Goal: Transaction & Acquisition: Purchase product/service

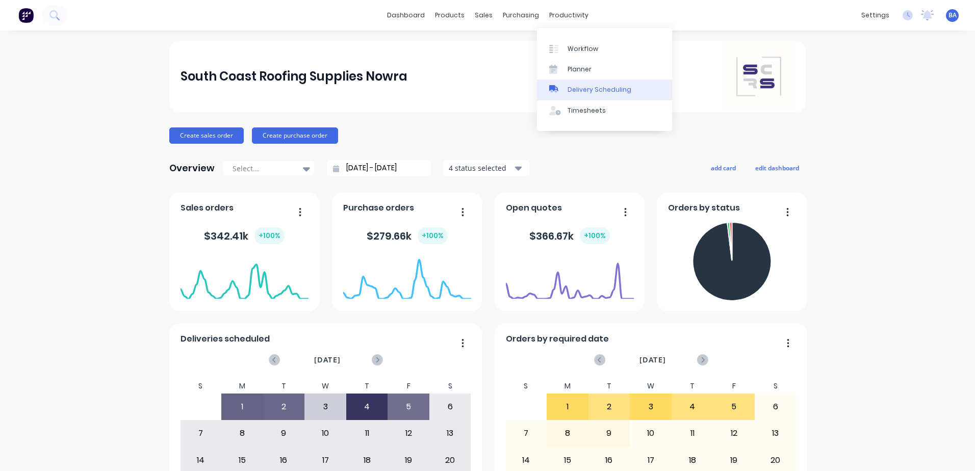
click at [569, 84] on link "Delivery Scheduling" at bounding box center [604, 90] width 135 height 20
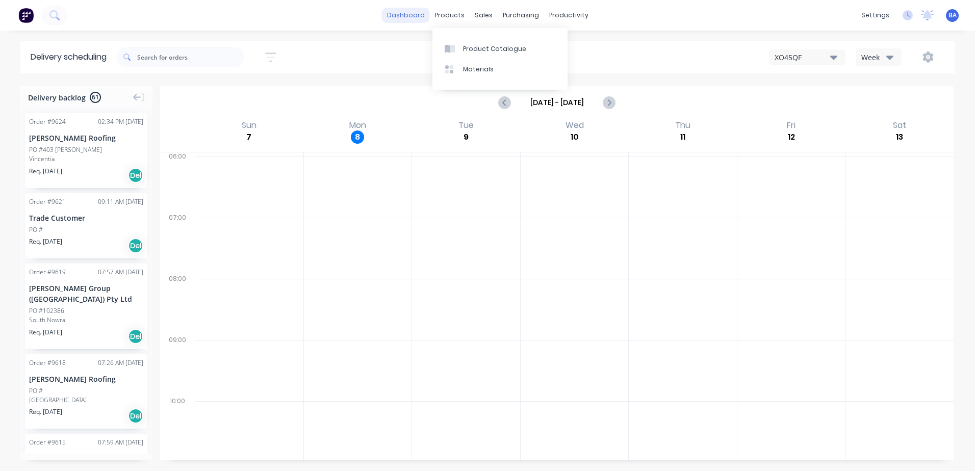
click at [429, 14] on link "dashboard" at bounding box center [406, 15] width 48 height 15
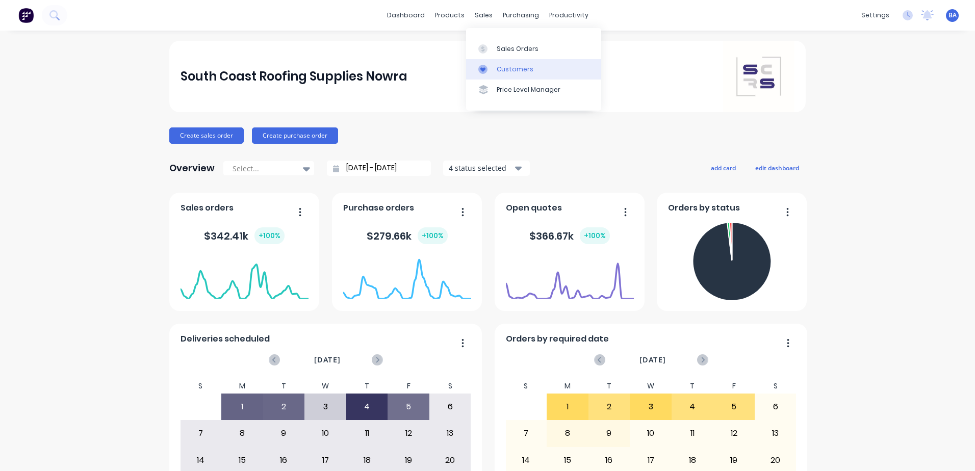
click at [482, 71] on icon at bounding box center [483, 69] width 9 height 9
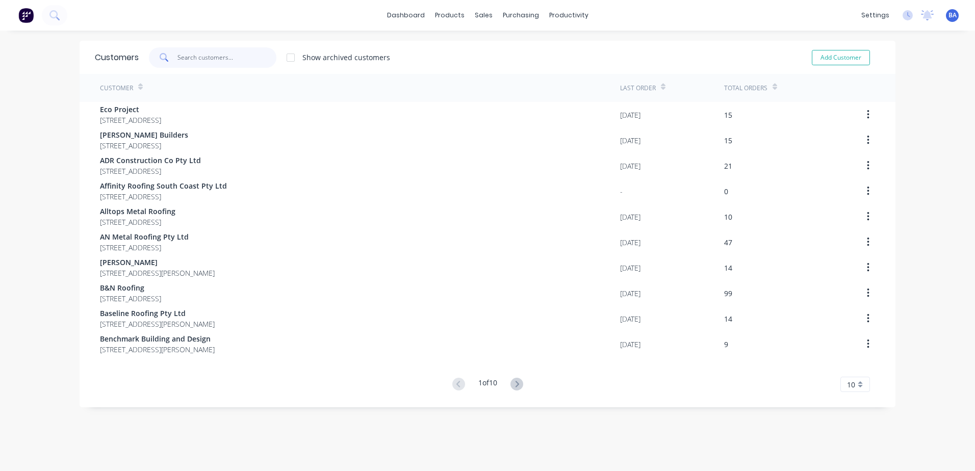
click at [246, 54] on input "text" at bounding box center [227, 57] width 99 height 20
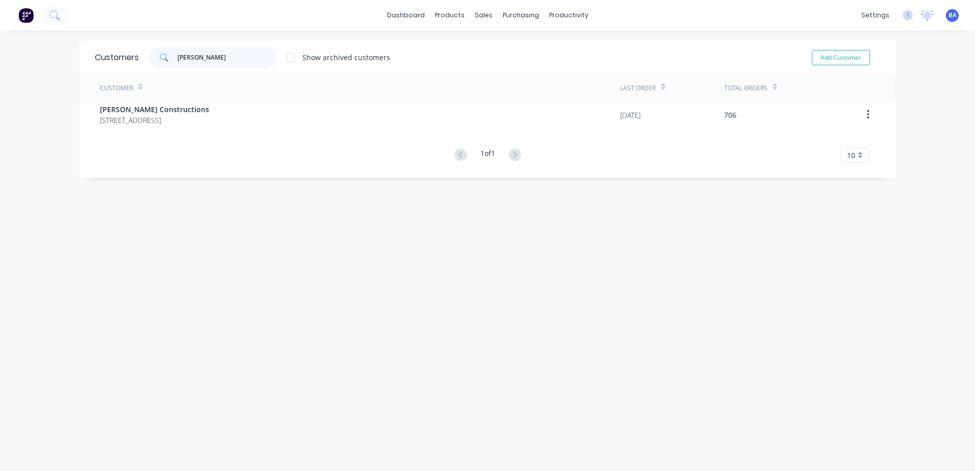
type input "[PERSON_NAME]"
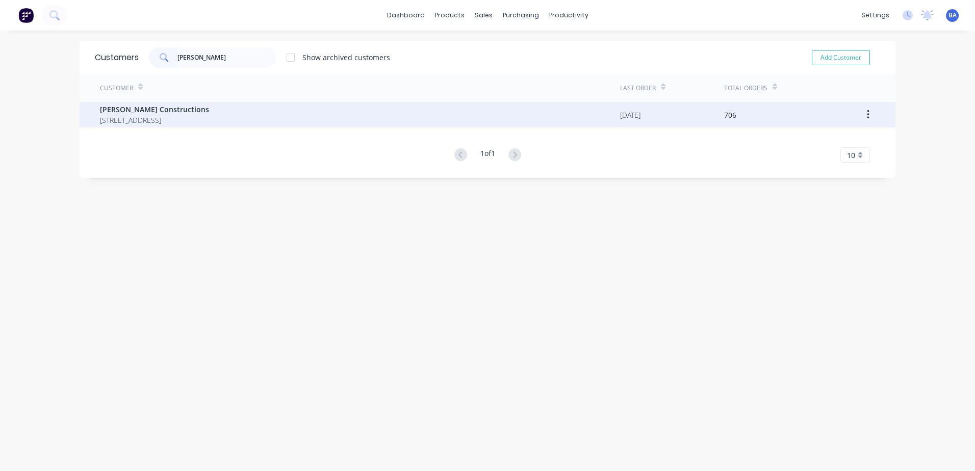
drag, startPoint x: 250, startPoint y: 130, endPoint x: 255, endPoint y: 119, distance: 11.0
click at [251, 130] on div "Customer Last Order Total Orders [PERSON_NAME] Constructions [STREET_ADDRESS] […" at bounding box center [488, 118] width 816 height 89
click at [209, 118] on span "[STREET_ADDRESS]" at bounding box center [154, 120] width 109 height 11
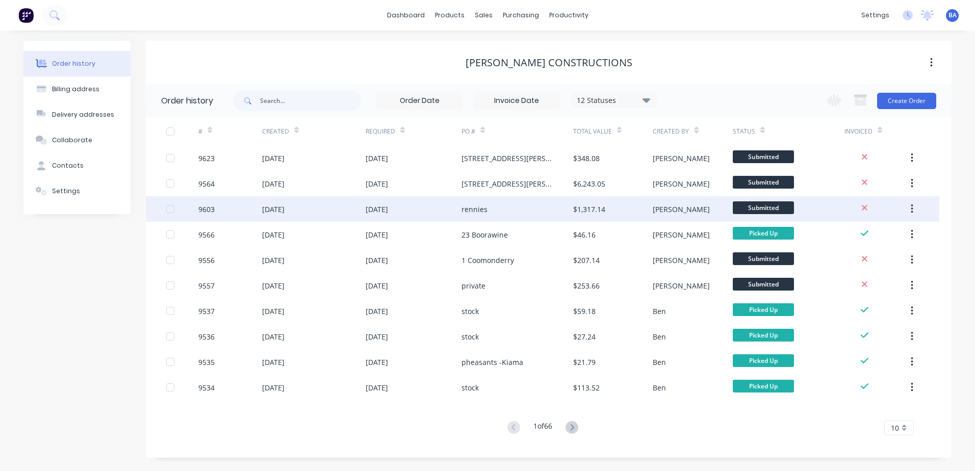
click at [527, 214] on div "rennies" at bounding box center [518, 209] width 112 height 26
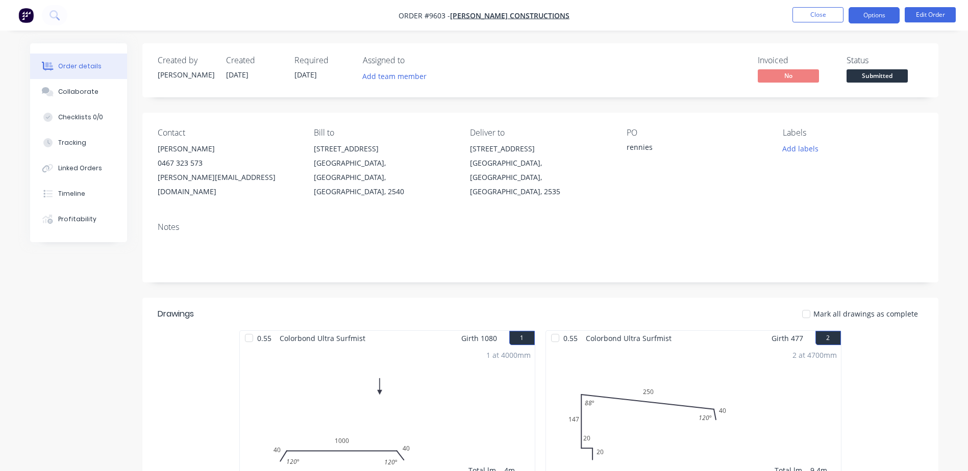
click at [885, 14] on button "Options" at bounding box center [873, 15] width 51 height 16
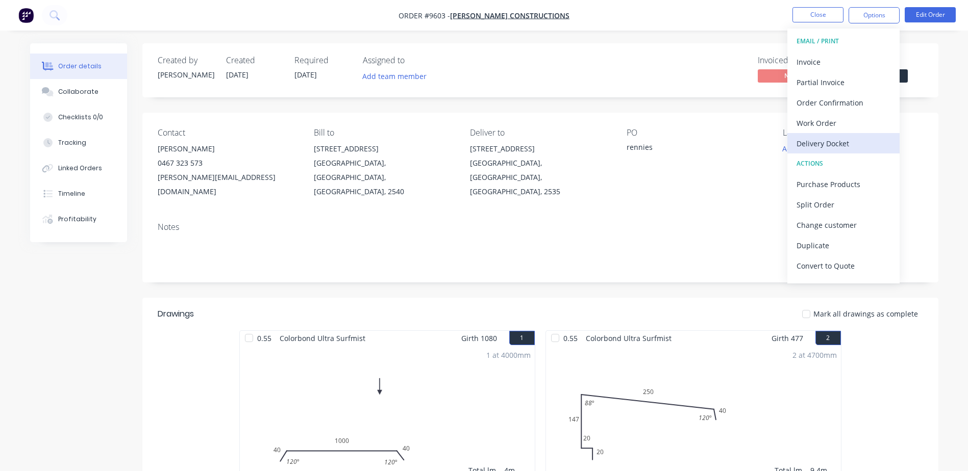
click at [834, 143] on div "Delivery Docket" at bounding box center [843, 143] width 94 height 15
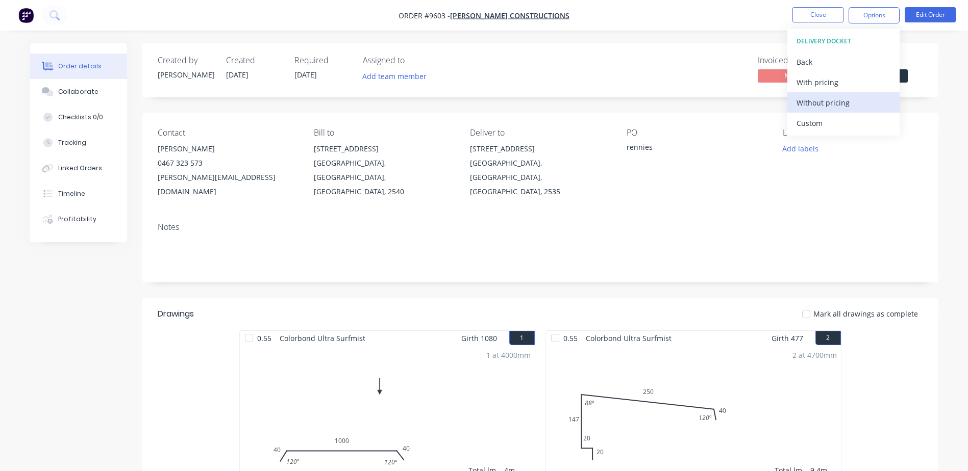
click at [839, 103] on div "Without pricing" at bounding box center [843, 102] width 94 height 15
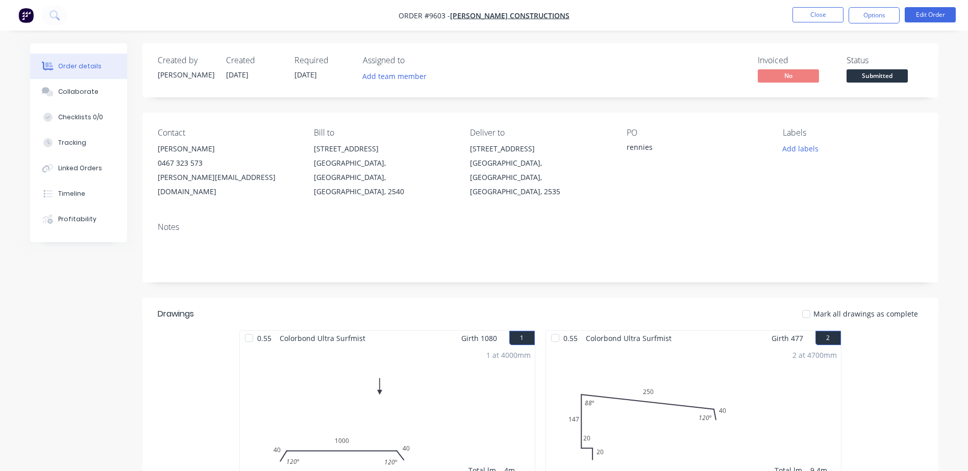
click at [722, 178] on div "PO rennies" at bounding box center [696, 163] width 140 height 71
click at [810, 12] on button "Close" at bounding box center [817, 14] width 51 height 15
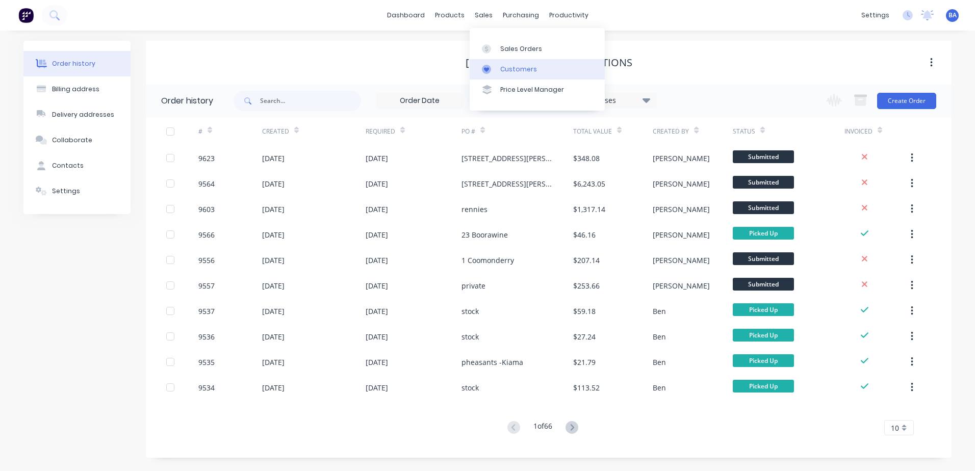
click at [501, 69] on div "Customers" at bounding box center [518, 69] width 37 height 9
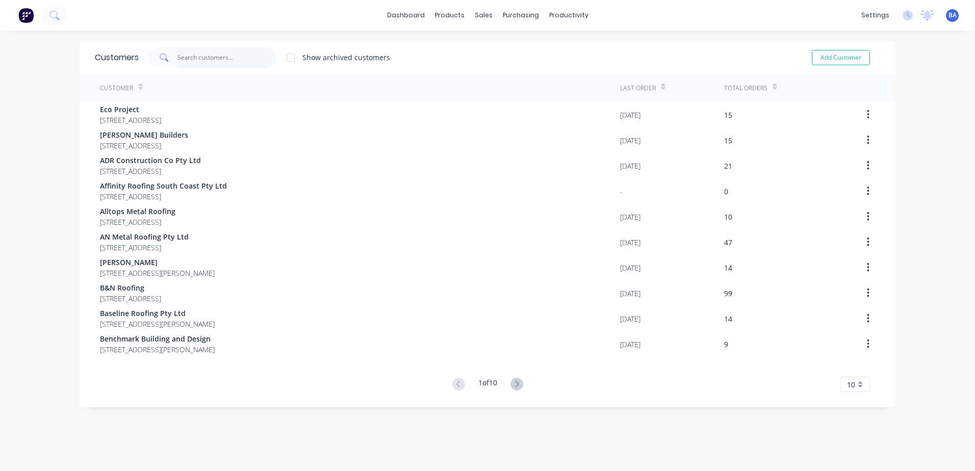
click at [212, 63] on input "text" at bounding box center [227, 57] width 99 height 20
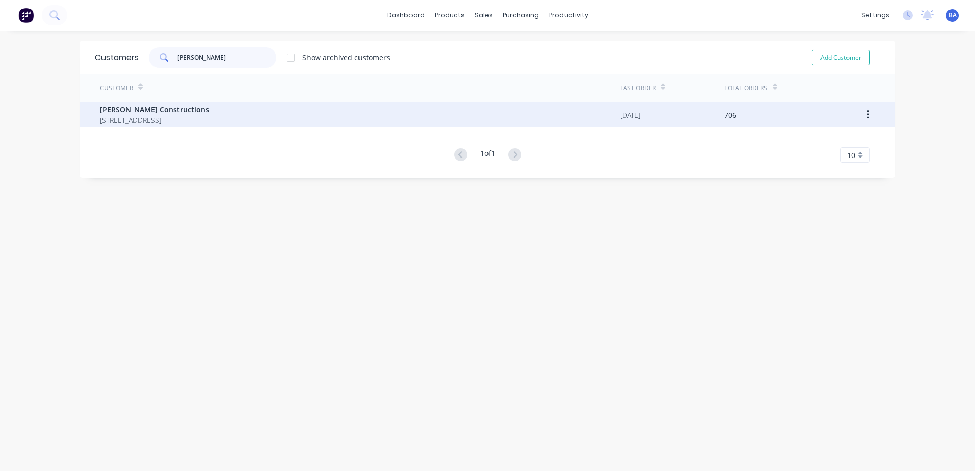
type input "[PERSON_NAME]"
click at [209, 112] on span "[PERSON_NAME] Constructions" at bounding box center [154, 109] width 109 height 11
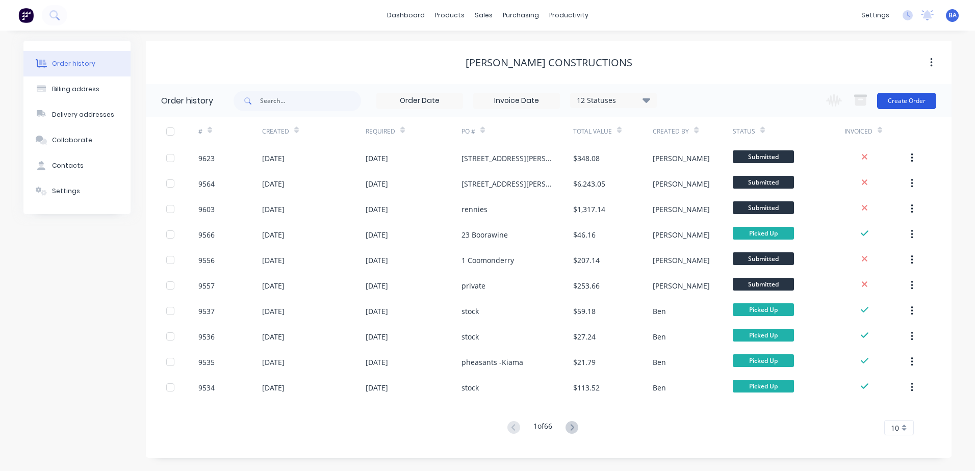
click at [917, 98] on button "Create Order" at bounding box center [907, 101] width 59 height 16
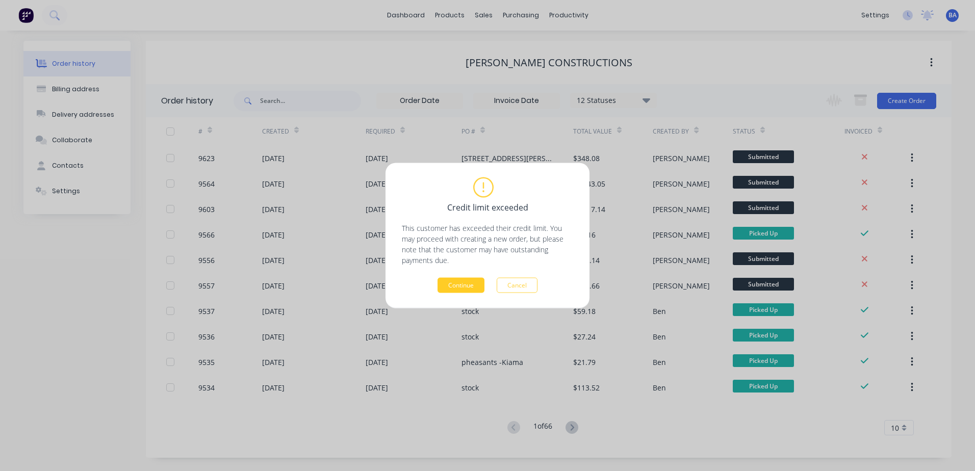
click at [440, 282] on button "Continue" at bounding box center [461, 285] width 47 height 15
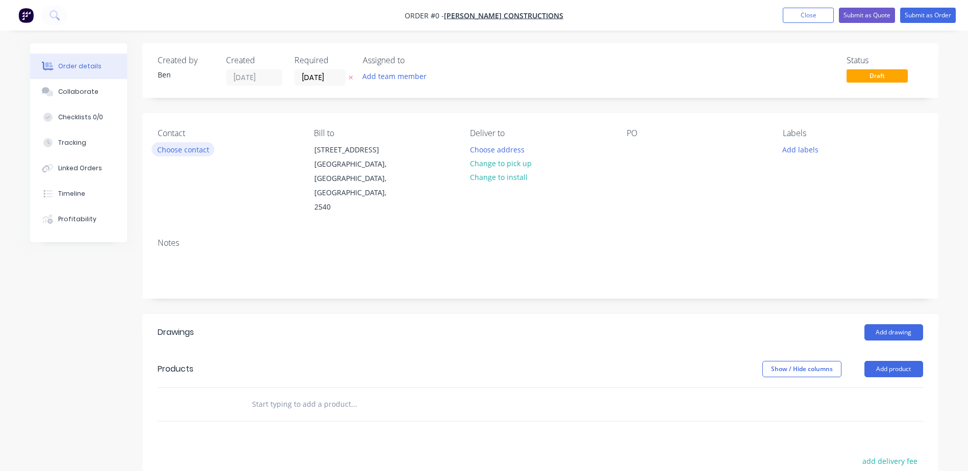
click at [194, 145] on button "Choose contact" at bounding box center [183, 149] width 63 height 14
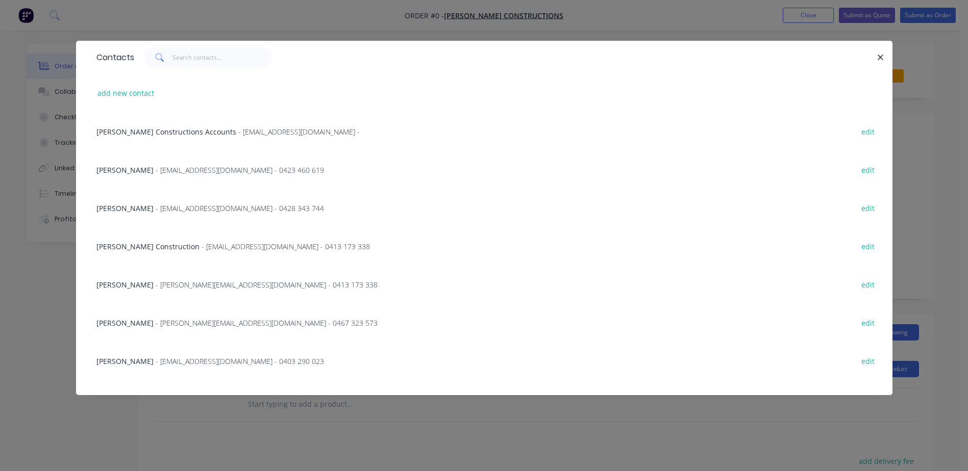
click at [110, 207] on span "[PERSON_NAME]" at bounding box center [124, 209] width 57 height 10
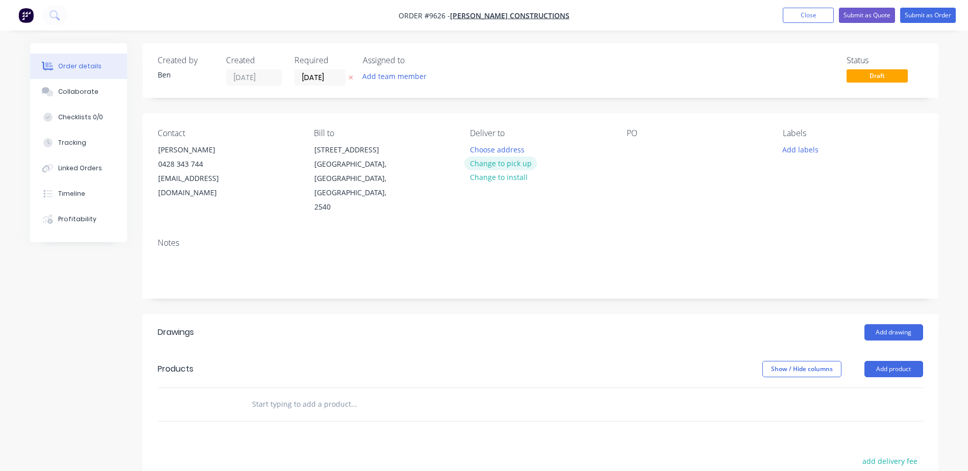
click at [495, 163] on button "Change to pick up" at bounding box center [500, 164] width 72 height 14
click at [901, 324] on button "Add drawing" at bounding box center [893, 332] width 59 height 16
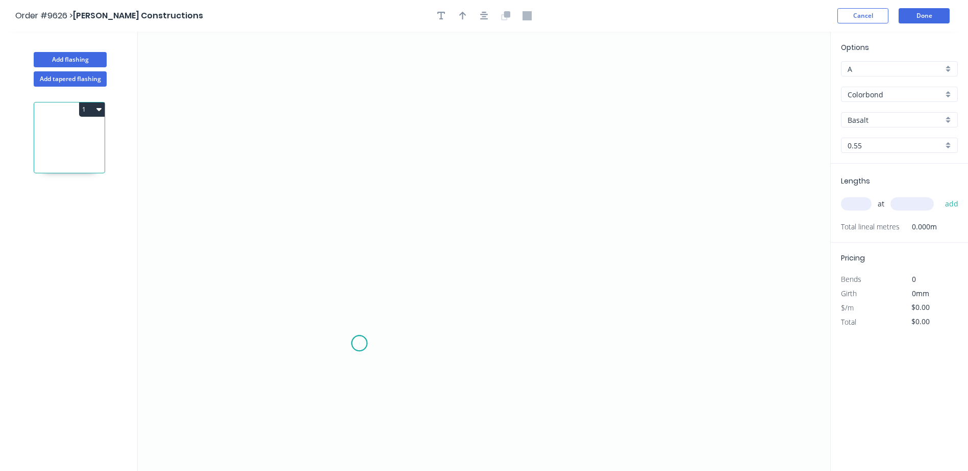
click at [359, 344] on icon "0" at bounding box center [484, 252] width 692 height 440
click at [356, 320] on icon "0" at bounding box center [484, 252] width 692 height 440
click at [388, 337] on div "Delete point" at bounding box center [403, 334] width 103 height 21
click at [294, 328] on icon "0" at bounding box center [484, 252] width 692 height 440
click at [294, 282] on icon at bounding box center [294, 304] width 0 height 46
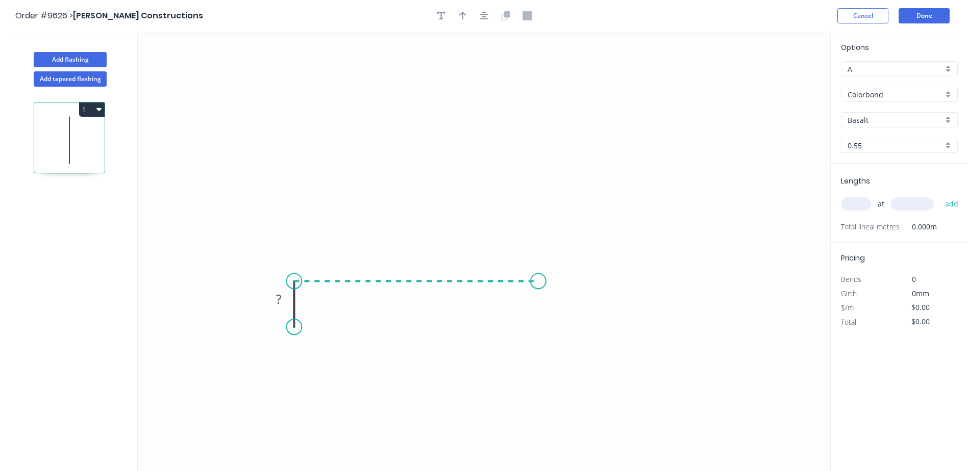
click at [538, 293] on icon "0 ?" at bounding box center [484, 252] width 692 height 440
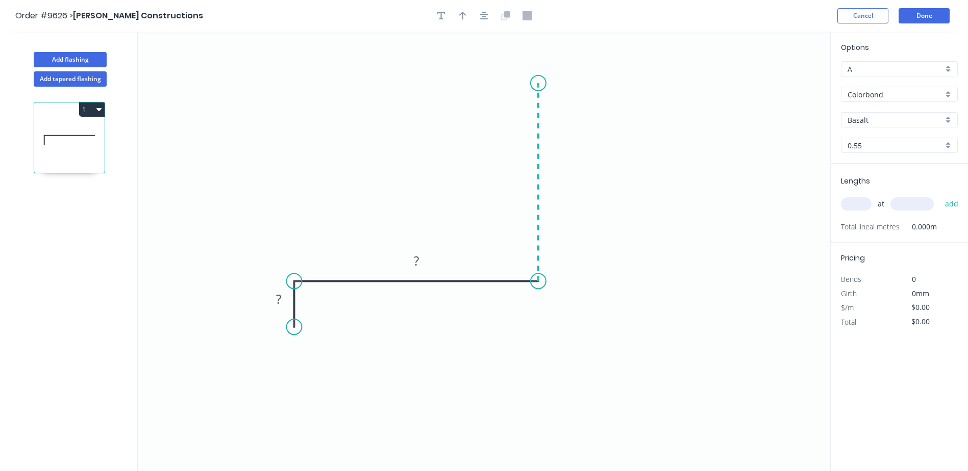
click at [538, 83] on icon at bounding box center [538, 182] width 0 height 198
click at [272, 299] on rect at bounding box center [278, 300] width 20 height 14
click at [289, 299] on rect at bounding box center [278, 299] width 33 height 21
click at [284, 302] on rect at bounding box center [278, 300] width 20 height 14
click at [279, 167] on icon "0 40 25 30" at bounding box center [484, 252] width 692 height 440
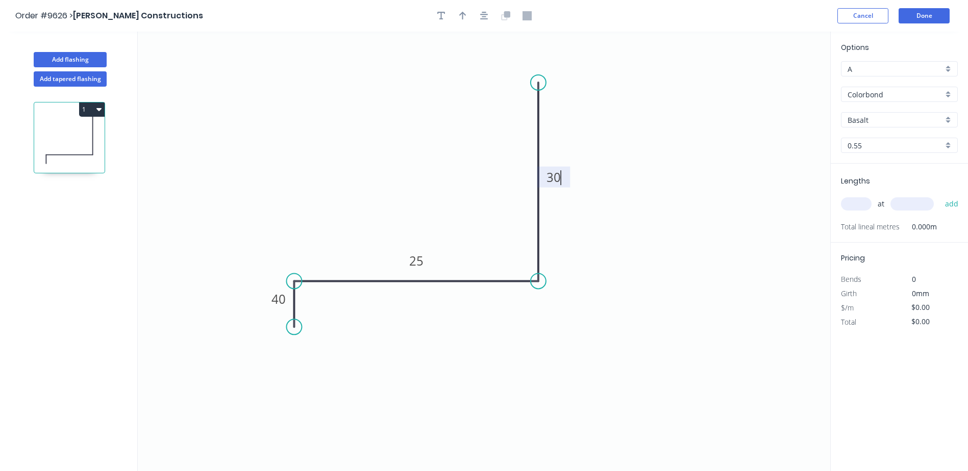
type input "$4.46"
click at [460, 20] on icon "button" at bounding box center [462, 15] width 7 height 9
drag, startPoint x: 778, startPoint y: 79, endPoint x: 400, endPoint y: 116, distance: 379.3
click at [400, 116] on icon at bounding box center [401, 103] width 9 height 33
click at [868, 118] on input "Basalt" at bounding box center [894, 120] width 95 height 11
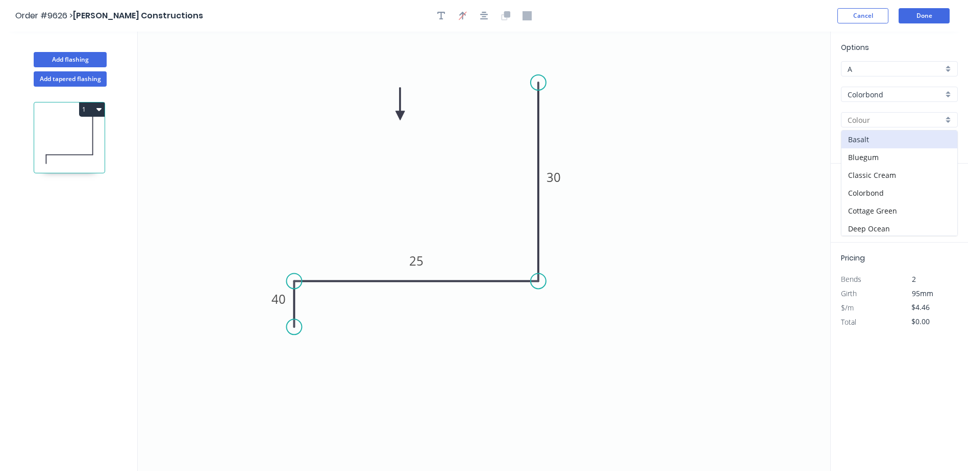
click at [868, 118] on input "text" at bounding box center [894, 120] width 95 height 11
drag, startPoint x: 697, startPoint y: 121, endPoint x: 739, endPoint y: 115, distance: 41.8
click at [698, 121] on icon "0 40 25 30" at bounding box center [484, 252] width 692 height 440
click at [950, 92] on div "Colorbond" at bounding box center [899, 94] width 117 height 15
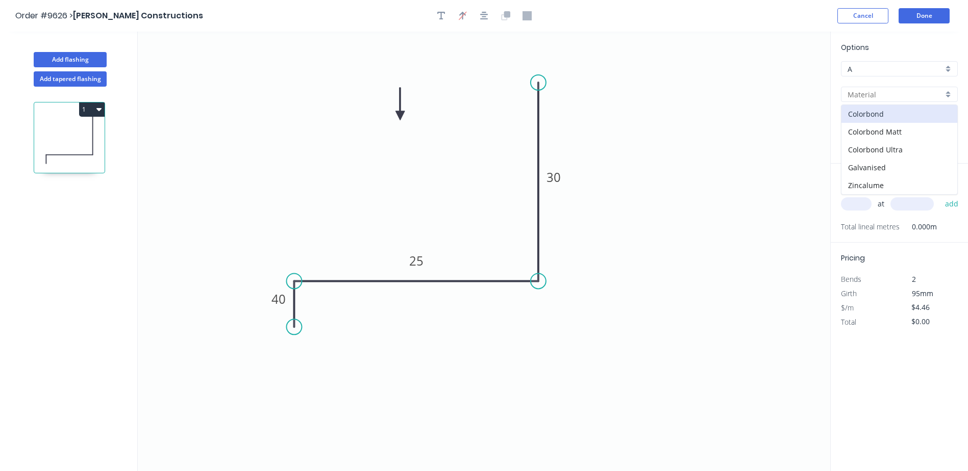
click at [947, 92] on div at bounding box center [899, 94] width 117 height 15
click at [885, 183] on div "Zincalume" at bounding box center [899, 186] width 116 height 18
type input "Zincalume"
type input "Unpainted"
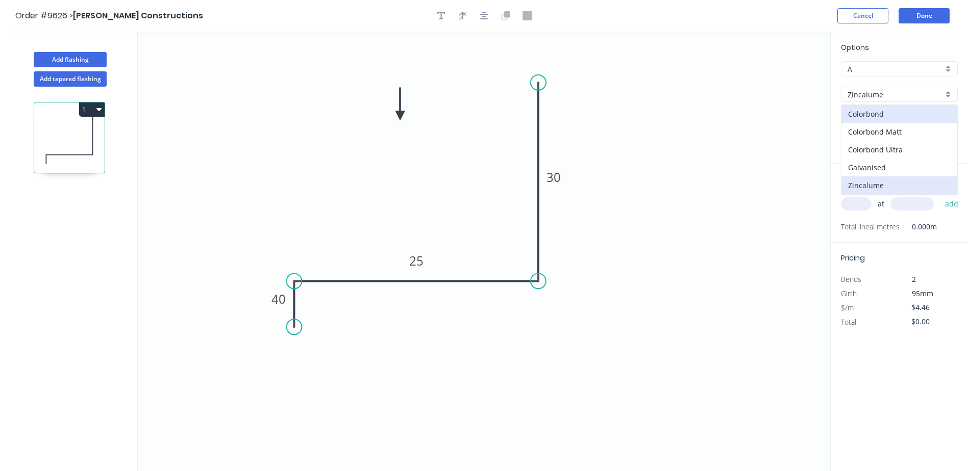
type input "$4.68"
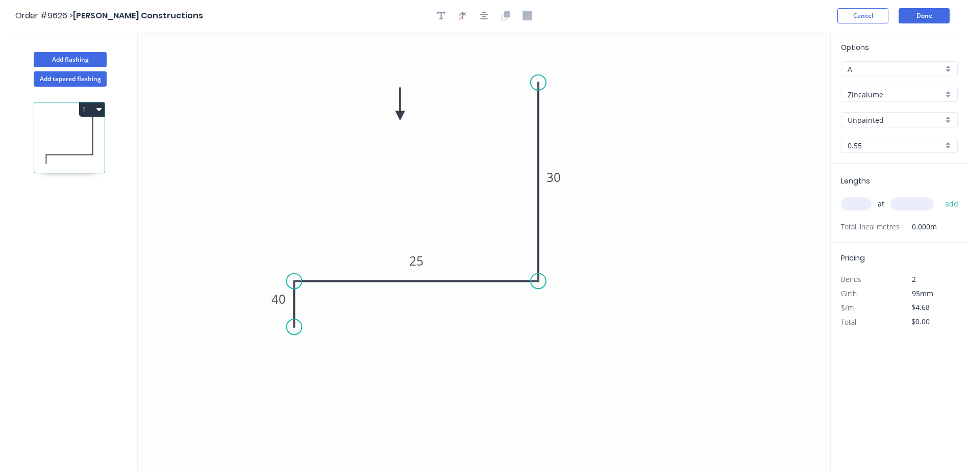
click at [857, 202] on input "text" at bounding box center [856, 203] width 31 height 13
type input "1"
type input "1200"
click at [940, 195] on button "add" at bounding box center [952, 203] width 24 height 17
type input "$5.62"
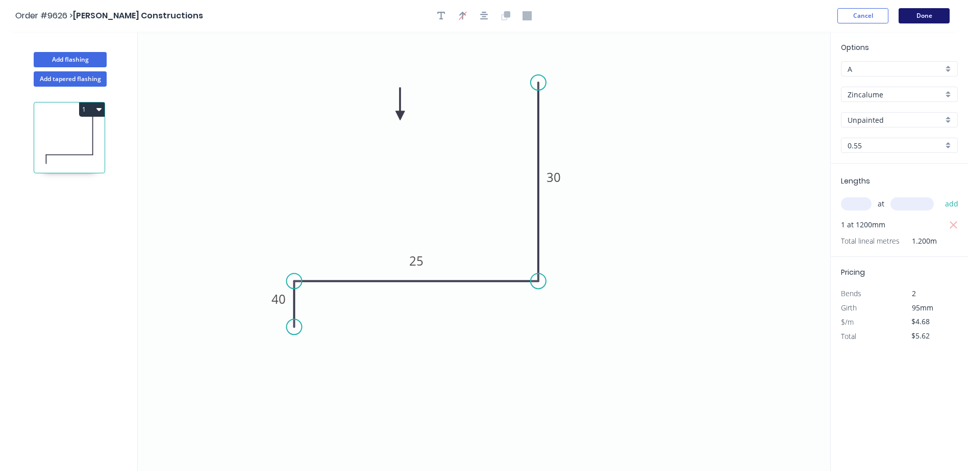
click at [936, 12] on button "Done" at bounding box center [923, 15] width 51 height 15
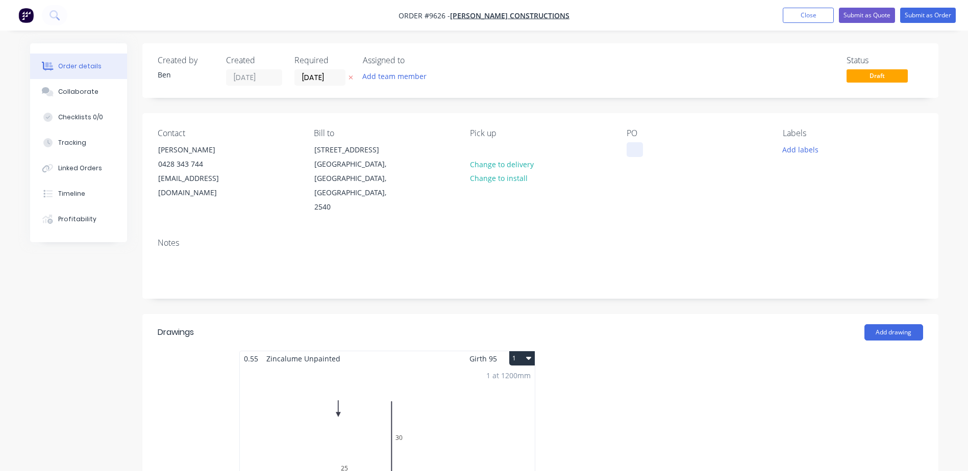
click at [633, 146] on div at bounding box center [634, 149] width 16 height 15
click at [923, 13] on button "Submit as Order" at bounding box center [928, 15] width 56 height 15
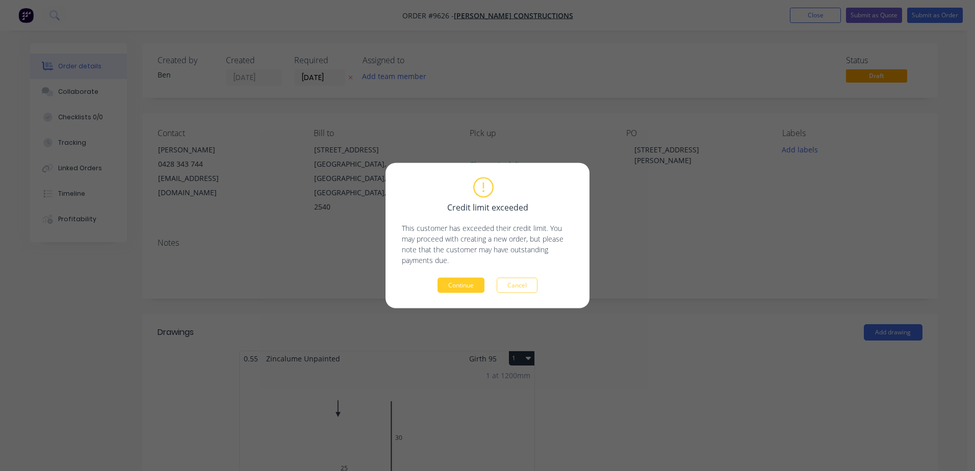
click at [455, 282] on button "Continue" at bounding box center [461, 285] width 47 height 15
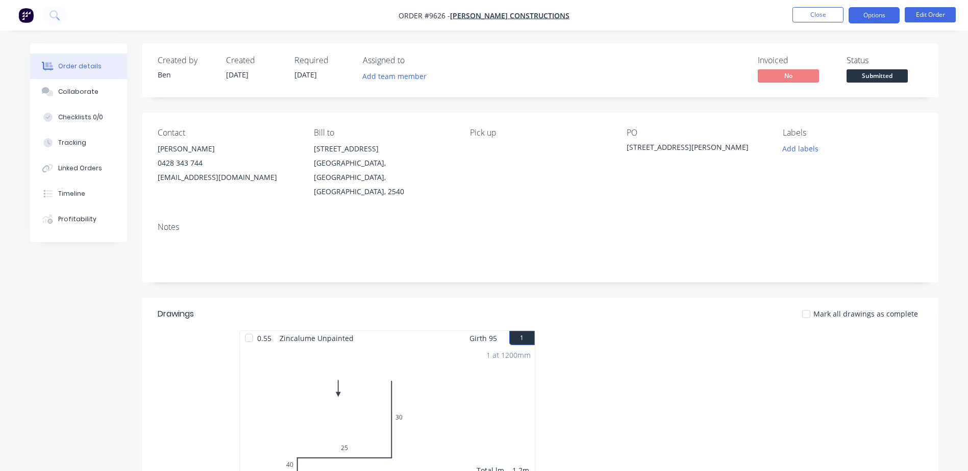
click at [868, 14] on button "Options" at bounding box center [873, 15] width 51 height 16
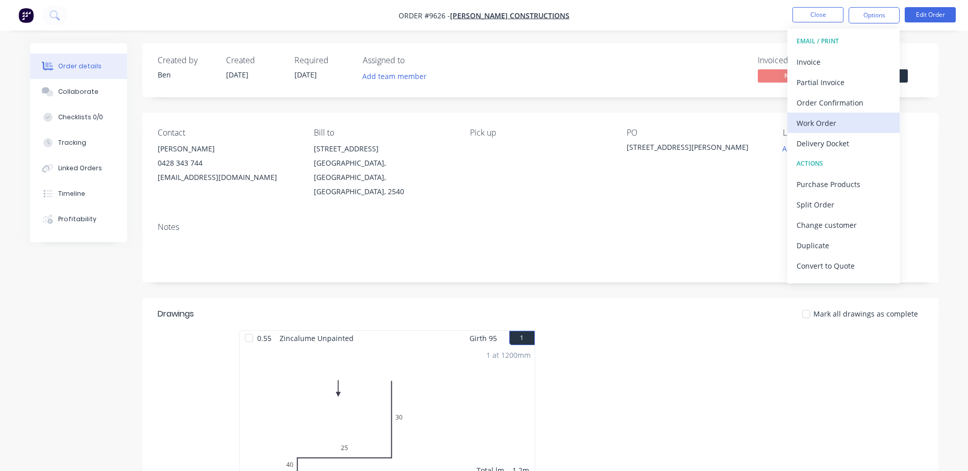
click at [833, 119] on div "Work Order" at bounding box center [843, 123] width 94 height 15
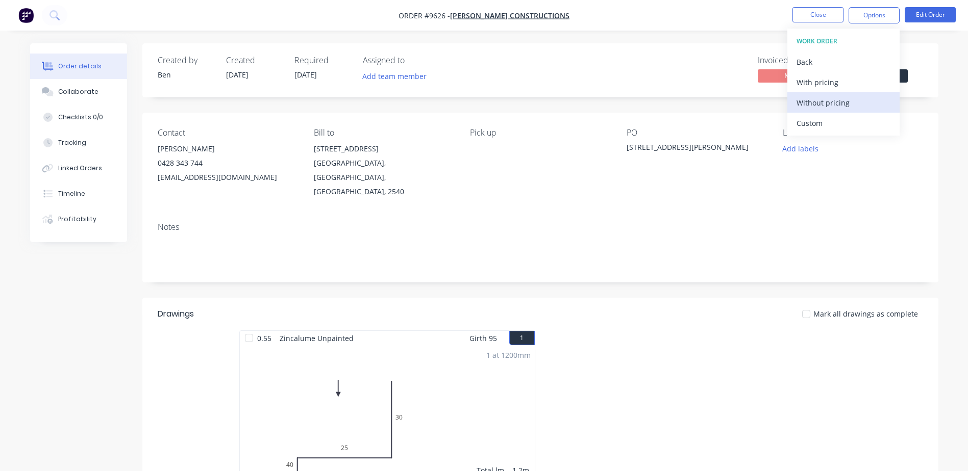
click at [840, 104] on div "Without pricing" at bounding box center [843, 102] width 94 height 15
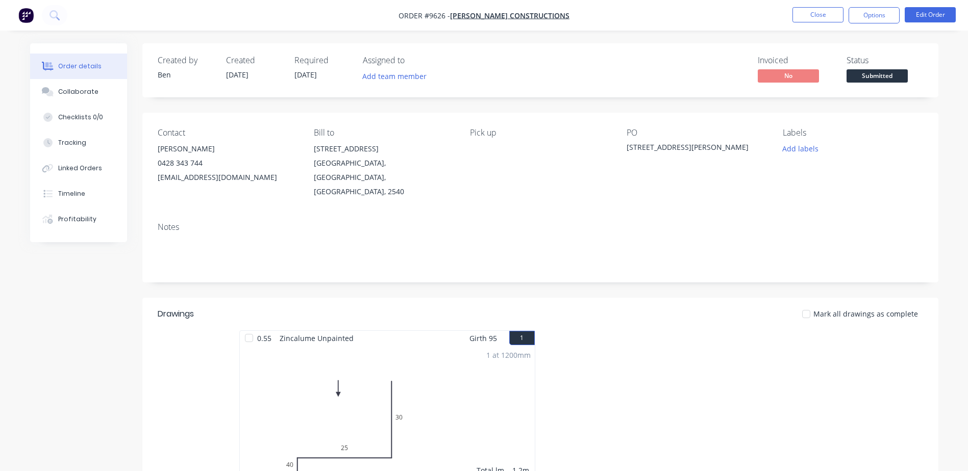
click at [556, 64] on div "Invoiced No Status Submitted" at bounding box center [694, 71] width 458 height 30
click at [811, 15] on button "Close" at bounding box center [817, 14] width 51 height 15
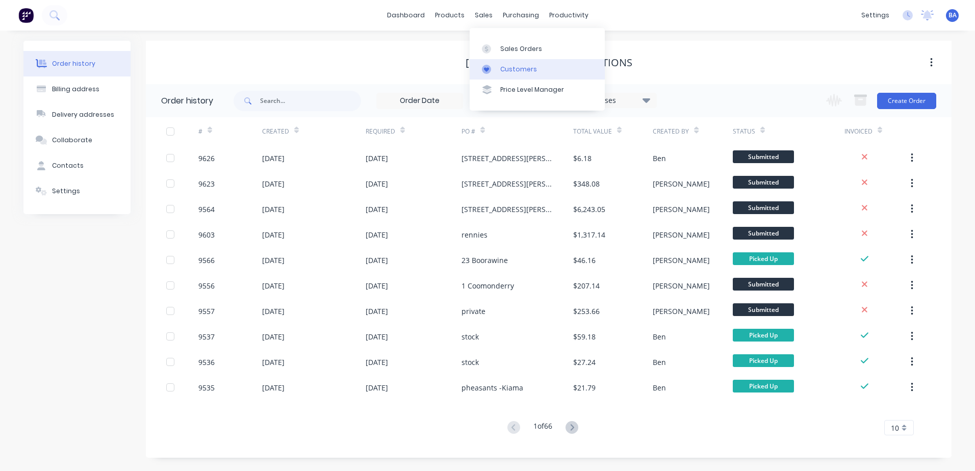
click at [490, 65] on icon at bounding box center [486, 69] width 9 height 9
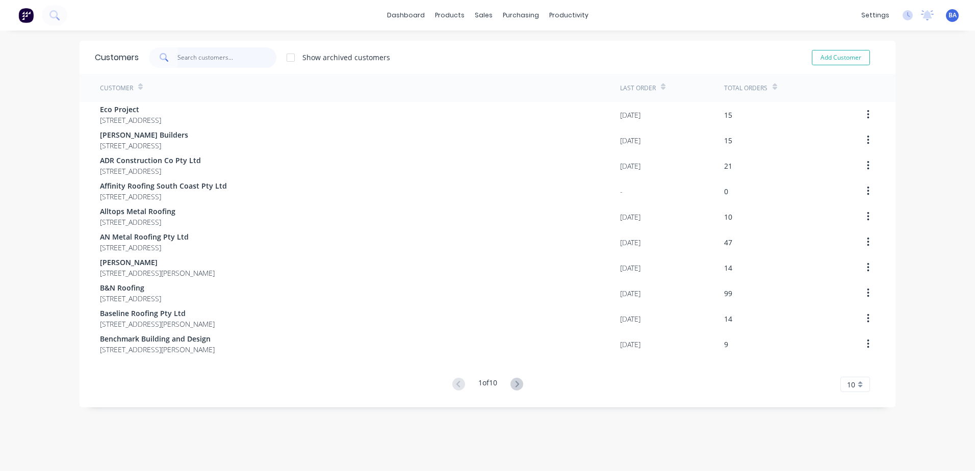
click at [250, 56] on input "text" at bounding box center [227, 57] width 99 height 20
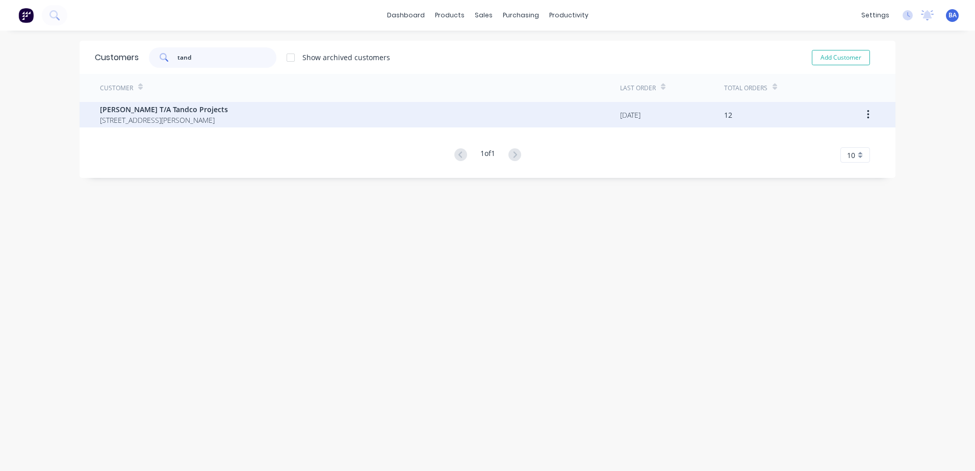
type input "tand"
click at [228, 115] on span "[STREET_ADDRESS][PERSON_NAME]" at bounding box center [164, 120] width 128 height 11
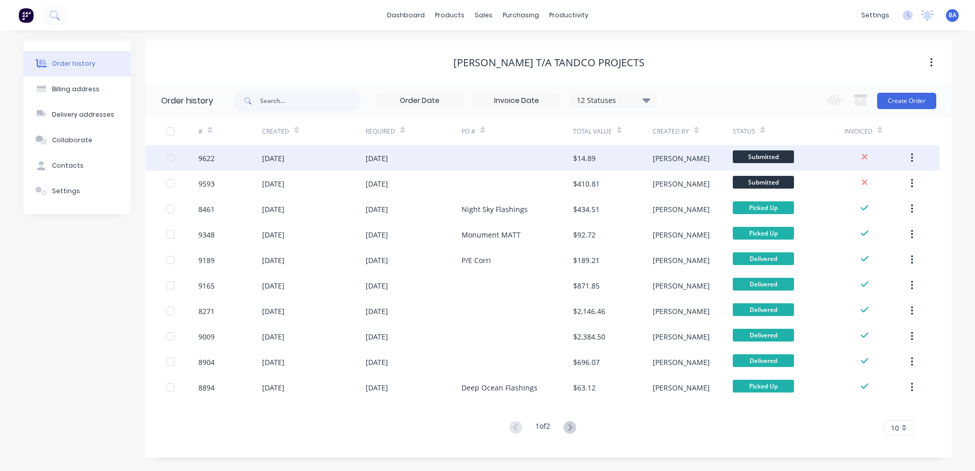
click at [488, 158] on div at bounding box center [518, 158] width 112 height 26
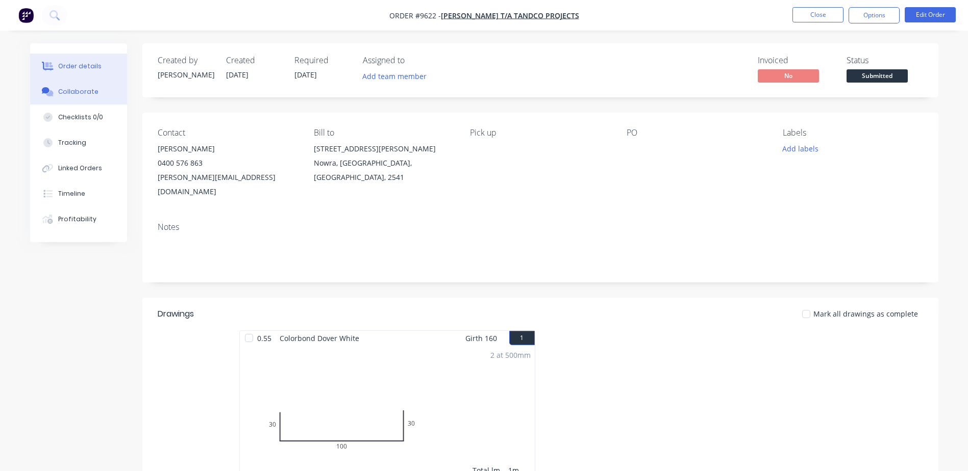
click at [78, 93] on div "Collaborate" at bounding box center [78, 91] width 40 height 9
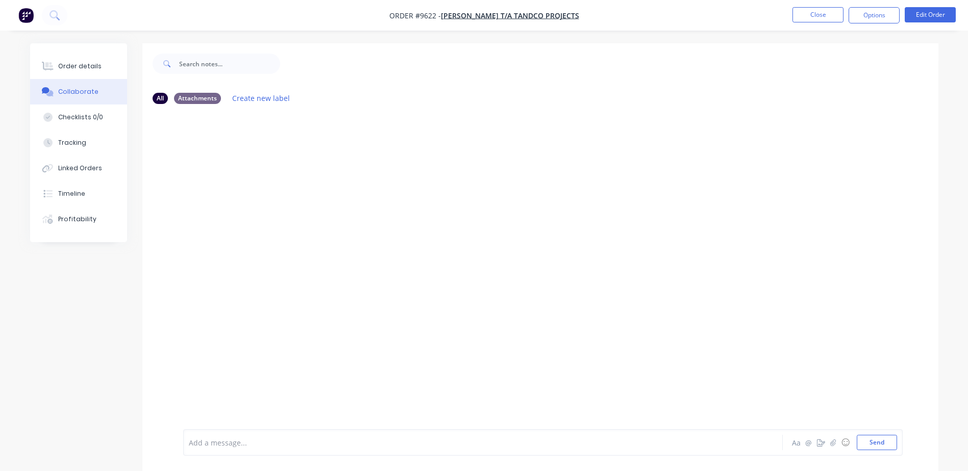
click at [278, 236] on div at bounding box center [540, 270] width 796 height 317
click at [804, 12] on button "Close" at bounding box center [817, 14] width 51 height 15
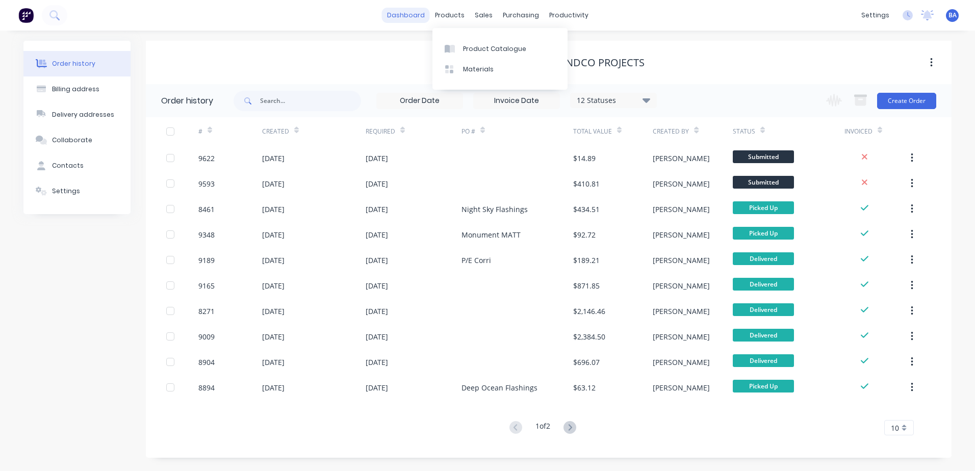
click at [414, 14] on link "dashboard" at bounding box center [406, 15] width 48 height 15
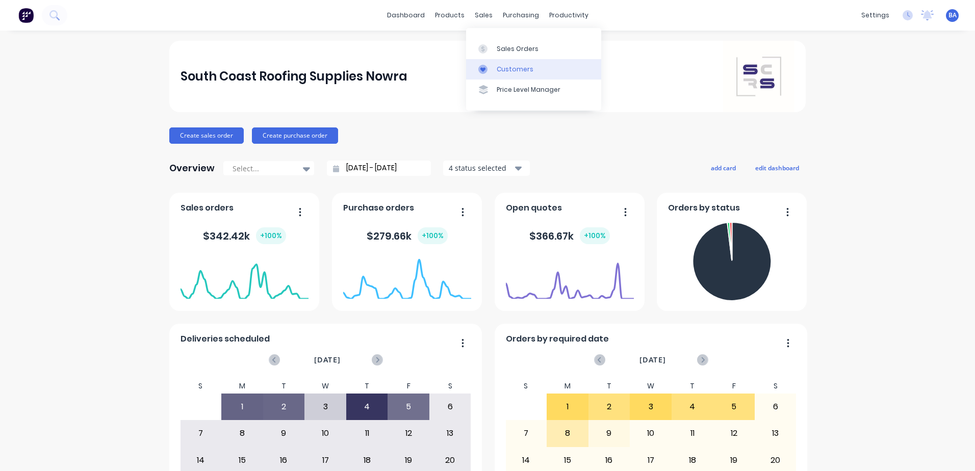
click at [491, 70] on div at bounding box center [486, 69] width 15 height 9
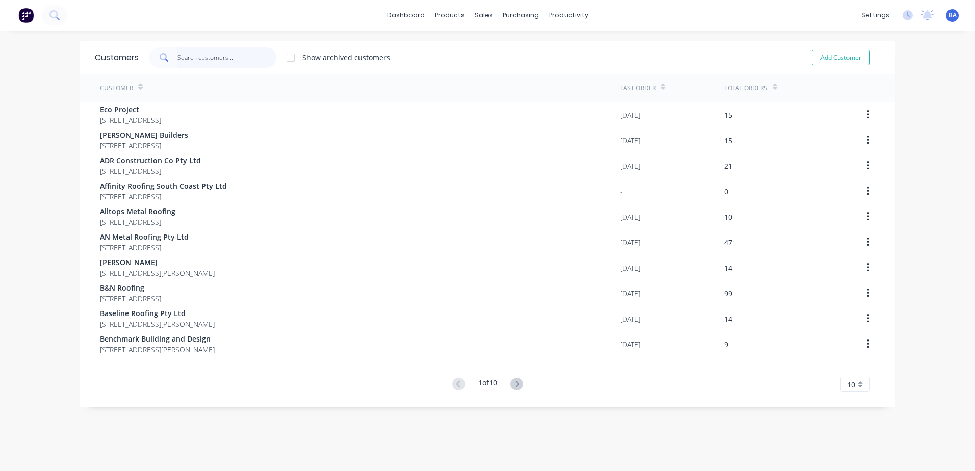
drag, startPoint x: 214, startPoint y: 59, endPoint x: 221, endPoint y: 103, distance: 44.4
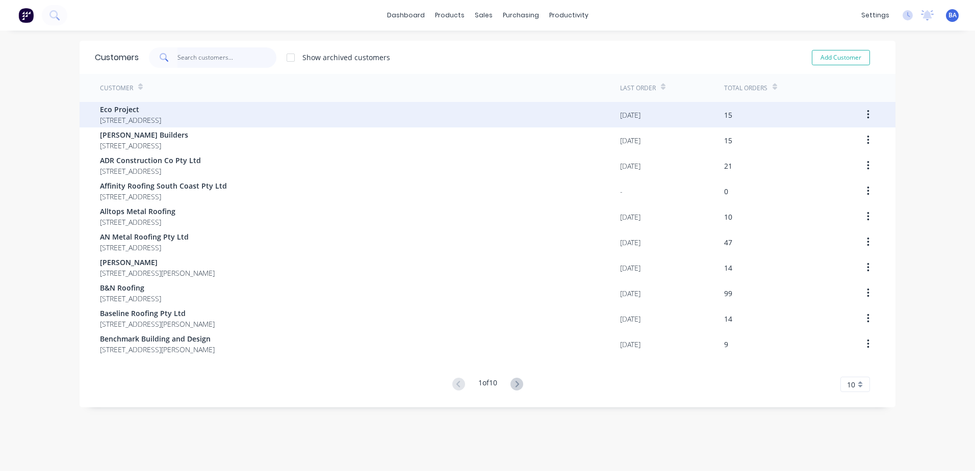
click at [214, 60] on input "text" at bounding box center [227, 57] width 99 height 20
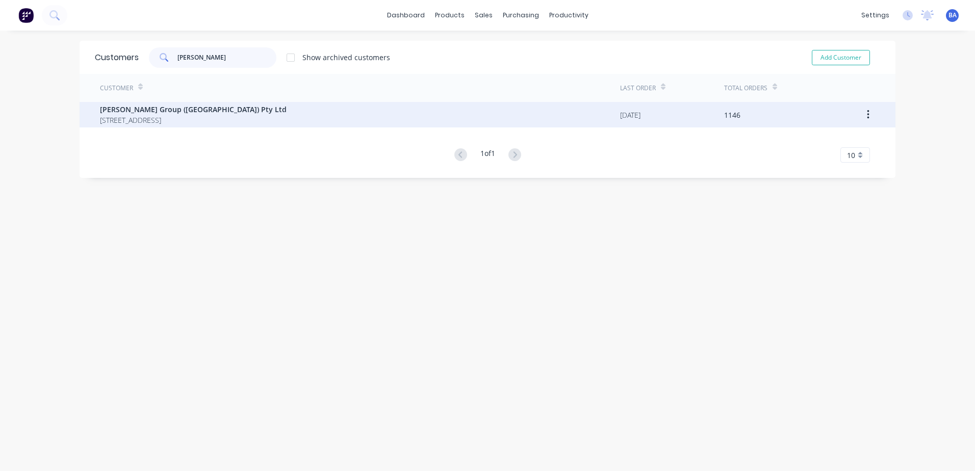
type input "[PERSON_NAME]"
click at [201, 116] on span "[STREET_ADDRESS]" at bounding box center [193, 120] width 187 height 11
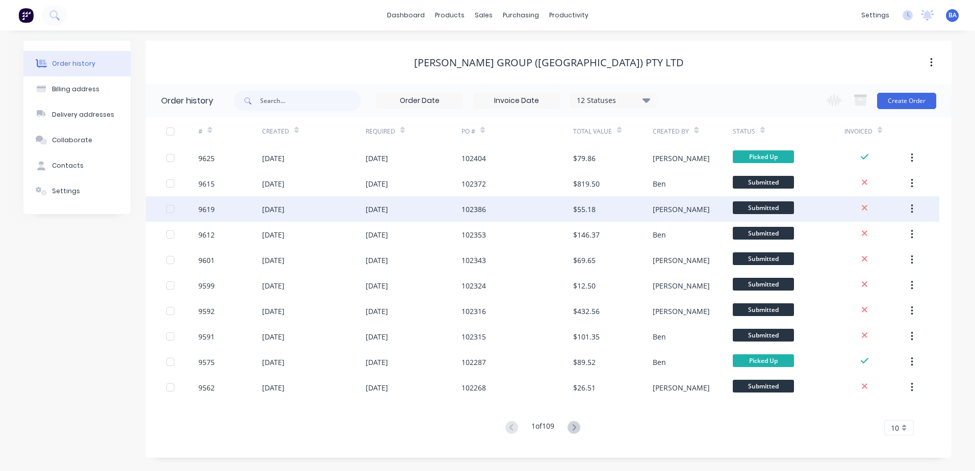
click at [547, 206] on div "102386" at bounding box center [518, 209] width 112 height 26
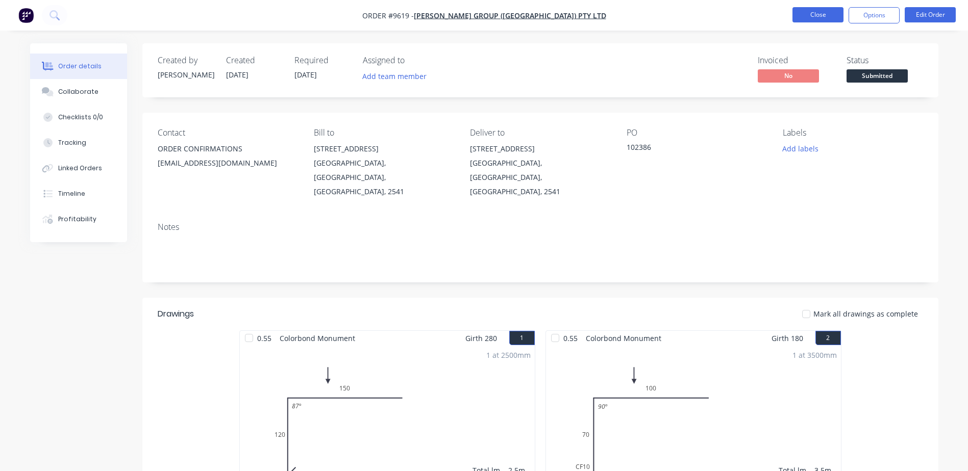
click at [810, 17] on button "Close" at bounding box center [817, 14] width 51 height 15
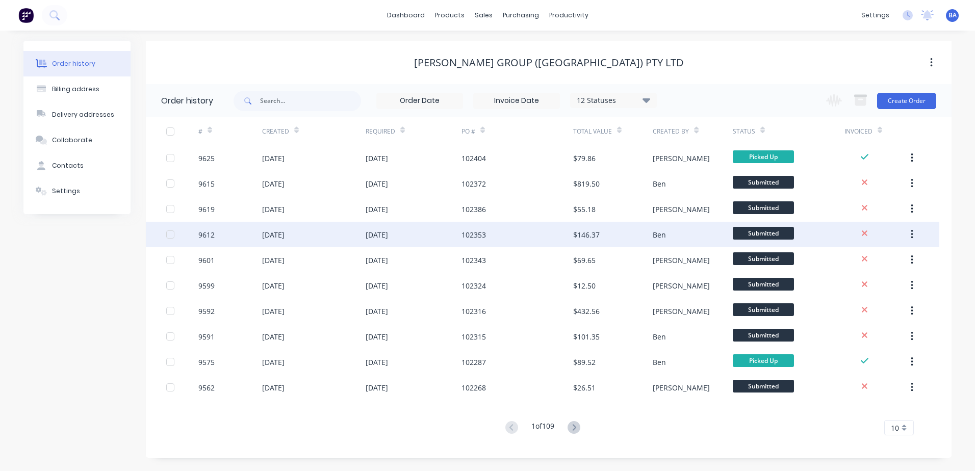
click at [508, 236] on div "102353" at bounding box center [518, 235] width 112 height 26
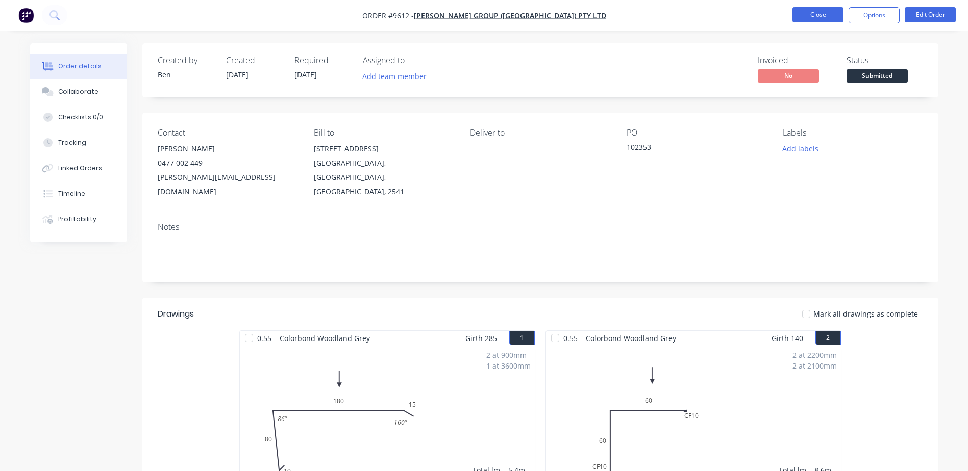
click at [812, 16] on button "Close" at bounding box center [817, 14] width 51 height 15
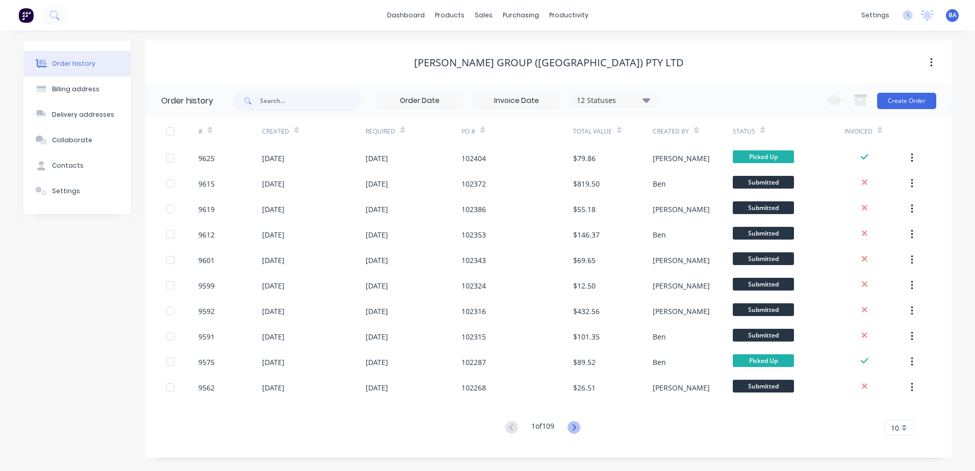
click at [575, 425] on icon at bounding box center [574, 427] width 4 height 6
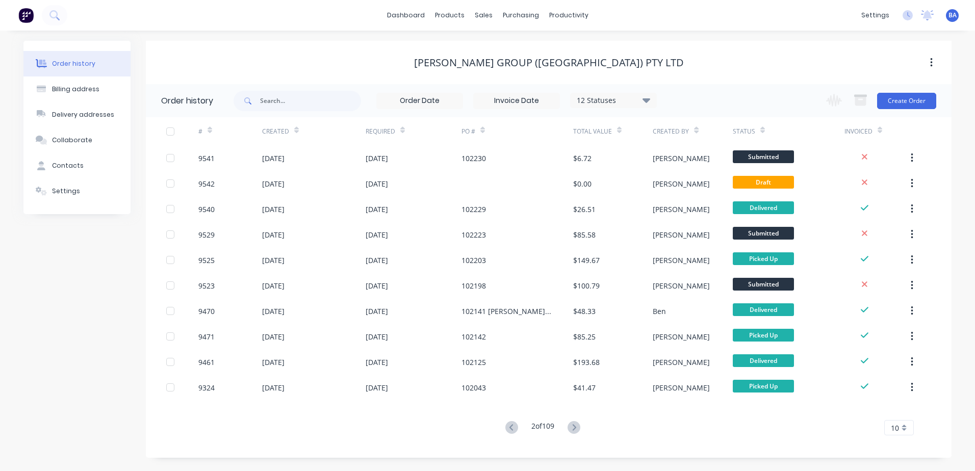
click at [575, 425] on icon at bounding box center [574, 427] width 4 height 6
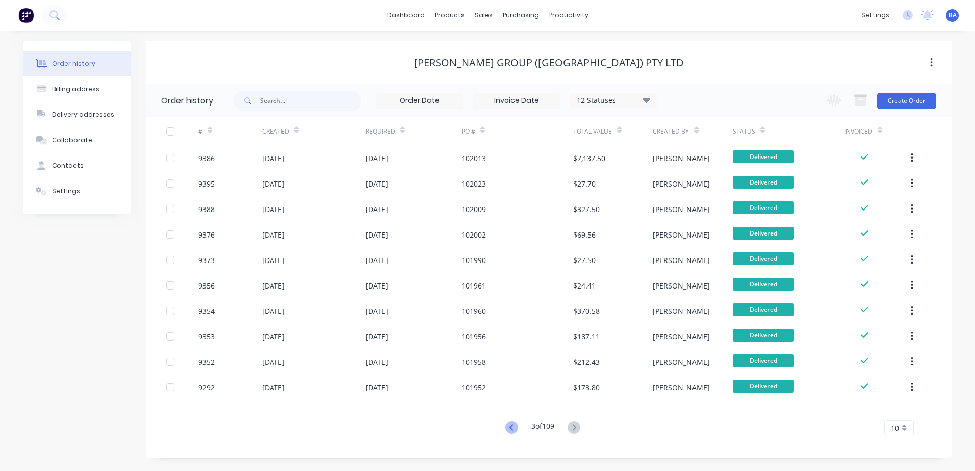
click at [508, 425] on icon at bounding box center [512, 427] width 13 height 13
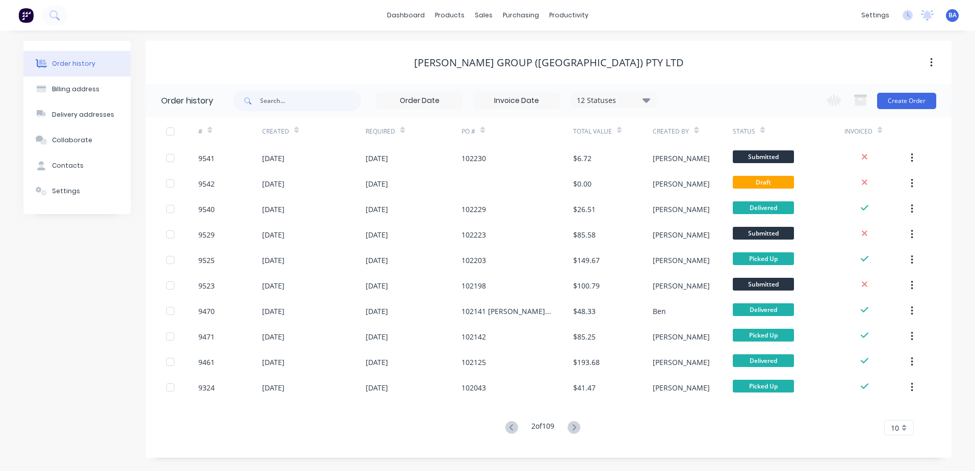
click at [508, 425] on icon at bounding box center [512, 427] width 13 height 13
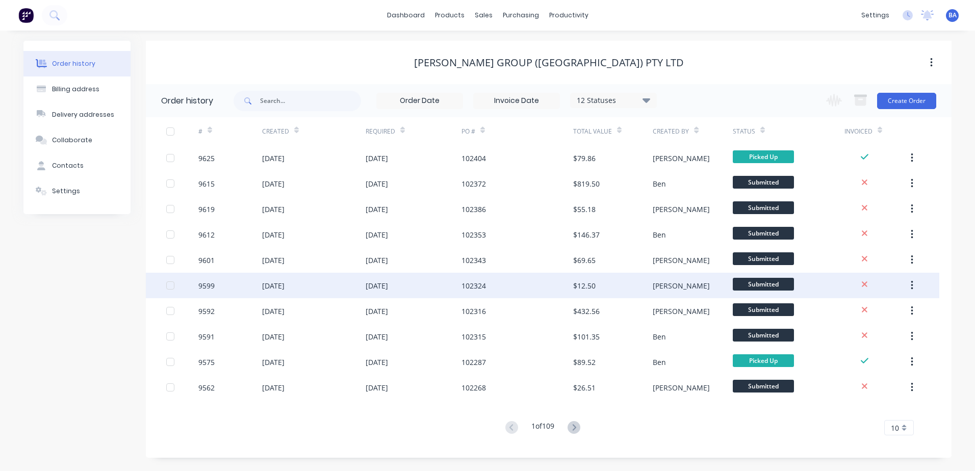
click at [557, 277] on div "102324" at bounding box center [518, 286] width 112 height 26
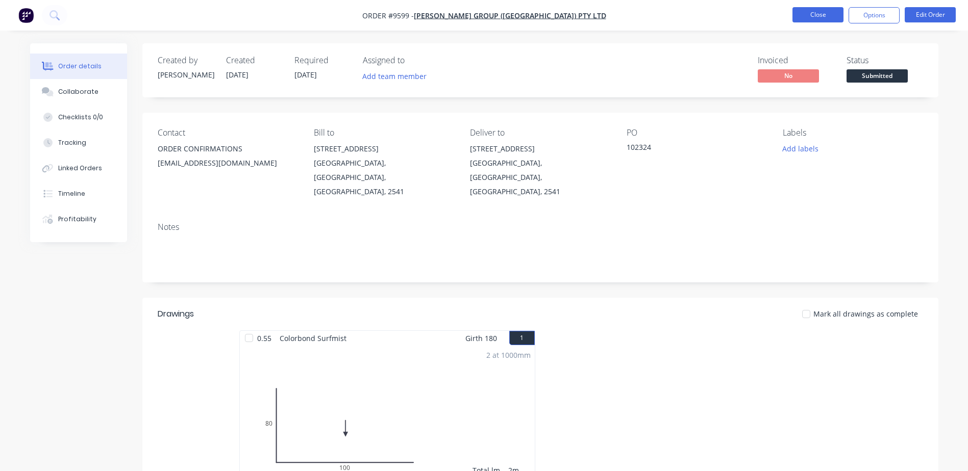
click at [814, 12] on button "Close" at bounding box center [817, 14] width 51 height 15
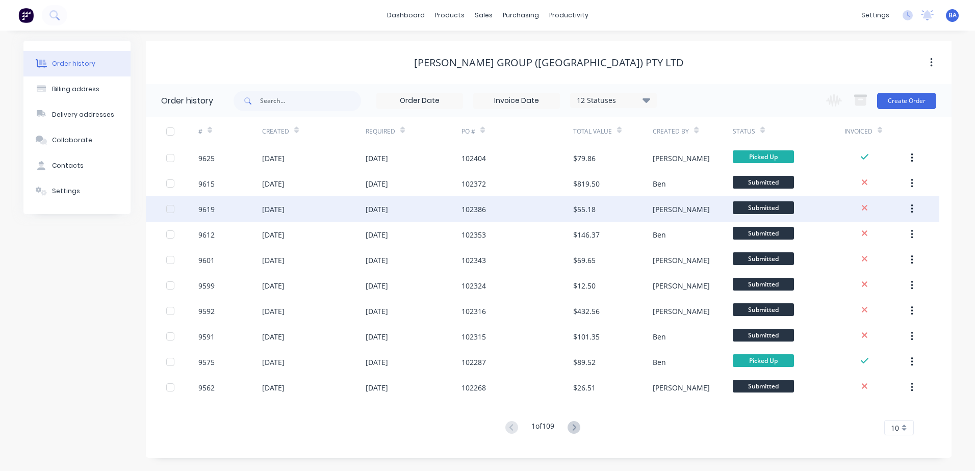
click at [527, 216] on div "102386" at bounding box center [518, 209] width 112 height 26
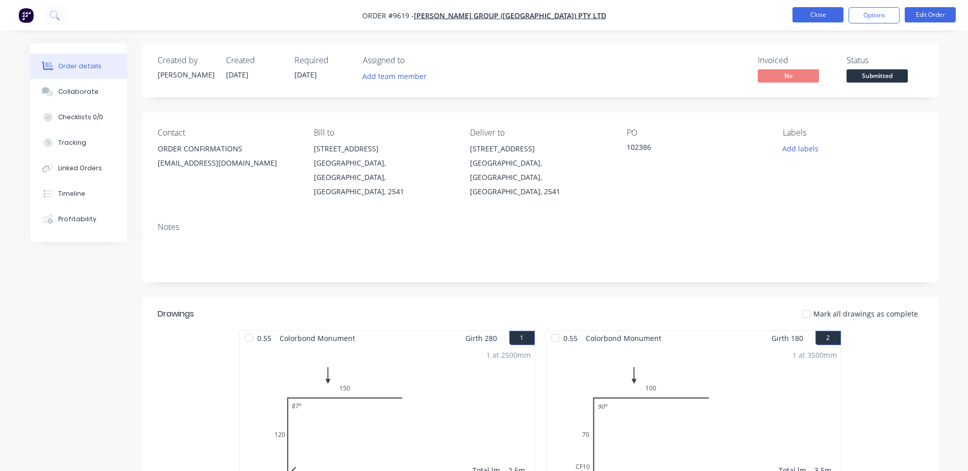
click at [817, 15] on button "Close" at bounding box center [817, 14] width 51 height 15
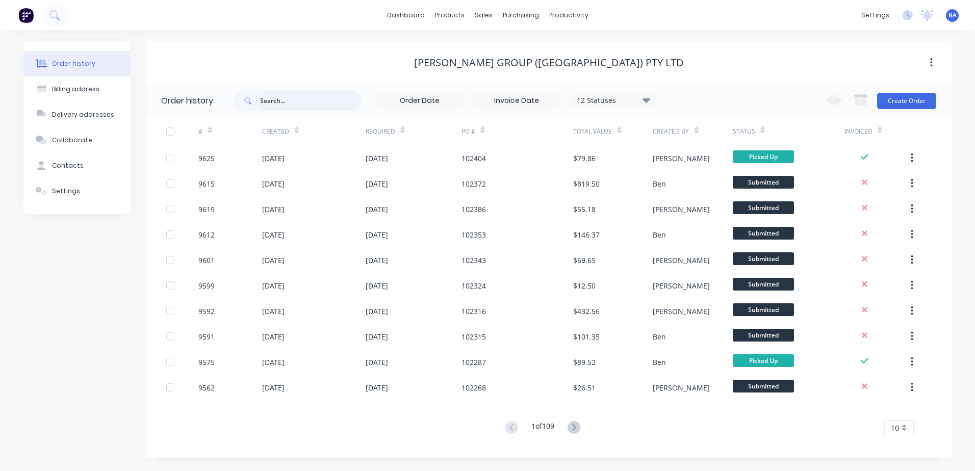
click at [276, 105] on input "text" at bounding box center [310, 101] width 101 height 20
type input "4109"
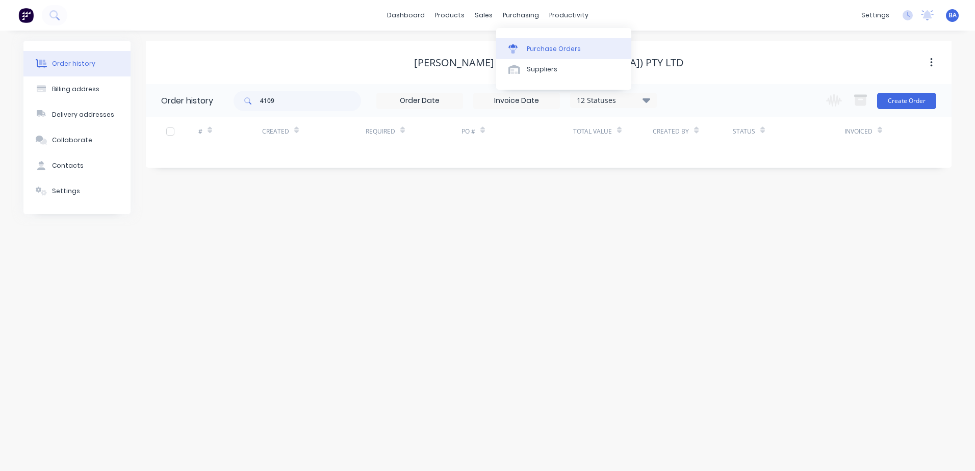
click at [521, 43] on link "Purchase Orders" at bounding box center [563, 48] width 135 height 20
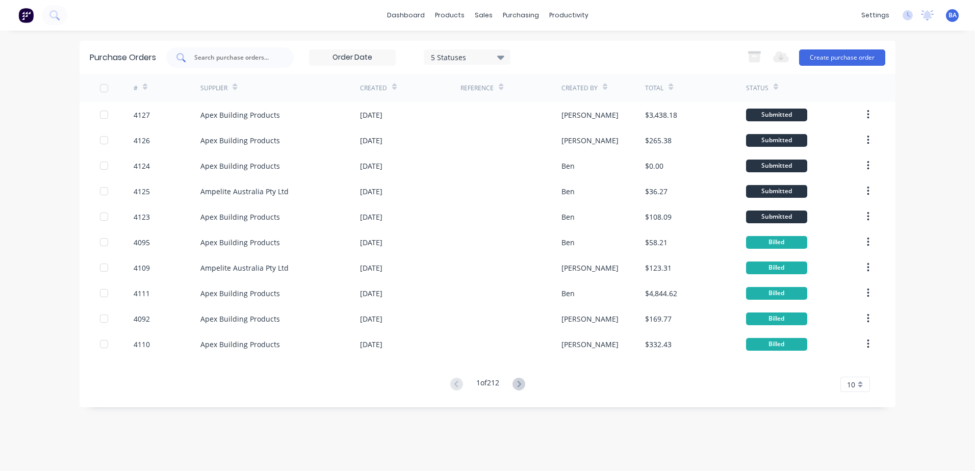
click at [261, 57] on input "text" at bounding box center [235, 58] width 85 height 10
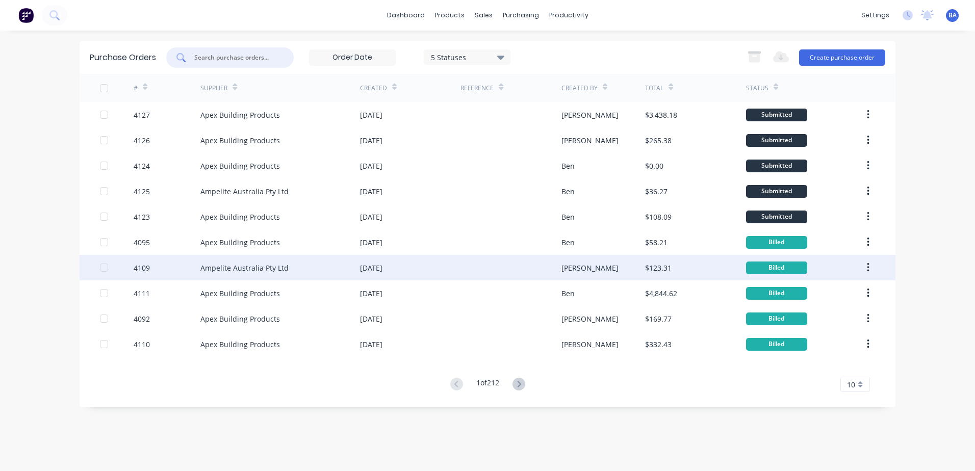
click at [361, 272] on div "[DATE]" at bounding box center [371, 268] width 22 height 11
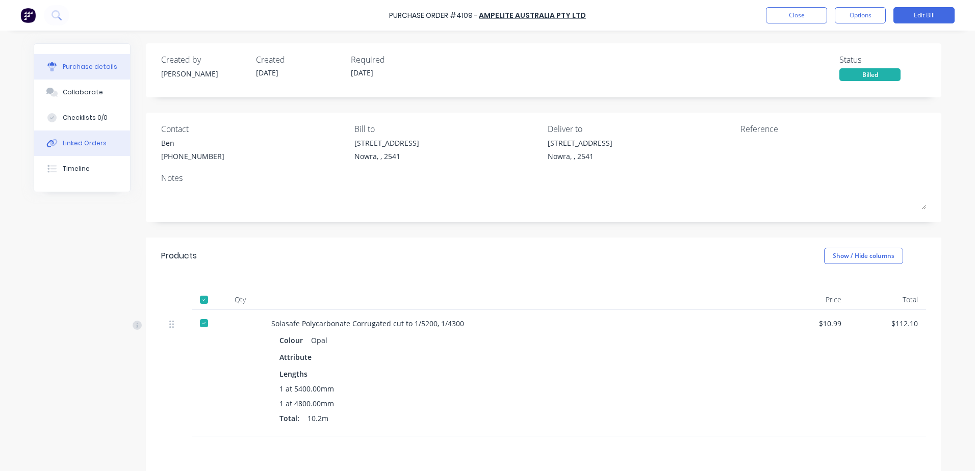
click at [74, 139] on div "Linked Orders" at bounding box center [85, 143] width 44 height 9
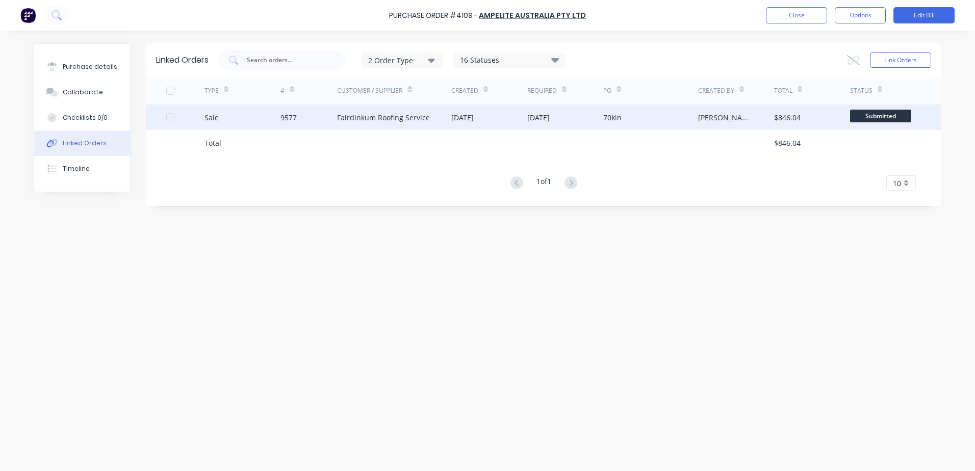
click at [421, 114] on div "Fairdinkum Roofing Service" at bounding box center [383, 117] width 93 height 11
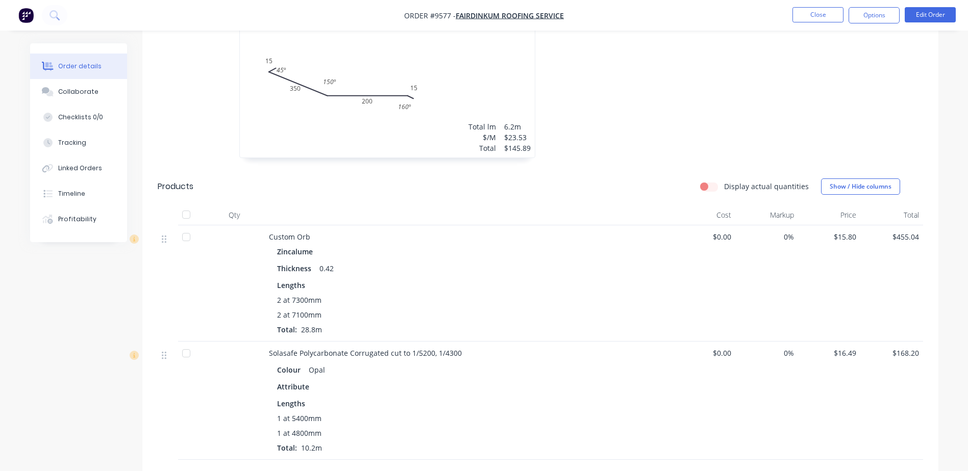
scroll to position [398, 0]
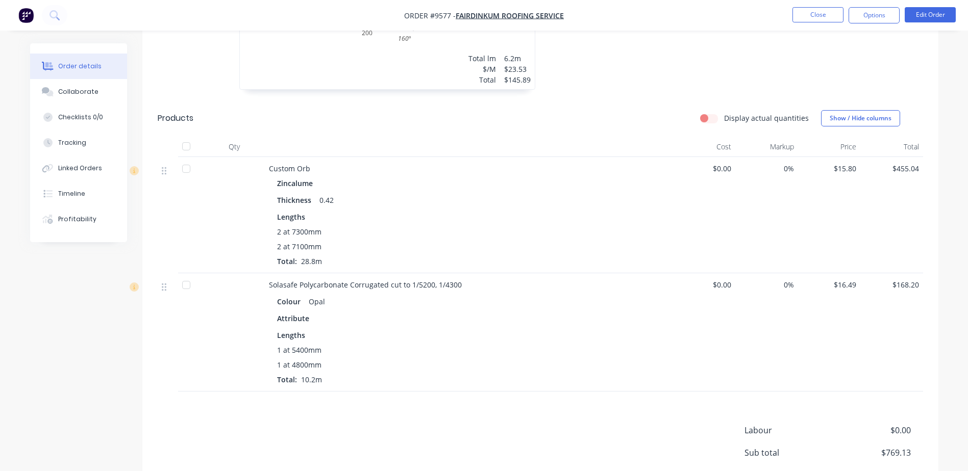
click at [186, 145] on div at bounding box center [186, 146] width 20 height 20
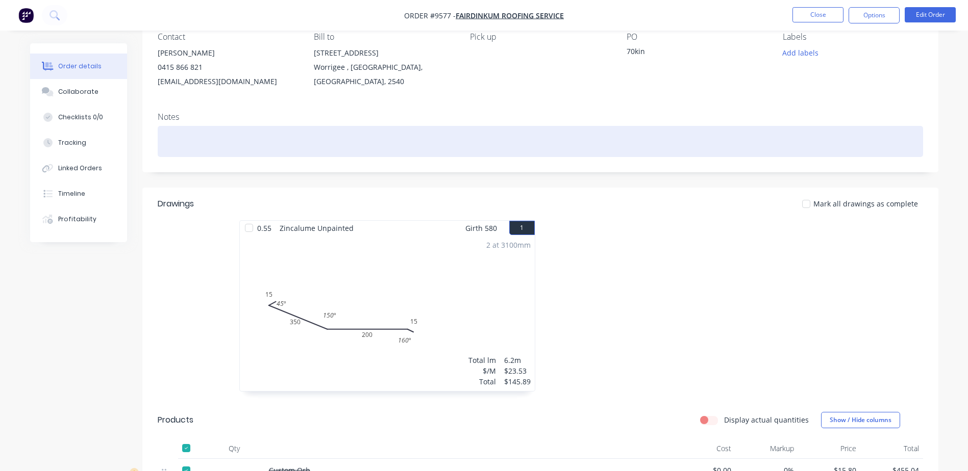
scroll to position [0, 0]
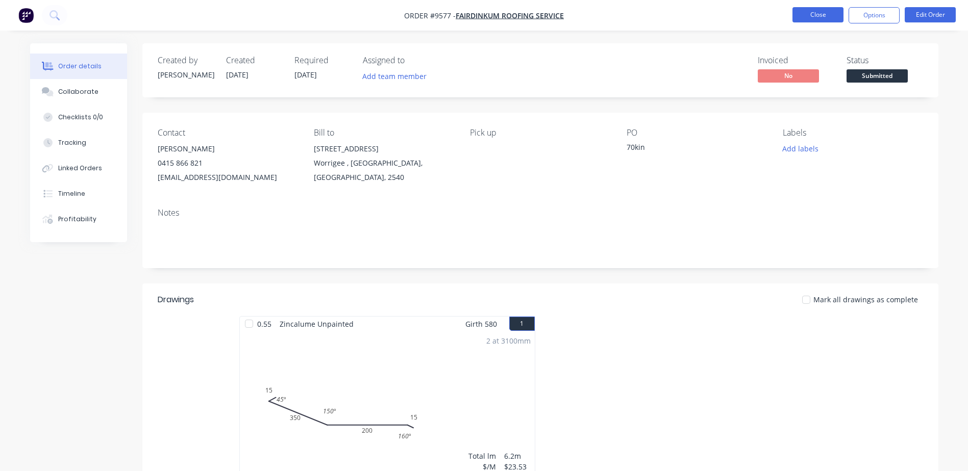
click at [801, 15] on button "Close" at bounding box center [817, 14] width 51 height 15
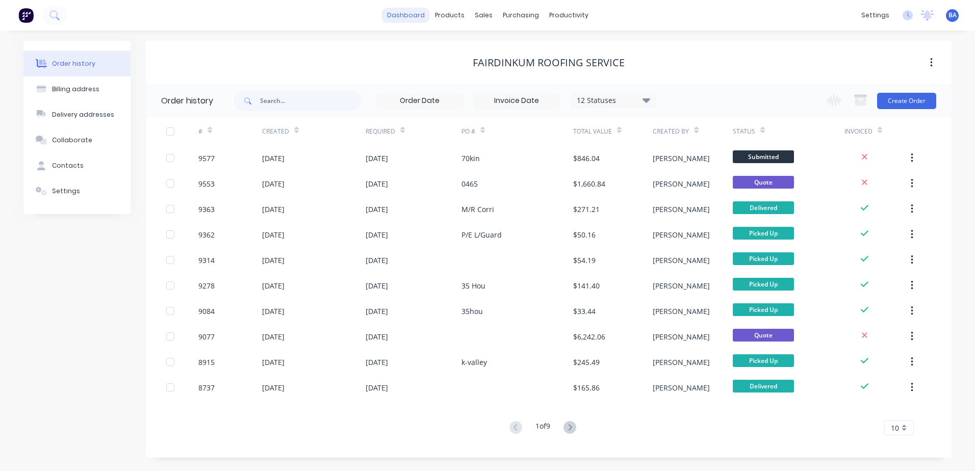
click at [411, 15] on link "dashboard" at bounding box center [406, 15] width 48 height 15
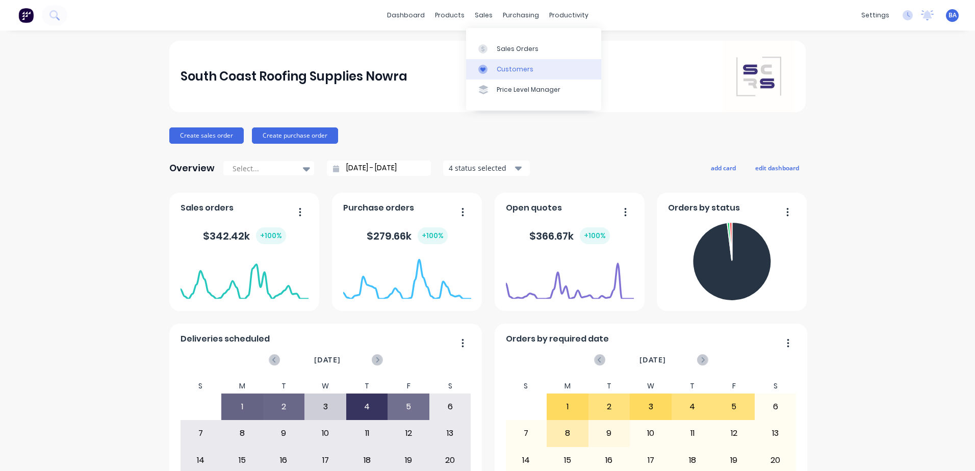
click at [505, 63] on link "Customers" at bounding box center [533, 69] width 135 height 20
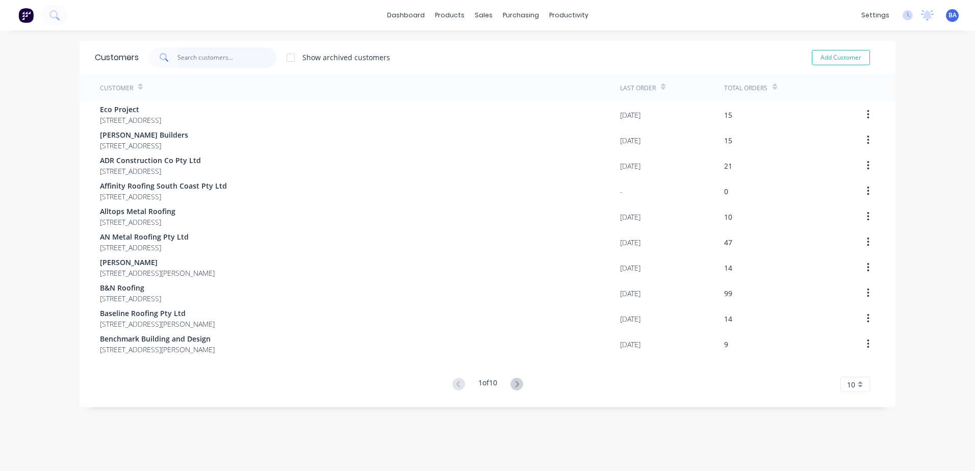
click at [247, 56] on input "text" at bounding box center [227, 57] width 99 height 20
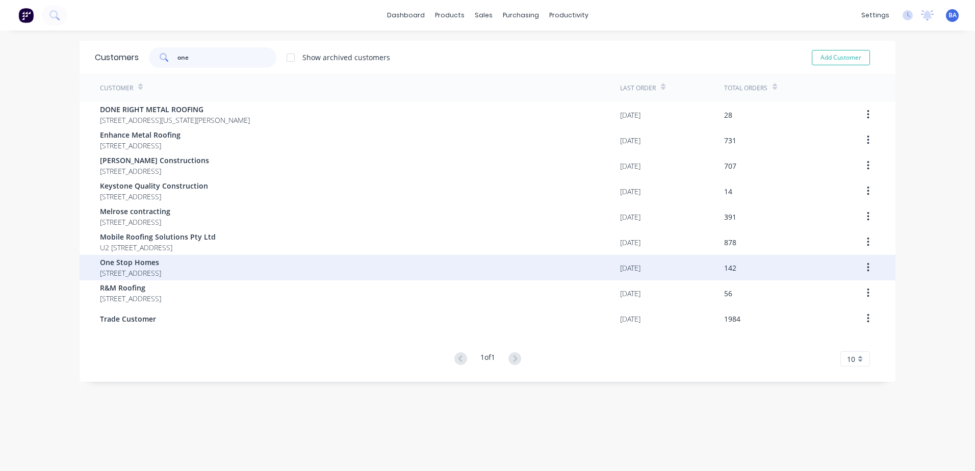
type input "one"
click at [160, 262] on span "One Stop Homes" at bounding box center [130, 262] width 61 height 11
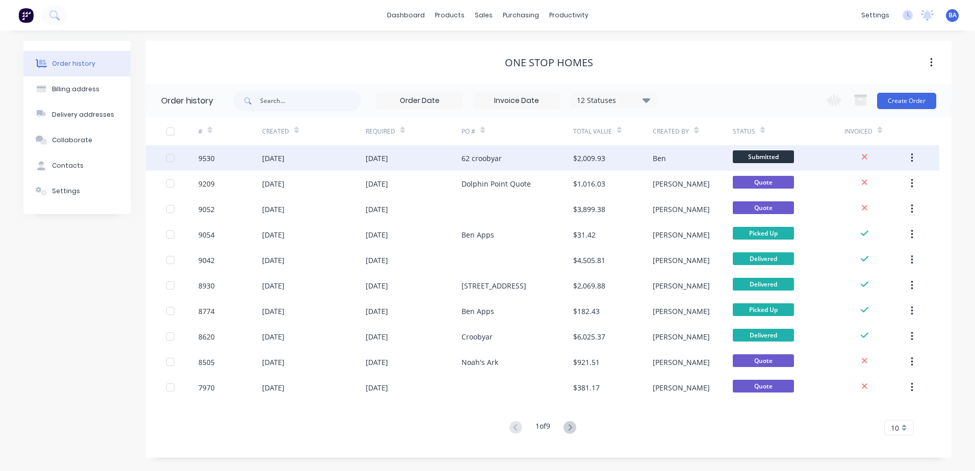
click at [327, 160] on div "[DATE]" at bounding box center [314, 158] width 104 height 26
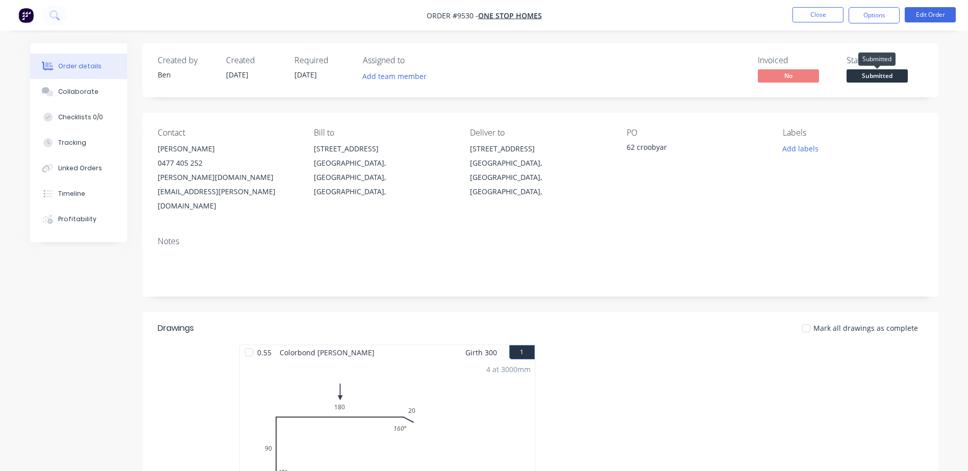
click at [864, 73] on span "Submitted" at bounding box center [876, 75] width 61 height 13
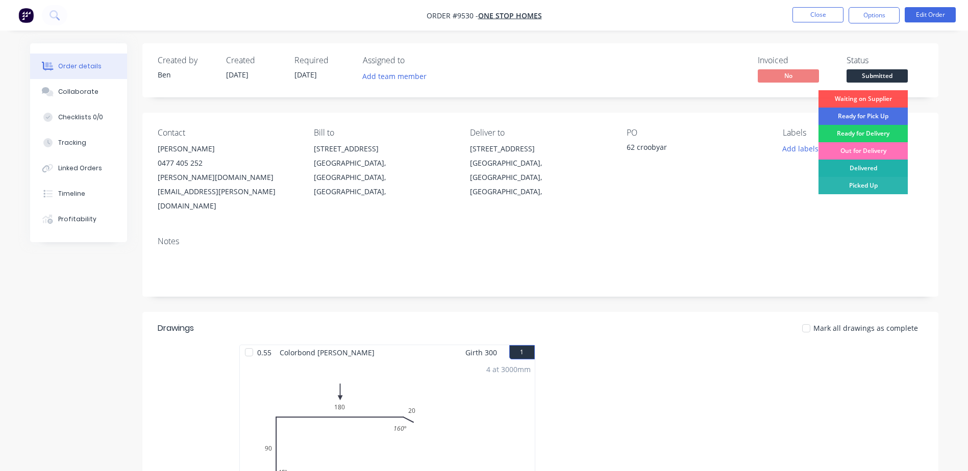
click at [869, 170] on div "Delivered" at bounding box center [862, 168] width 89 height 17
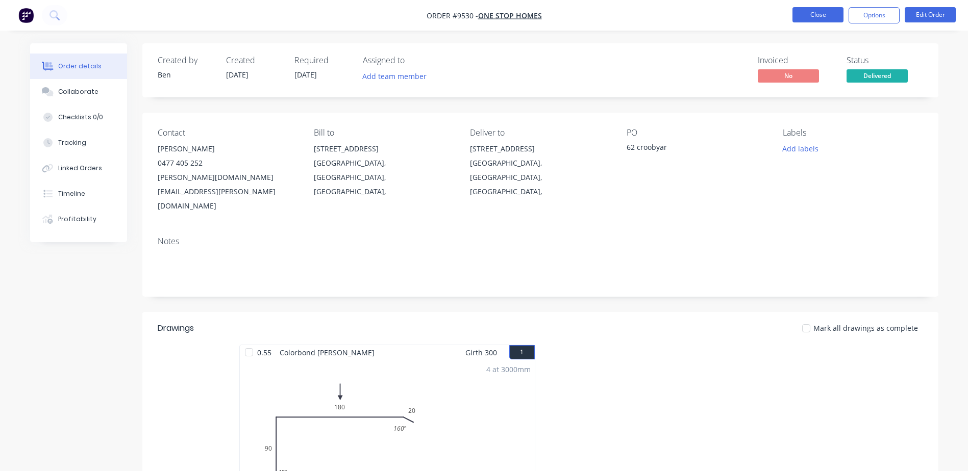
click at [819, 15] on button "Close" at bounding box center [817, 14] width 51 height 15
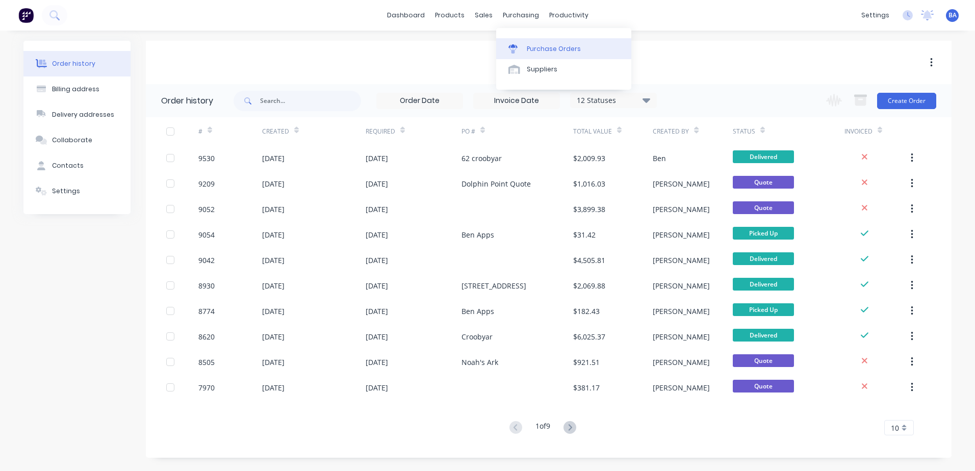
click at [522, 46] on div at bounding box center [516, 48] width 15 height 9
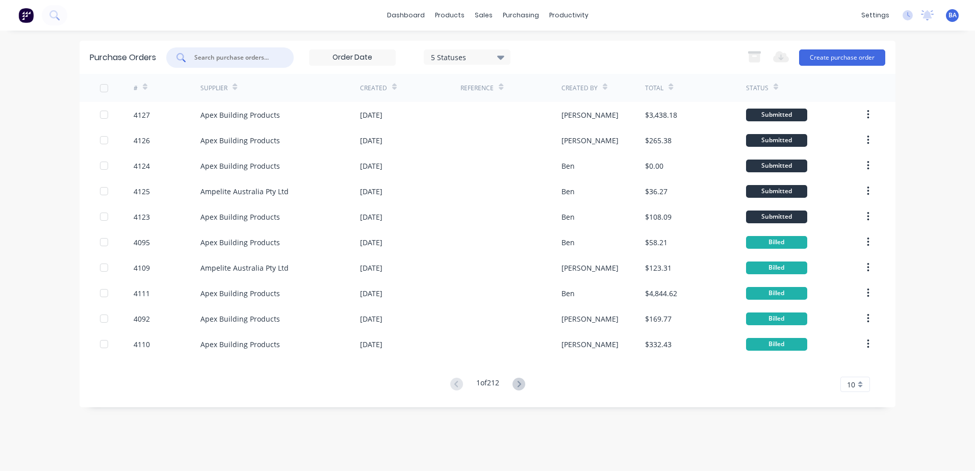
click at [198, 54] on input "text" at bounding box center [235, 58] width 85 height 10
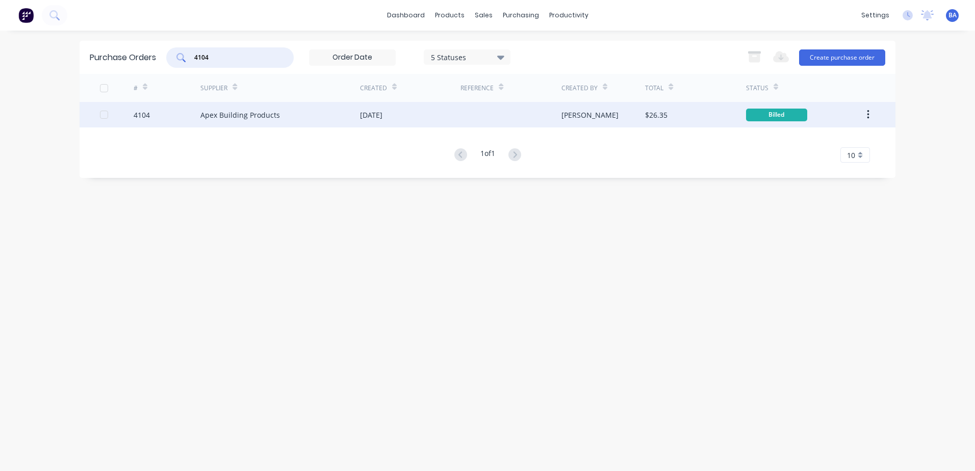
type input "4104"
click at [311, 112] on div "Apex Building Products" at bounding box center [280, 115] width 160 height 26
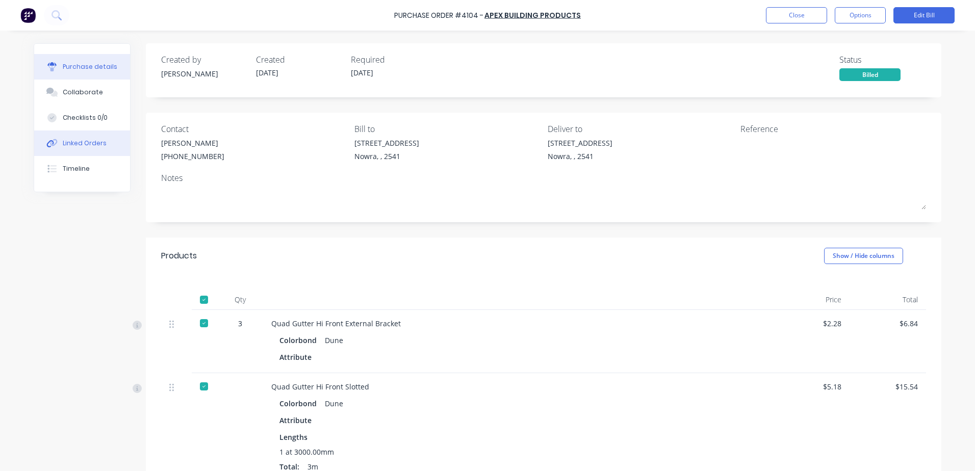
click at [68, 139] on div "Linked Orders" at bounding box center [85, 143] width 44 height 9
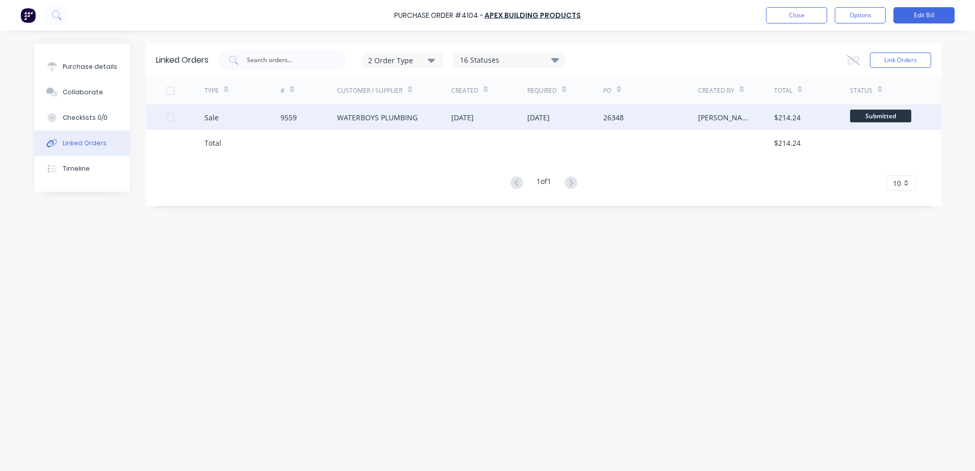
click at [379, 115] on div "WATERBOYS PLUMBING" at bounding box center [377, 117] width 81 height 11
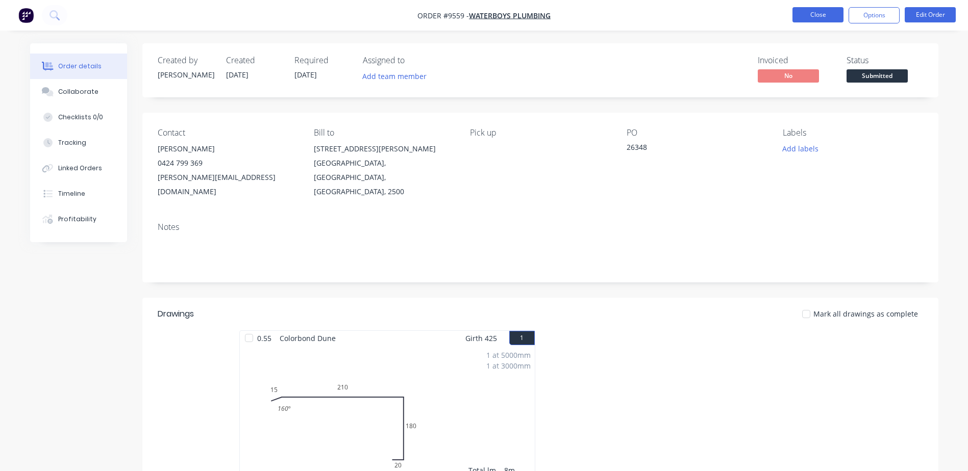
click at [805, 15] on button "Close" at bounding box center [817, 14] width 51 height 15
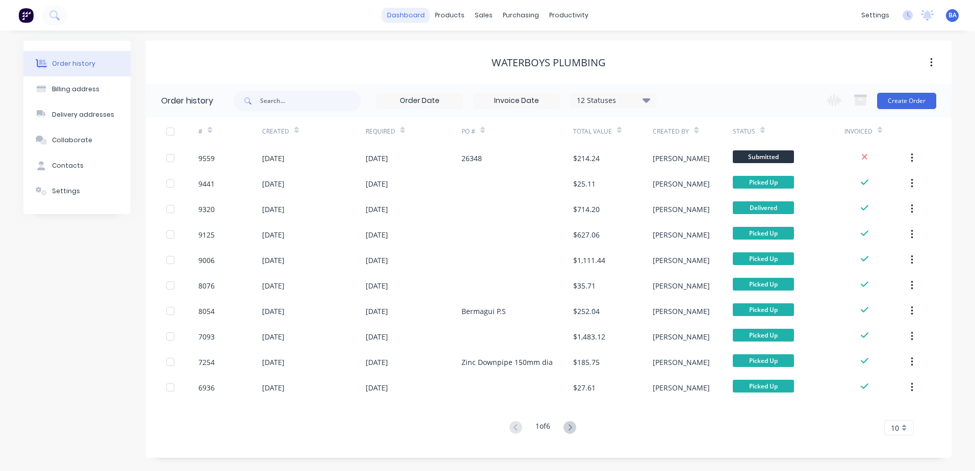
click at [399, 12] on link "dashboard" at bounding box center [406, 15] width 48 height 15
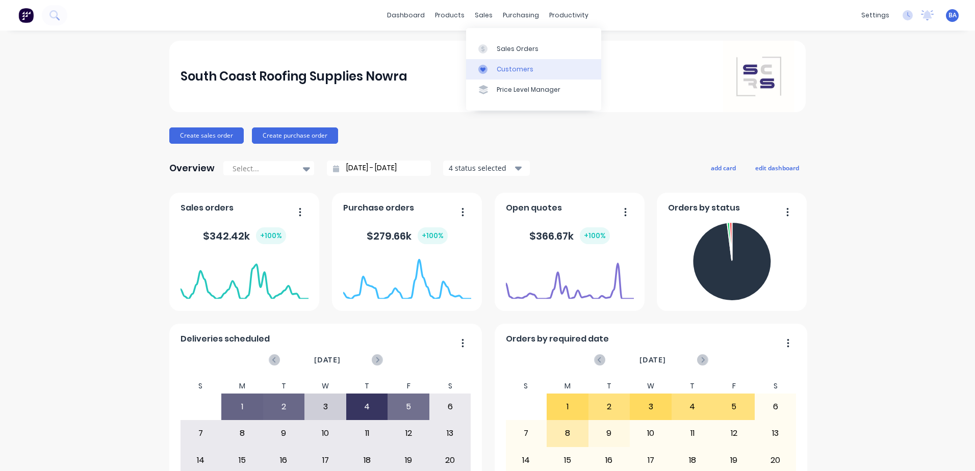
click at [485, 65] on icon at bounding box center [483, 69] width 9 height 9
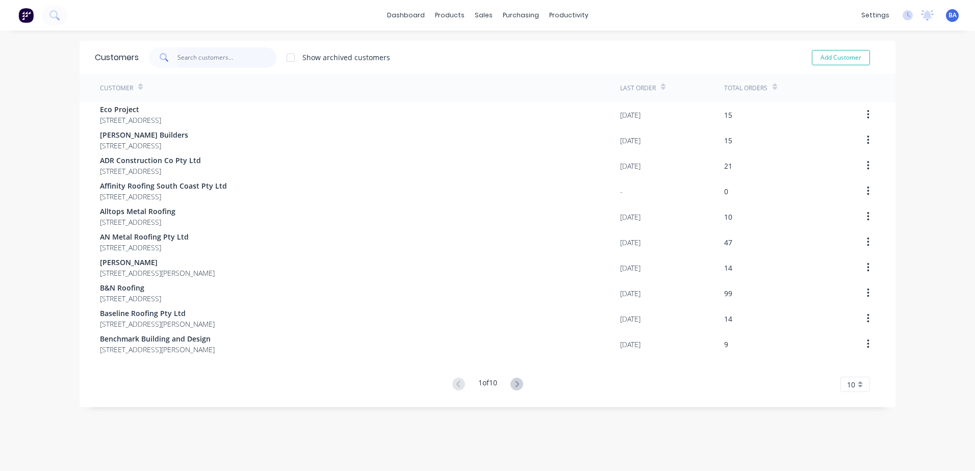
click at [218, 60] on input "text" at bounding box center [227, 57] width 99 height 20
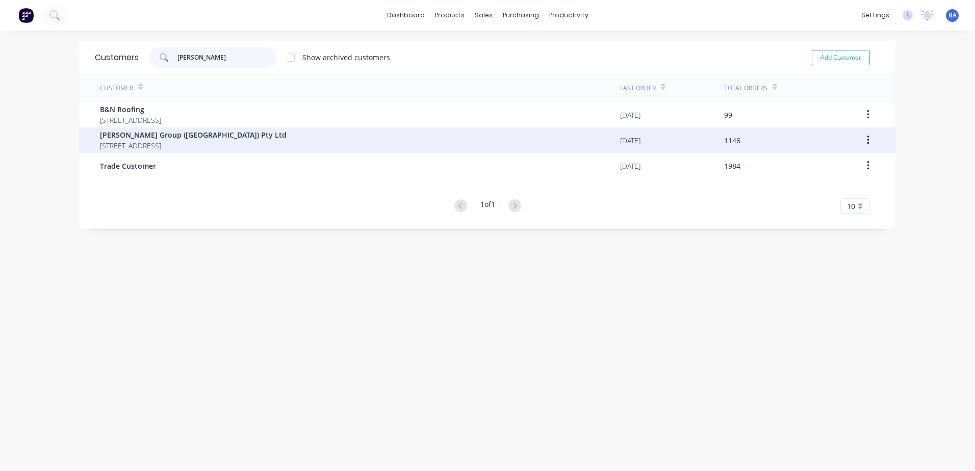
type input "[PERSON_NAME]"
click at [200, 138] on span "[PERSON_NAME] Group ([GEOGRAPHIC_DATA]) Pty Ltd" at bounding box center [193, 135] width 187 height 11
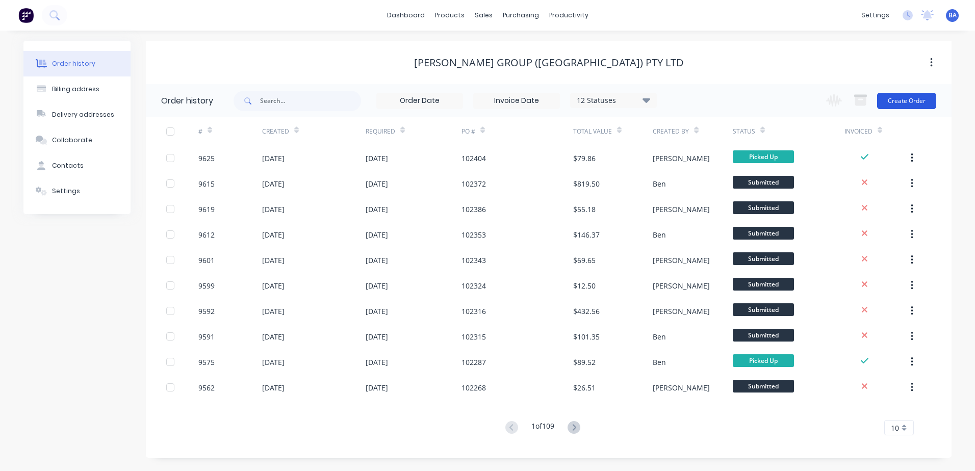
click at [893, 99] on button "Create Order" at bounding box center [907, 101] width 59 height 16
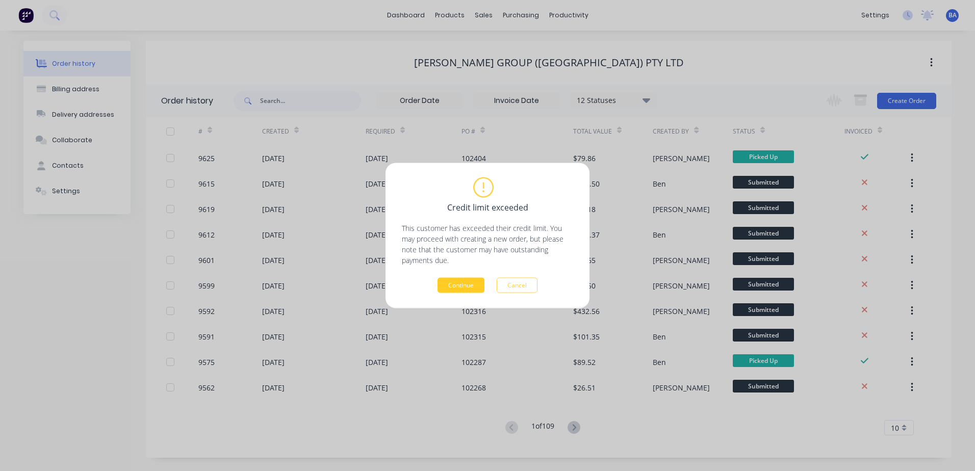
click at [472, 285] on button "Continue" at bounding box center [461, 285] width 47 height 15
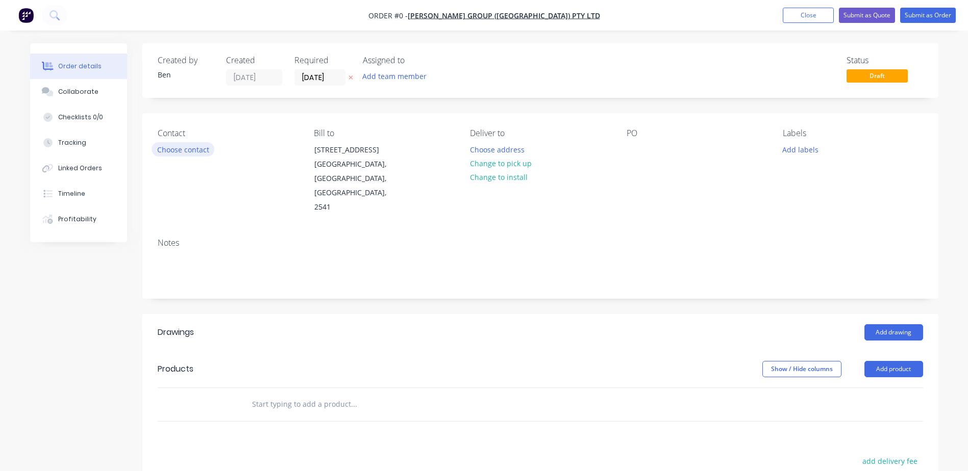
click at [180, 144] on button "Choose contact" at bounding box center [183, 149] width 63 height 14
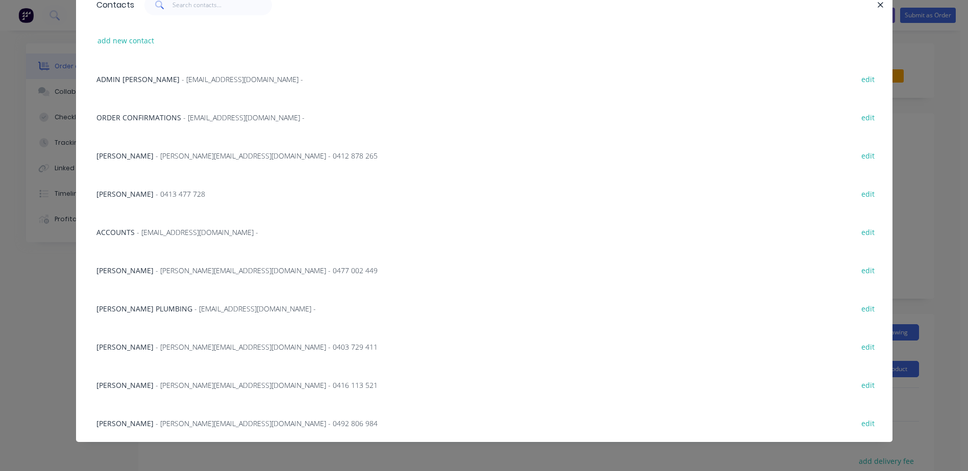
scroll to position [53, 0]
click at [125, 422] on span "[PERSON_NAME]" at bounding box center [124, 423] width 57 height 10
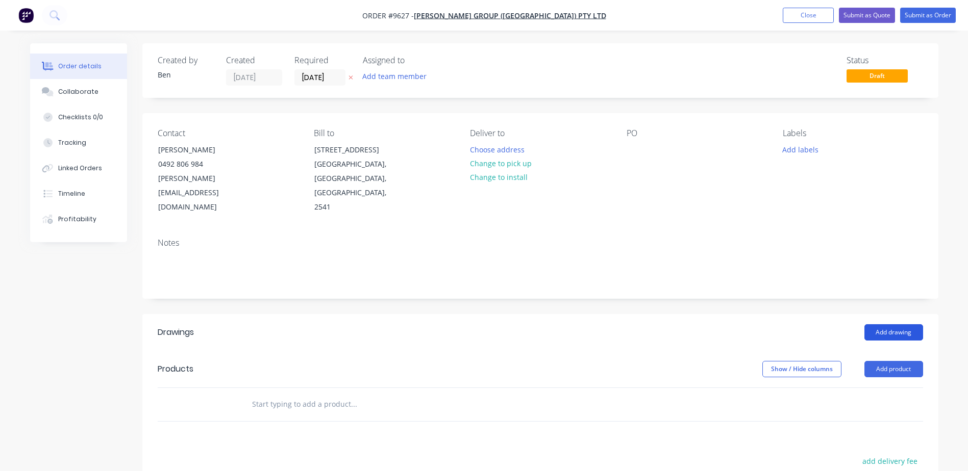
click at [881, 324] on button "Add drawing" at bounding box center [893, 332] width 59 height 16
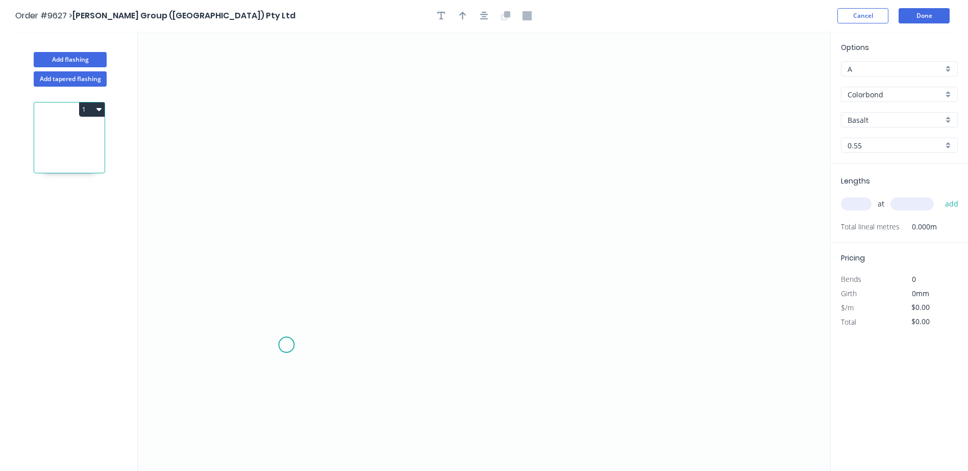
click at [286, 340] on icon "0" at bounding box center [484, 252] width 692 height 440
click at [286, 232] on icon at bounding box center [286, 289] width 0 height 114
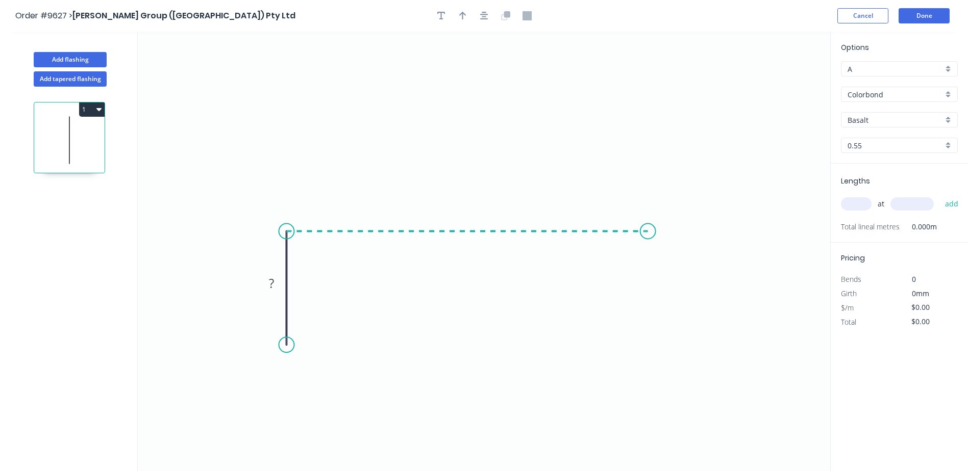
drag, startPoint x: 648, startPoint y: 235, endPoint x: 647, endPoint y: 258, distance: 23.0
click at [648, 236] on icon "0 ?" at bounding box center [484, 252] width 692 height 440
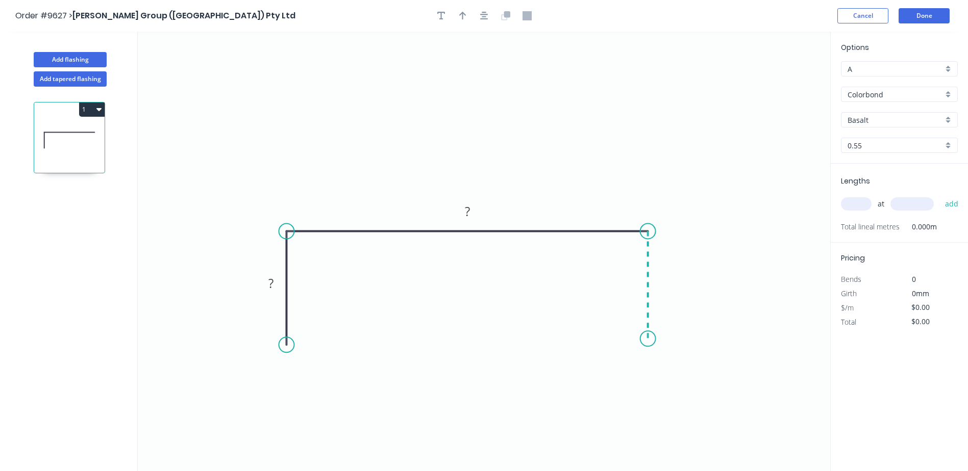
click at [653, 339] on icon "0 ? ?" at bounding box center [484, 252] width 692 height 440
click at [458, 17] on button "button" at bounding box center [462, 15] width 15 height 15
drag, startPoint x: 775, startPoint y: 81, endPoint x: 461, endPoint y: 116, distance: 316.2
click at [461, 116] on icon at bounding box center [461, 104] width 9 height 33
click at [881, 115] on input "Basalt" at bounding box center [894, 120] width 95 height 11
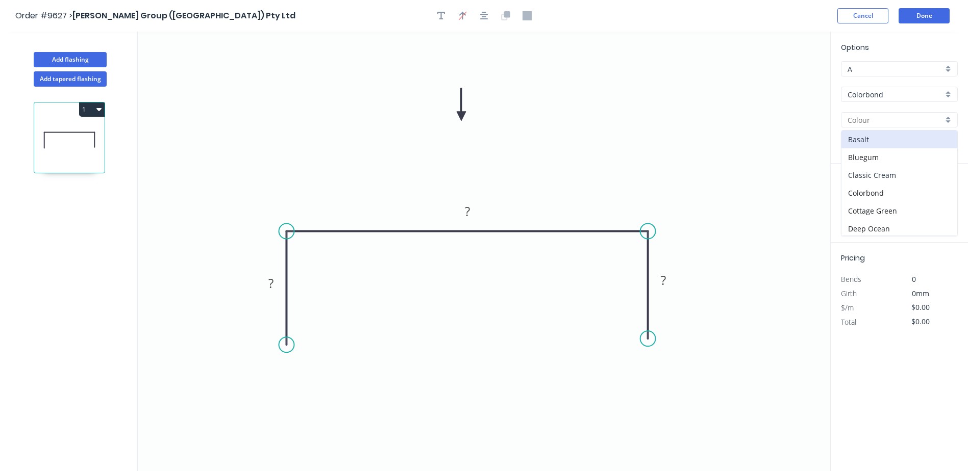
click at [883, 175] on div "Classic Cream" at bounding box center [899, 175] width 116 height 18
type input "Classic Cream"
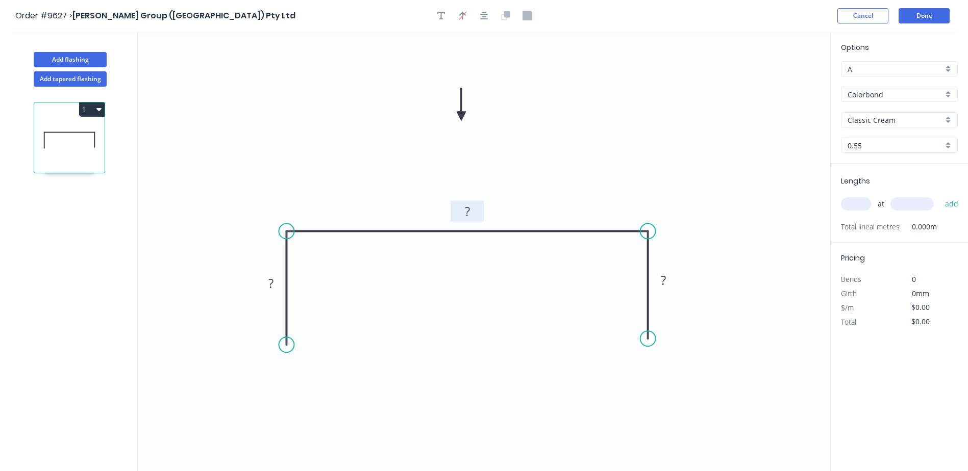
click at [466, 213] on tspan "?" at bounding box center [467, 211] width 5 height 17
click at [515, 210] on icon "0 ? 120 ?" at bounding box center [484, 252] width 692 height 440
click at [661, 279] on tspan "?" at bounding box center [663, 280] width 5 height 17
click at [726, 101] on icon "0 ? 120 50" at bounding box center [484, 252] width 692 height 440
click at [271, 288] on tspan "?" at bounding box center [270, 283] width 5 height 17
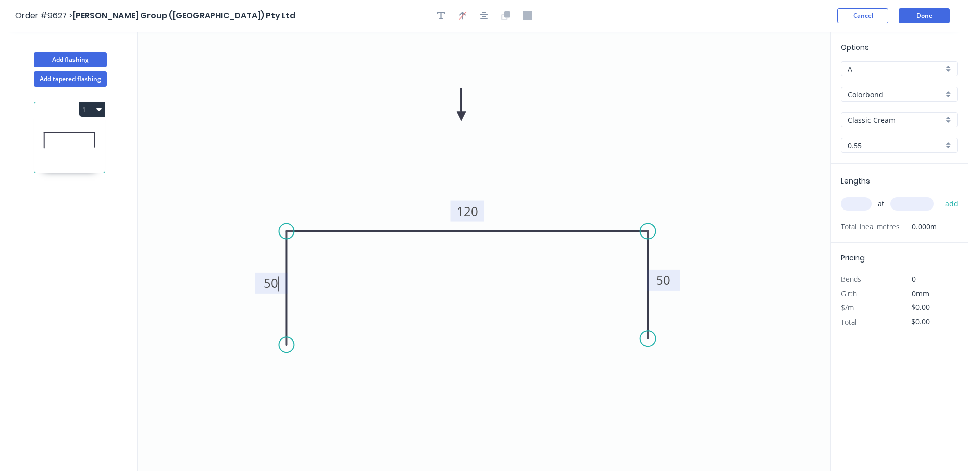
click at [349, 265] on icon "0 50 120 50" at bounding box center [484, 252] width 692 height 440
click at [310, 380] on div "Crush & Fold" at bounding box center [337, 379] width 103 height 21
click at [662, 371] on div "Crush & Fold" at bounding box center [697, 374] width 103 height 21
type input "$12.02"
click at [655, 367] on div "Flip bend" at bounding box center [699, 370] width 103 height 21
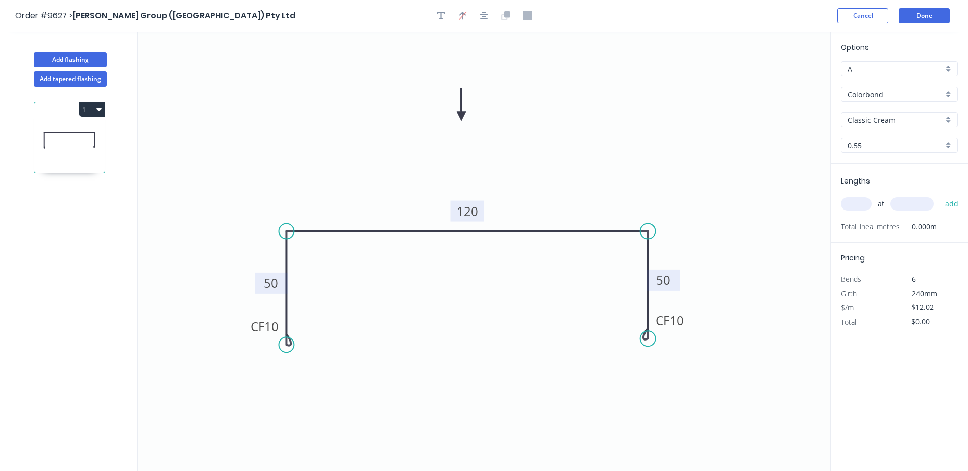
click at [862, 204] on input "text" at bounding box center [856, 203] width 31 height 13
type input "1"
type input "2500"
click at [940, 195] on button "add" at bounding box center [952, 203] width 24 height 17
type input "$30.05"
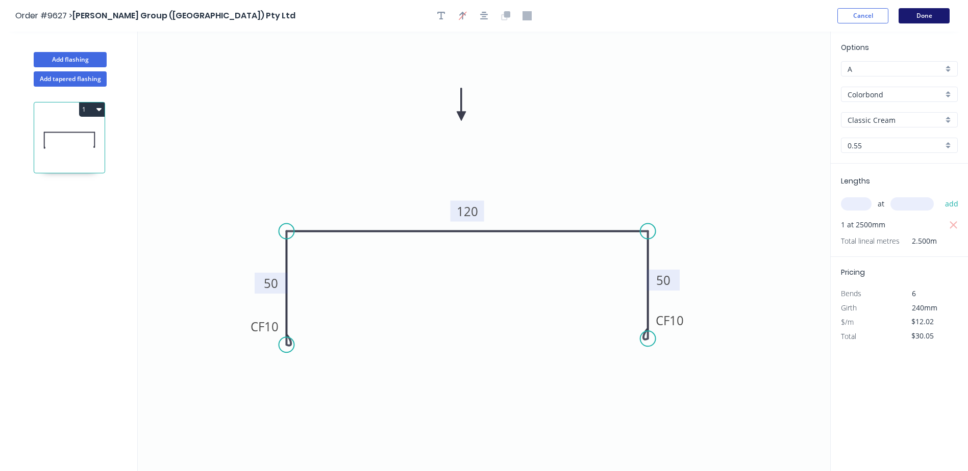
click at [915, 11] on button "Done" at bounding box center [923, 15] width 51 height 15
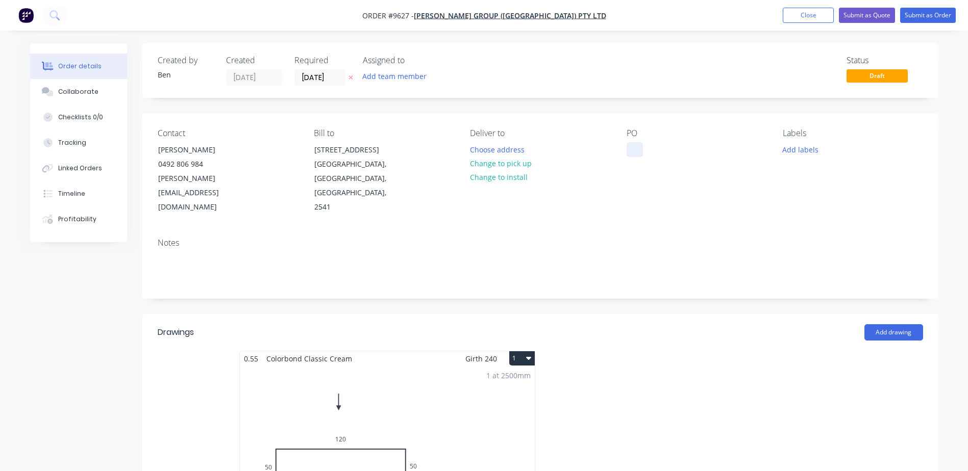
click at [634, 148] on div at bounding box center [634, 149] width 16 height 15
click at [707, 184] on div "PO 102403" at bounding box center [696, 172] width 140 height 86
click at [917, 12] on button "Submit as Order" at bounding box center [928, 15] width 56 height 15
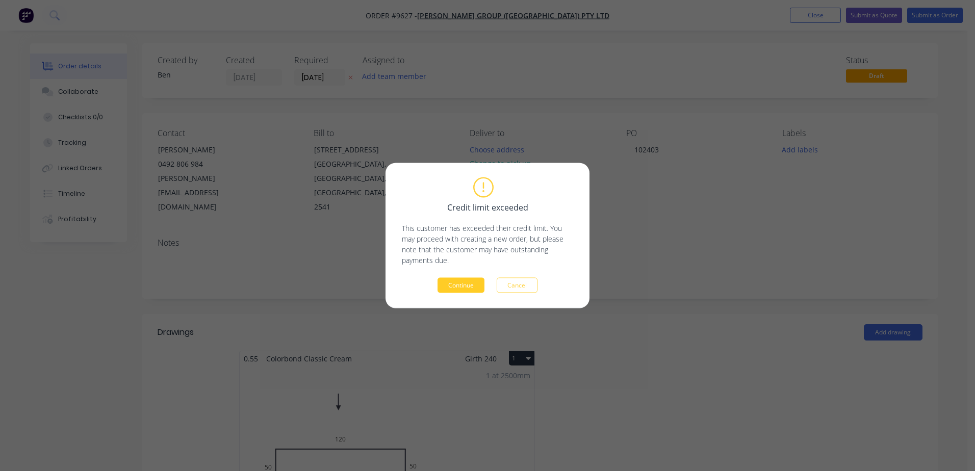
click at [468, 289] on button "Continue" at bounding box center [461, 285] width 47 height 15
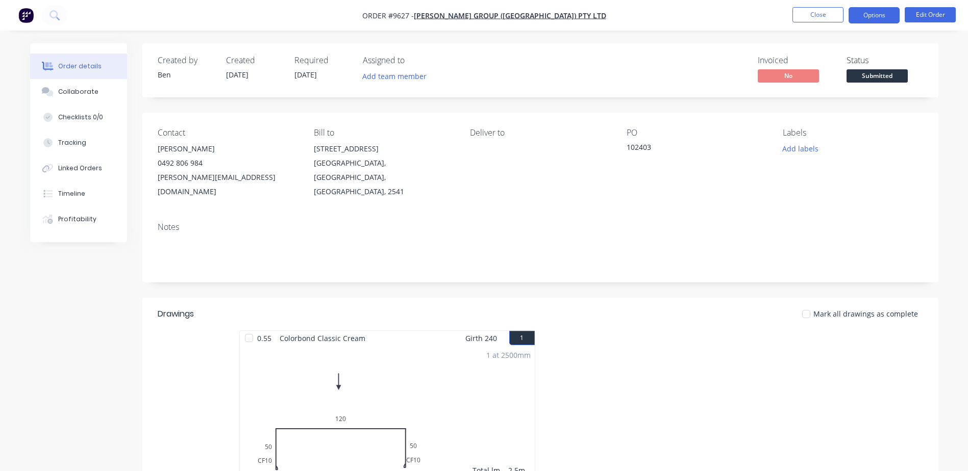
click at [885, 15] on button "Options" at bounding box center [873, 15] width 51 height 16
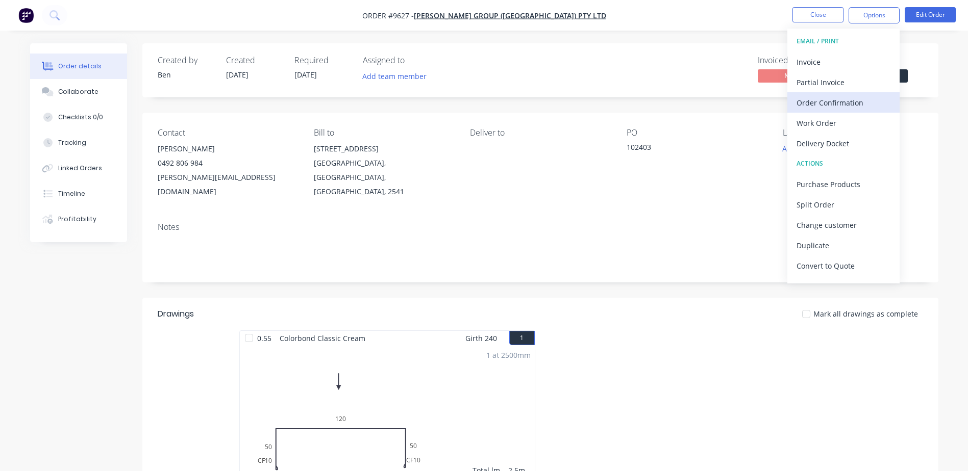
click at [830, 105] on div "Order Confirmation" at bounding box center [843, 102] width 94 height 15
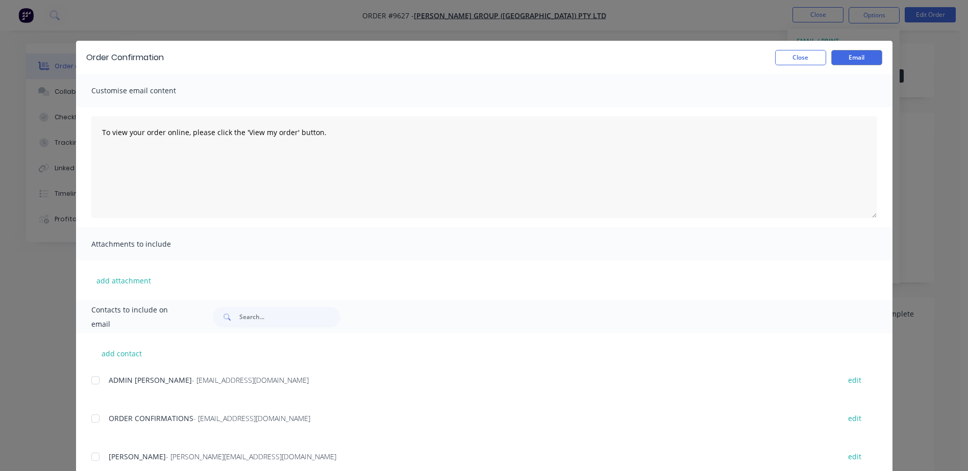
scroll to position [51, 0]
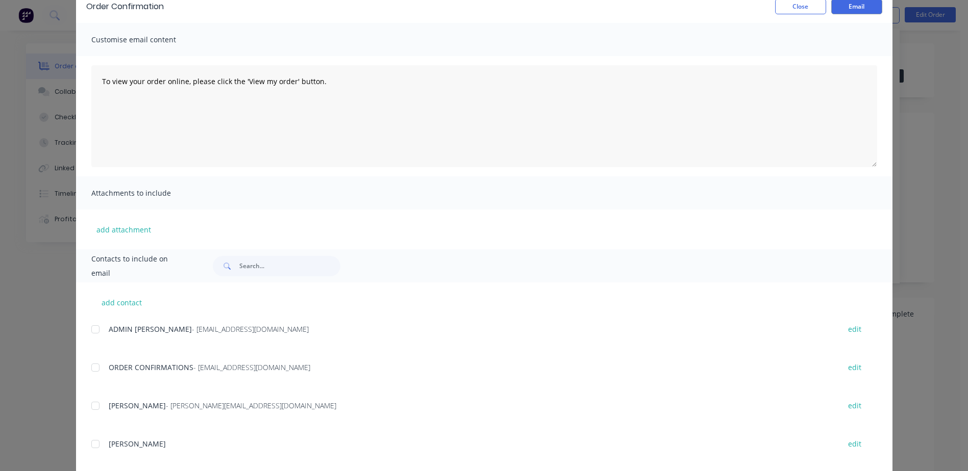
click at [90, 368] on div at bounding box center [95, 368] width 20 height 20
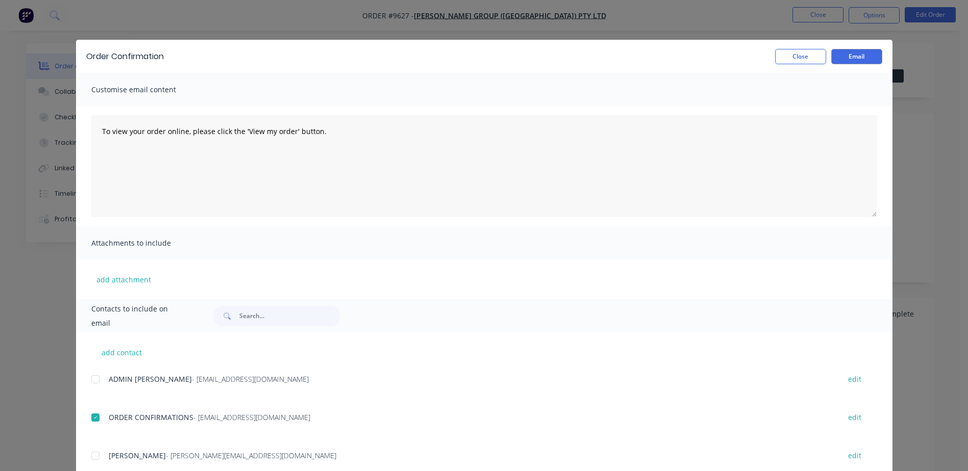
scroll to position [0, 0]
click at [858, 56] on button "Email" at bounding box center [856, 57] width 51 height 15
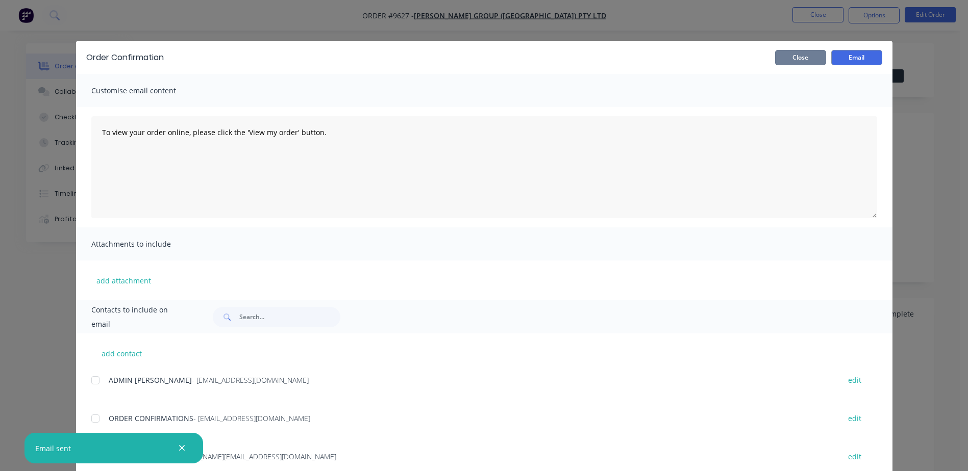
drag, startPoint x: 775, startPoint y: 60, endPoint x: 804, endPoint y: 53, distance: 29.6
click at [776, 60] on button "Close" at bounding box center [800, 57] width 51 height 15
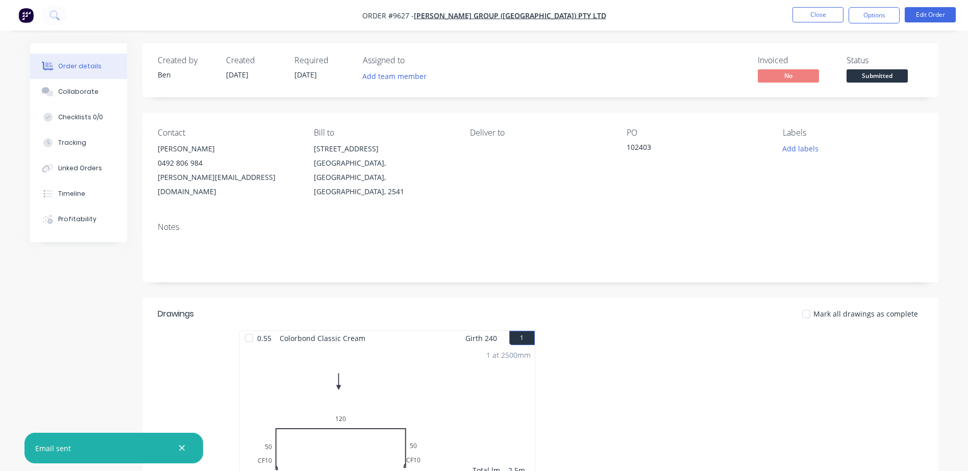
click at [862, 76] on span "Submitted" at bounding box center [876, 75] width 61 height 13
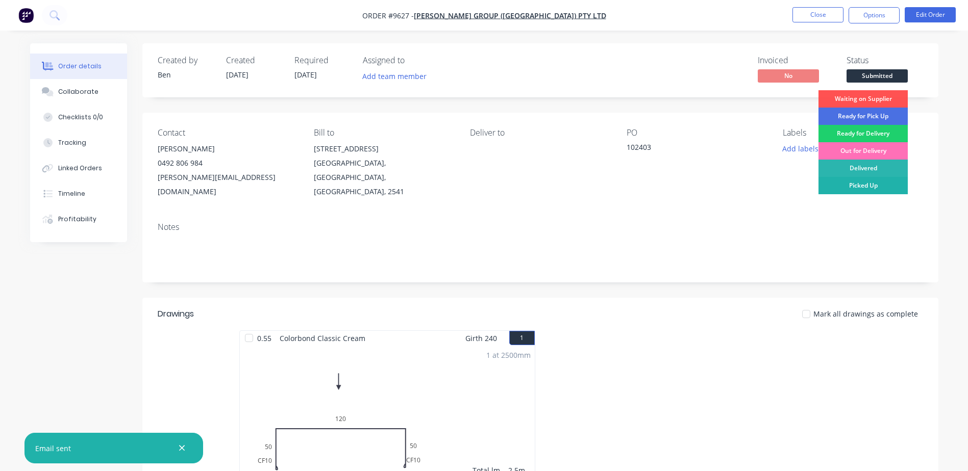
click at [854, 185] on div "Picked Up" at bounding box center [862, 185] width 89 height 17
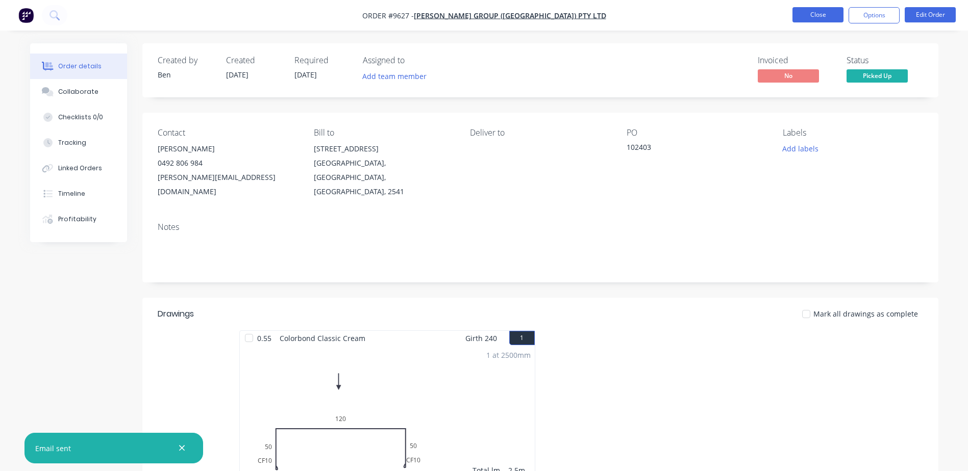
click at [826, 14] on button "Close" at bounding box center [817, 14] width 51 height 15
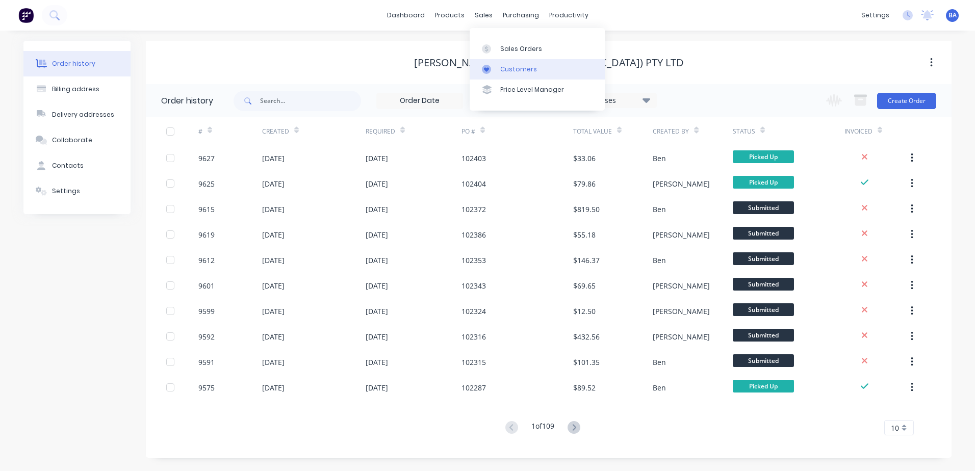
click at [492, 71] on div at bounding box center [489, 69] width 15 height 9
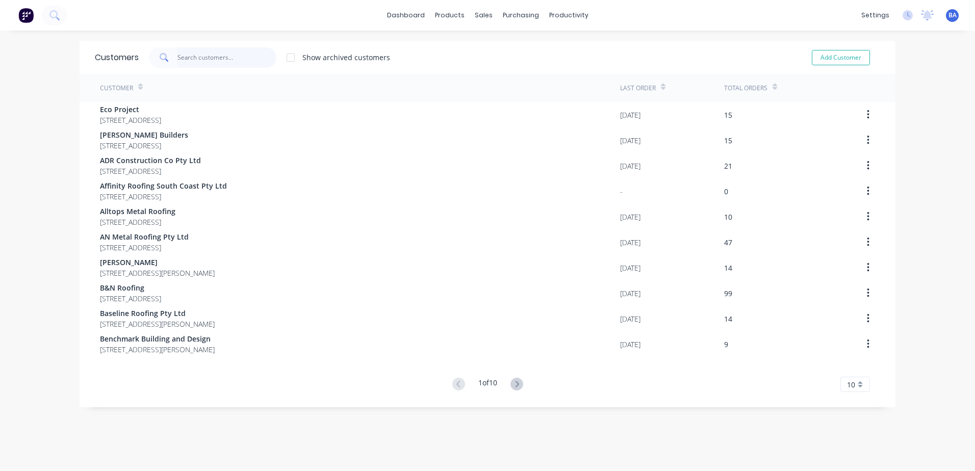
click at [250, 58] on input "text" at bounding box center [227, 57] width 99 height 20
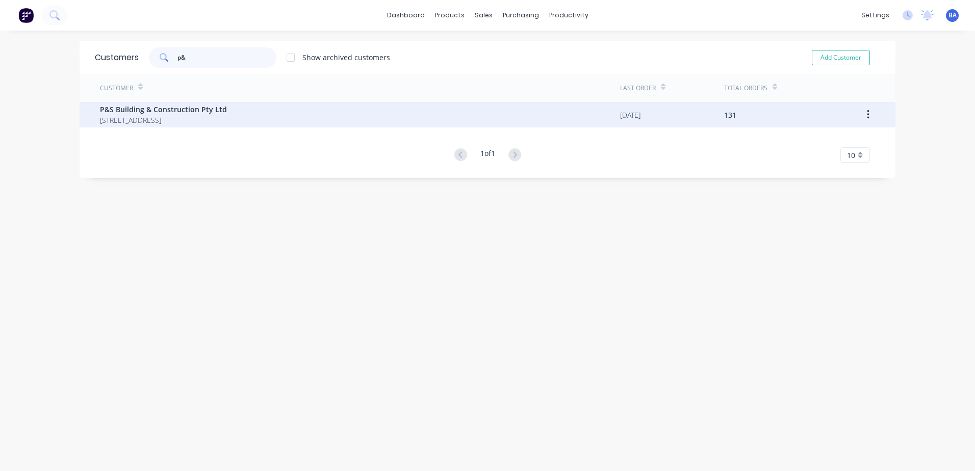
type input "p&"
click at [208, 112] on span "P&S Building & Construction Pty Ltd" at bounding box center [163, 109] width 127 height 11
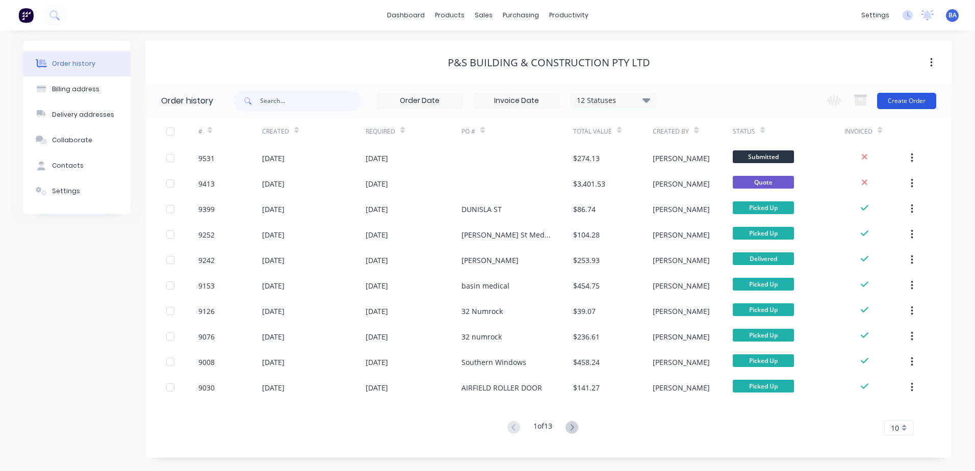
click at [891, 101] on button "Create Order" at bounding box center [907, 101] width 59 height 16
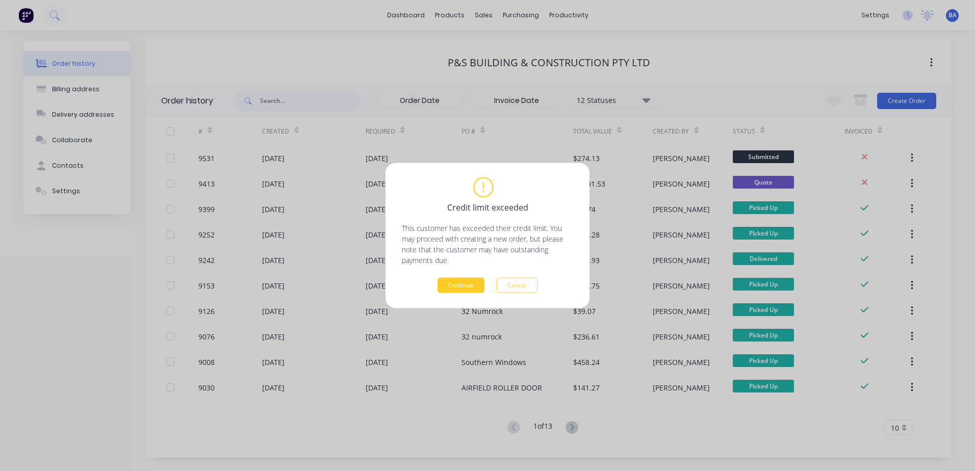
click at [459, 282] on button "Continue" at bounding box center [461, 285] width 47 height 15
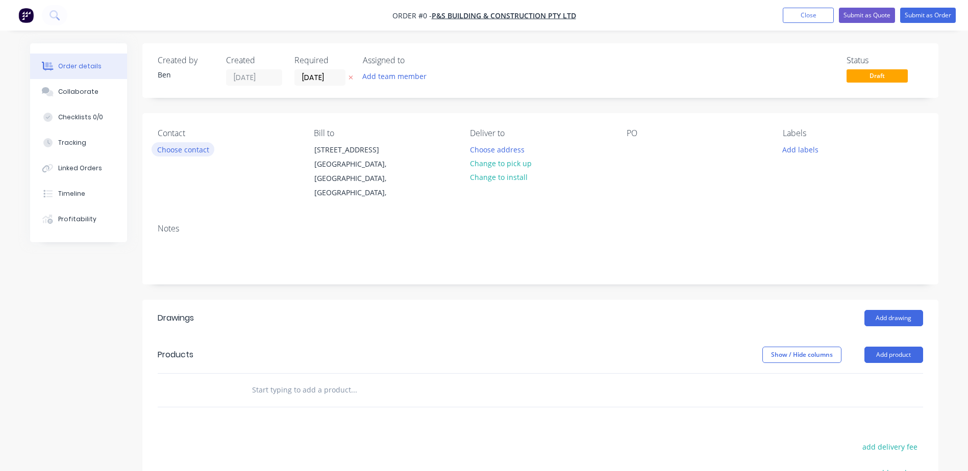
click at [194, 146] on button "Choose contact" at bounding box center [183, 149] width 63 height 14
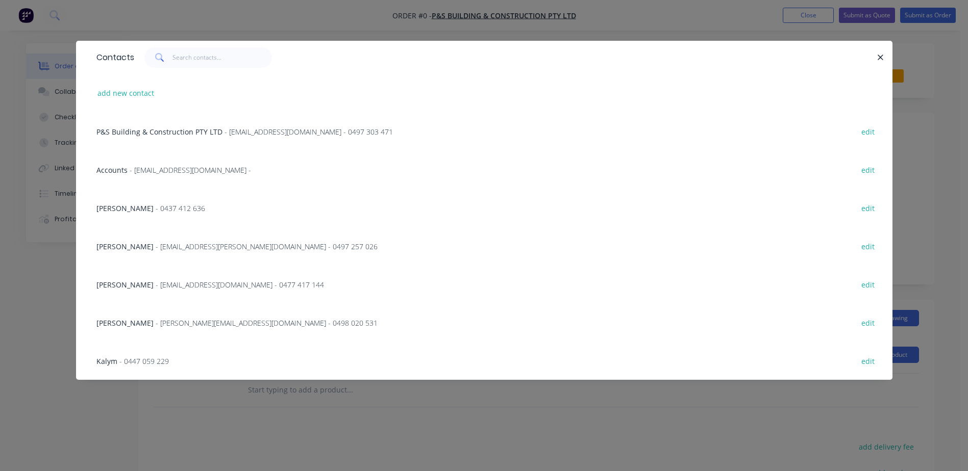
click at [120, 282] on span "[PERSON_NAME]" at bounding box center [124, 285] width 57 height 10
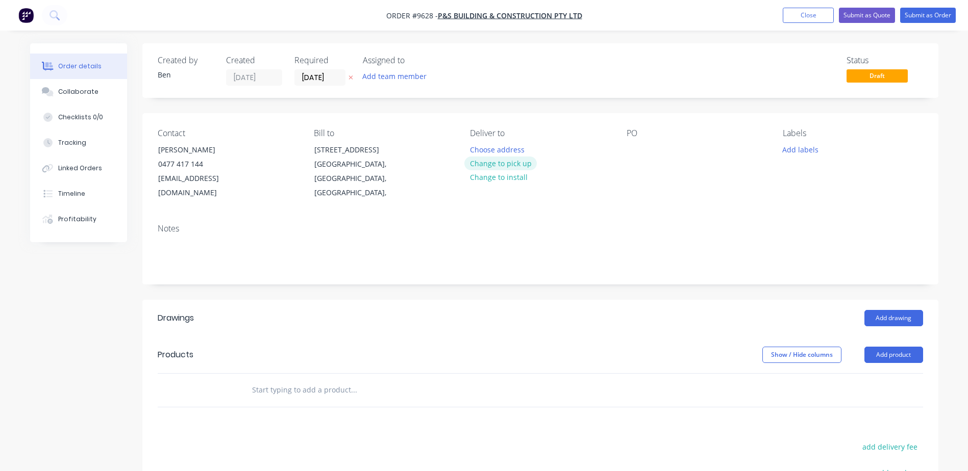
click at [500, 165] on button "Change to pick up" at bounding box center [500, 164] width 72 height 14
click at [637, 147] on div at bounding box center [634, 149] width 16 height 15
click at [879, 310] on button "Add drawing" at bounding box center [893, 318] width 59 height 16
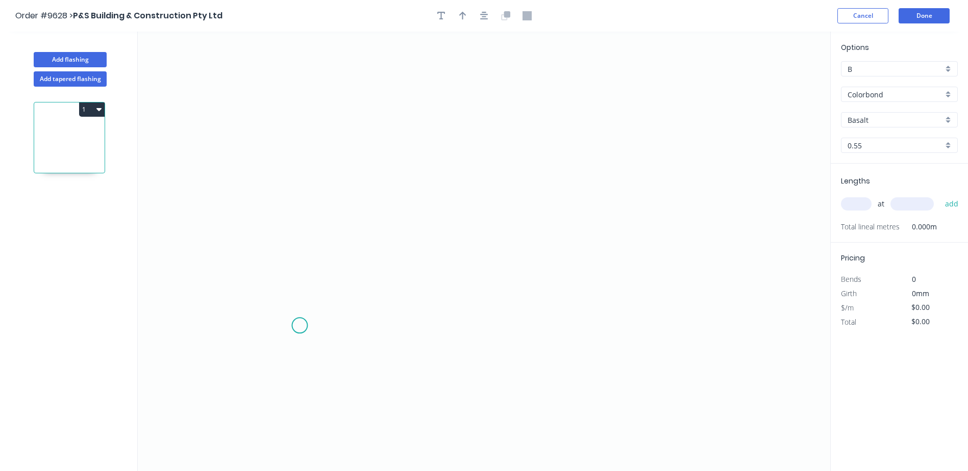
click at [297, 326] on icon "0" at bounding box center [484, 252] width 692 height 440
click at [337, 305] on icon at bounding box center [317, 314] width 40 height 21
click at [584, 297] on icon "0 ?" at bounding box center [484, 252] width 692 height 440
click at [589, 248] on icon "0 ? ? ? º" at bounding box center [484, 252] width 692 height 440
click at [583, 247] on circle at bounding box center [584, 246] width 15 height 15
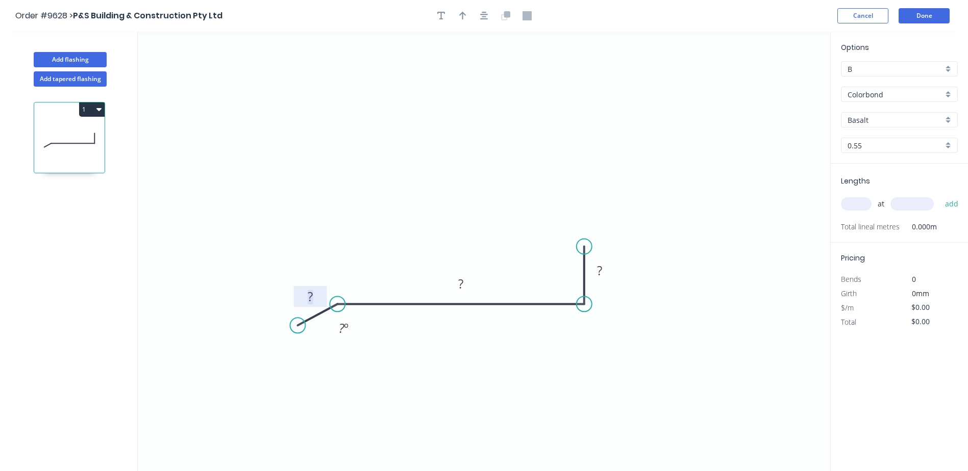
click at [305, 298] on rect at bounding box center [310, 297] width 20 height 14
drag, startPoint x: 524, startPoint y: 141, endPoint x: 518, endPoint y: 138, distance: 6.8
click at [524, 141] on icon "0 20 110 30 160 º" at bounding box center [484, 252] width 692 height 440
type input "$9.13"
click at [462, 16] on icon "button" at bounding box center [462, 15] width 7 height 9
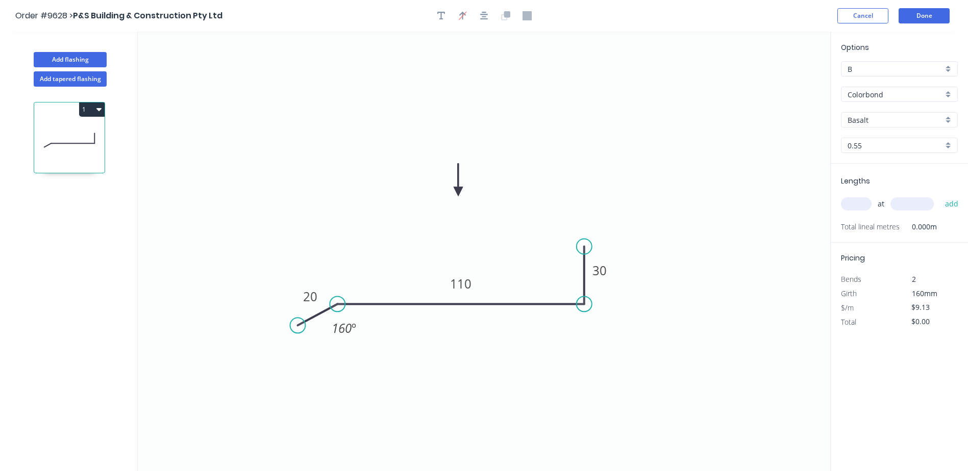
drag, startPoint x: 779, startPoint y: 79, endPoint x: 458, endPoint y: 192, distance: 340.0
click at [458, 192] on icon at bounding box center [458, 180] width 9 height 33
click at [880, 119] on input "Basalt" at bounding box center [894, 120] width 95 height 11
click at [883, 192] on div "Surfmist" at bounding box center [899, 191] width 116 height 18
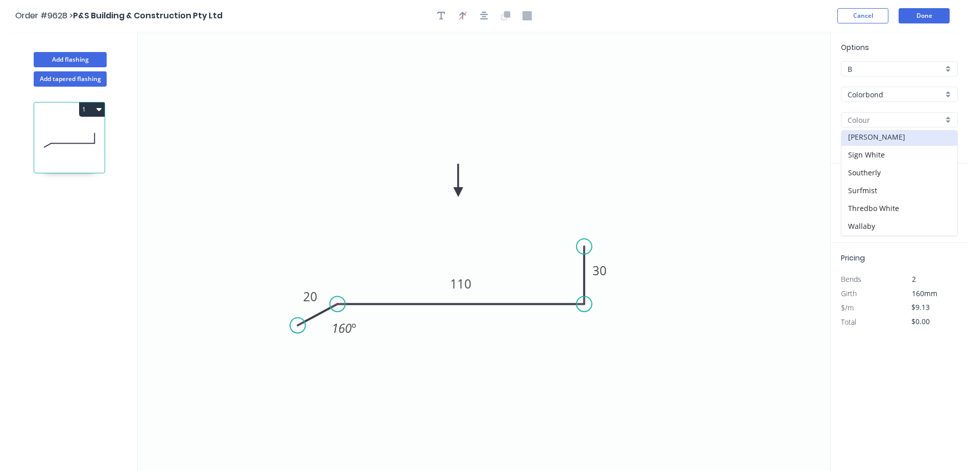
type input "Surfmist"
click at [853, 203] on input "text" at bounding box center [856, 203] width 31 height 13
type input "1"
type input "500"
click at [940, 195] on button "add" at bounding box center [952, 203] width 24 height 17
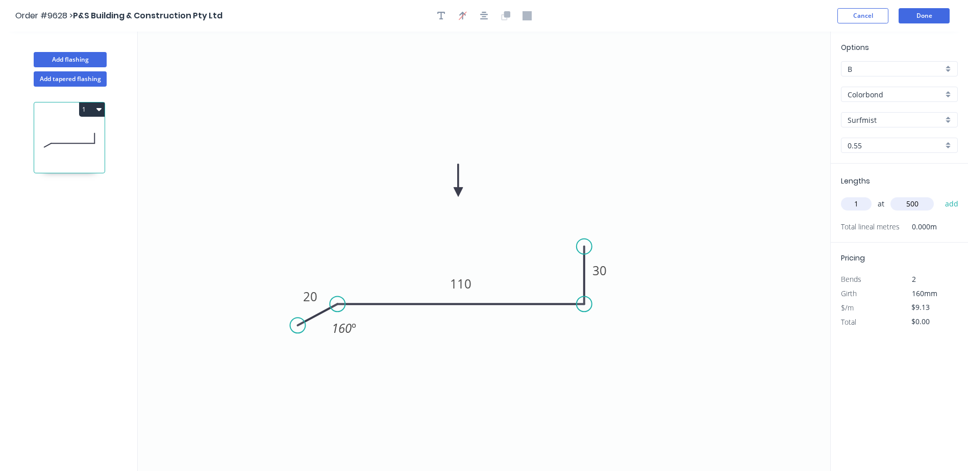
type input "$9.13"
click at [917, 15] on button "Done" at bounding box center [923, 15] width 51 height 15
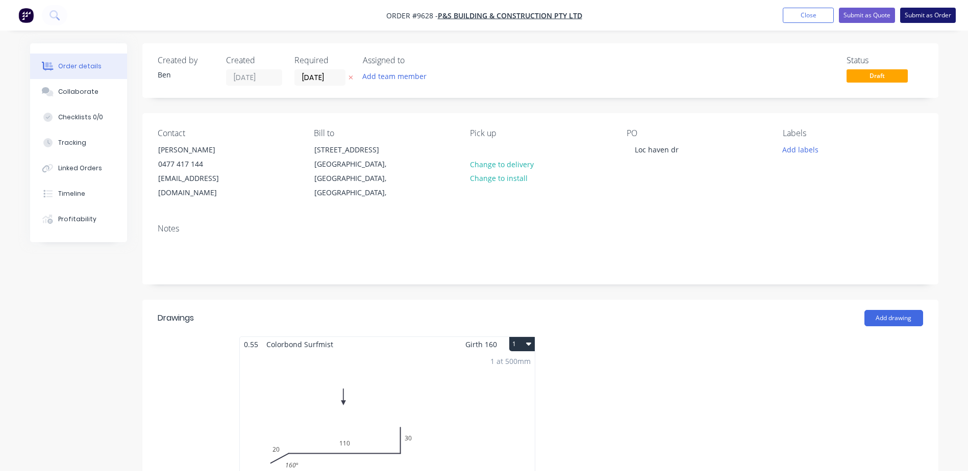
click at [922, 13] on button "Submit as Order" at bounding box center [928, 15] width 56 height 15
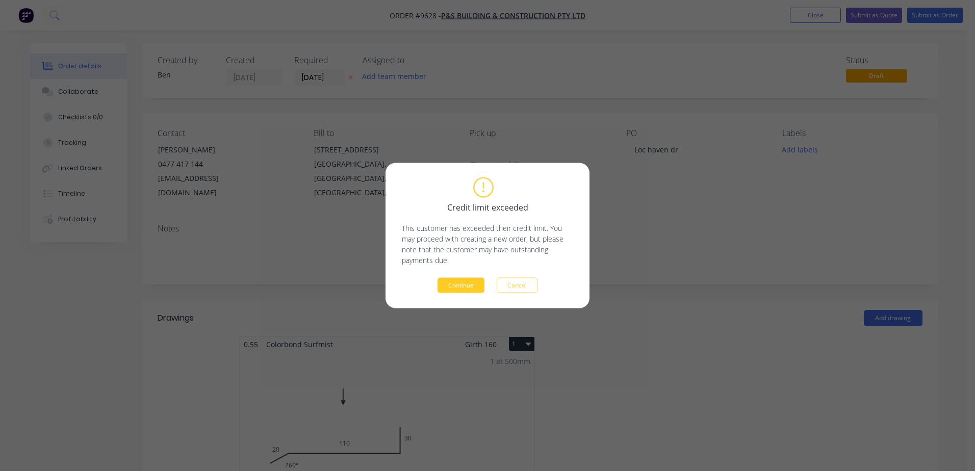
click at [480, 283] on button "Continue" at bounding box center [461, 285] width 47 height 15
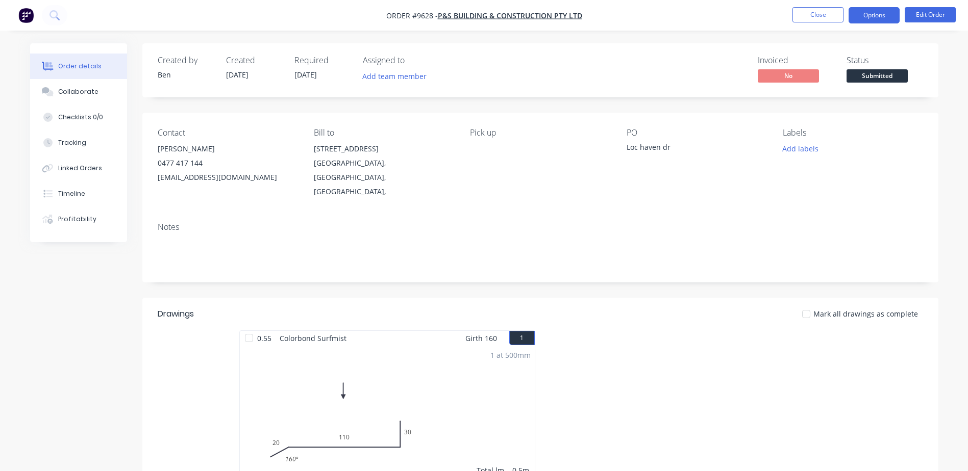
click at [876, 11] on button "Options" at bounding box center [873, 15] width 51 height 16
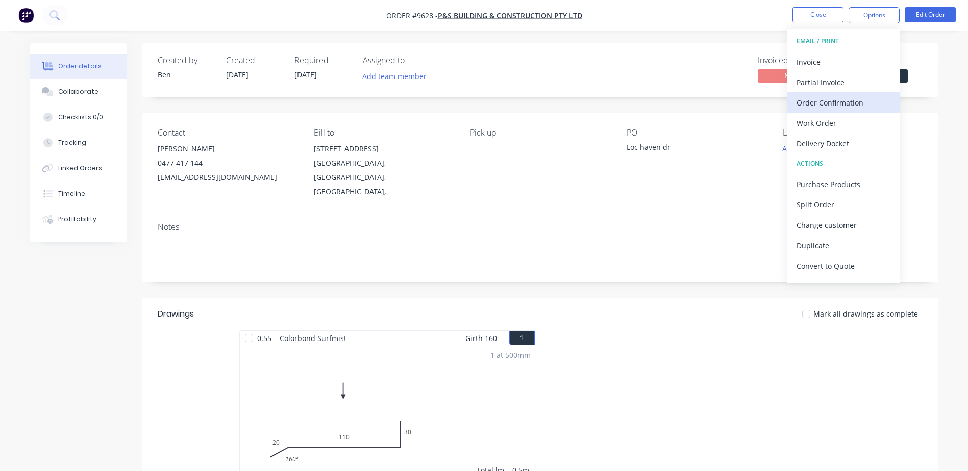
click at [839, 111] on button "Order Confirmation" at bounding box center [843, 102] width 112 height 20
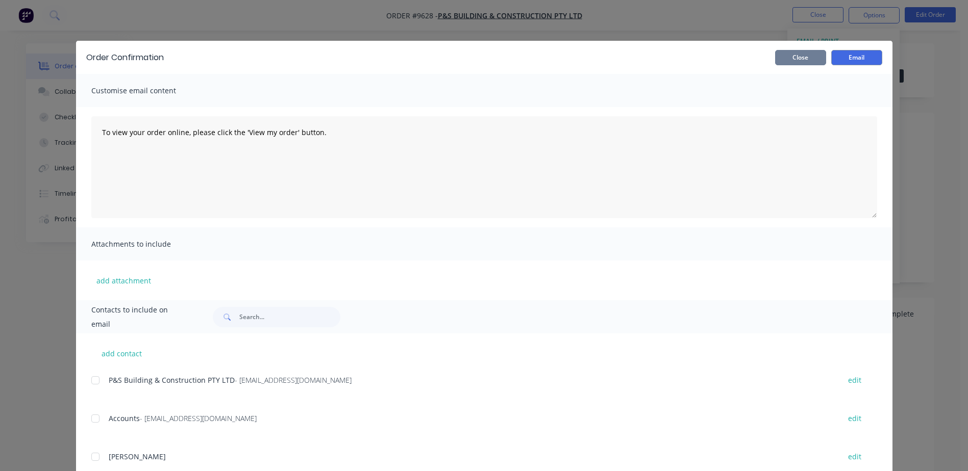
click at [785, 58] on button "Close" at bounding box center [800, 57] width 51 height 15
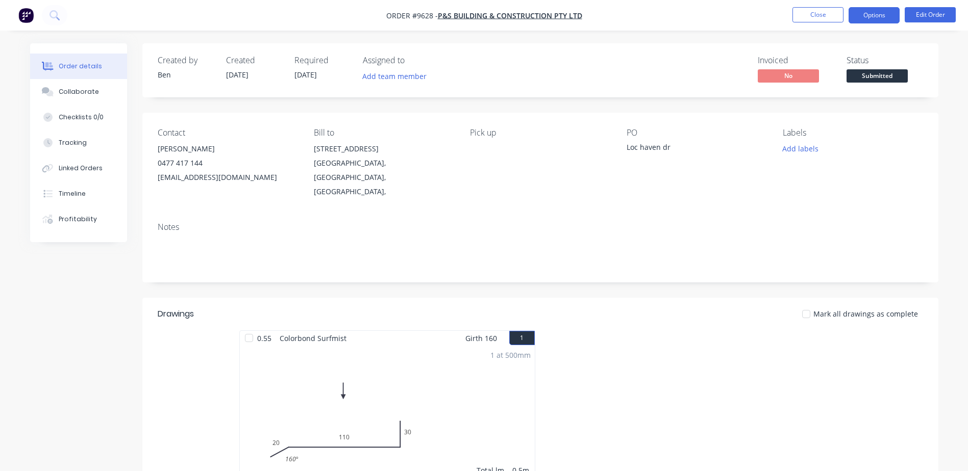
click at [864, 11] on button "Options" at bounding box center [873, 15] width 51 height 16
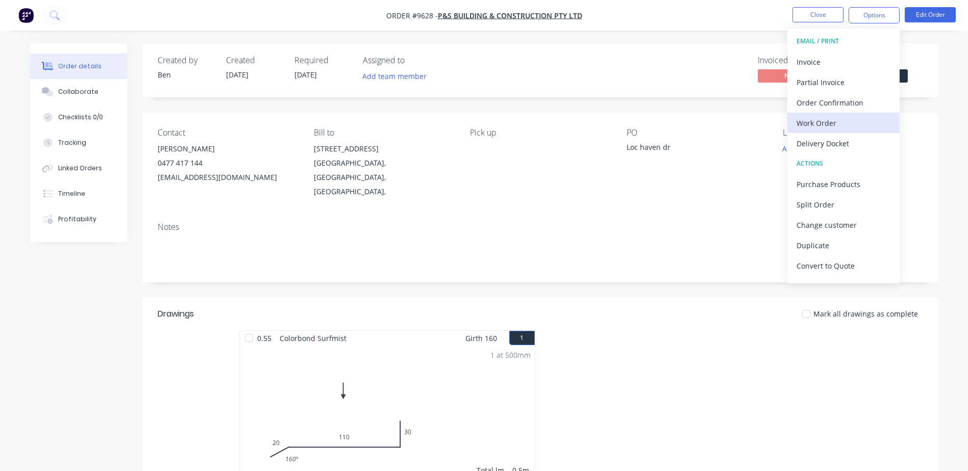
click at [828, 121] on div "Work Order" at bounding box center [843, 123] width 94 height 15
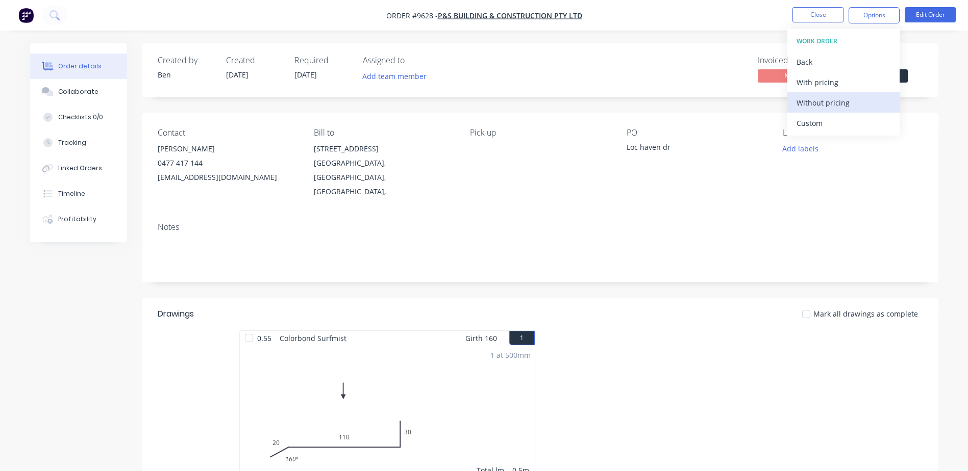
click at [832, 97] on div "Without pricing" at bounding box center [843, 102] width 94 height 15
click at [481, 68] on div "Invoiced No Status Submitted" at bounding box center [694, 71] width 458 height 30
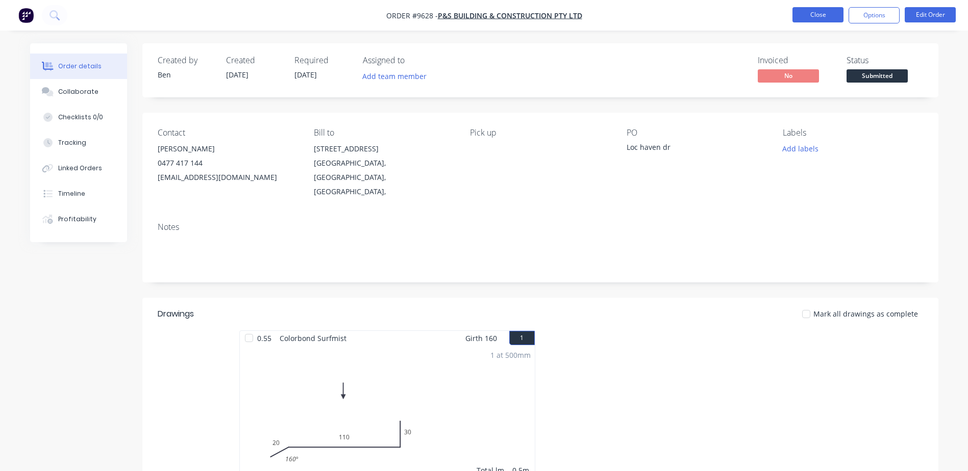
click at [818, 12] on button "Close" at bounding box center [817, 14] width 51 height 15
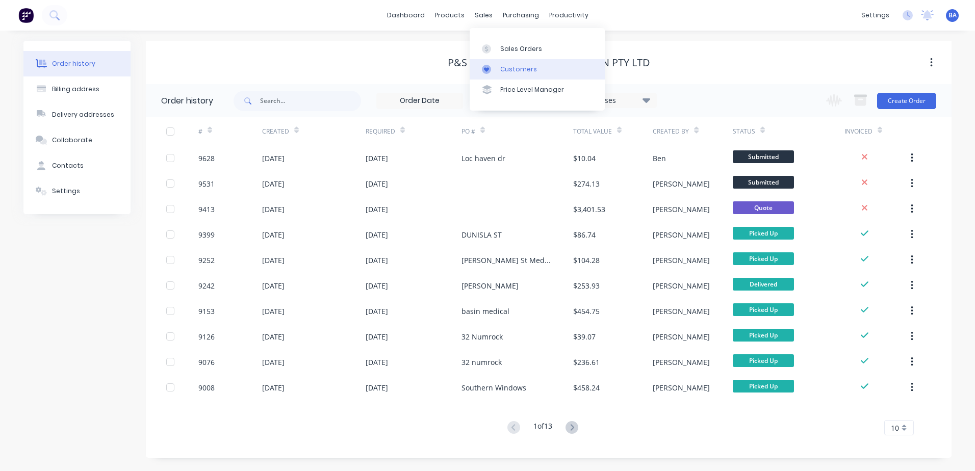
click at [491, 68] on icon at bounding box center [486, 69] width 9 height 9
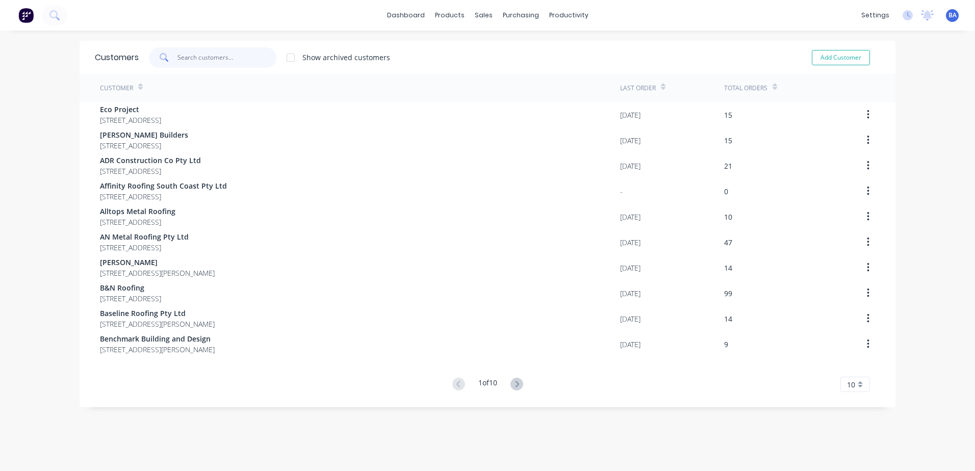
click at [224, 57] on input "text" at bounding box center [227, 57] width 99 height 20
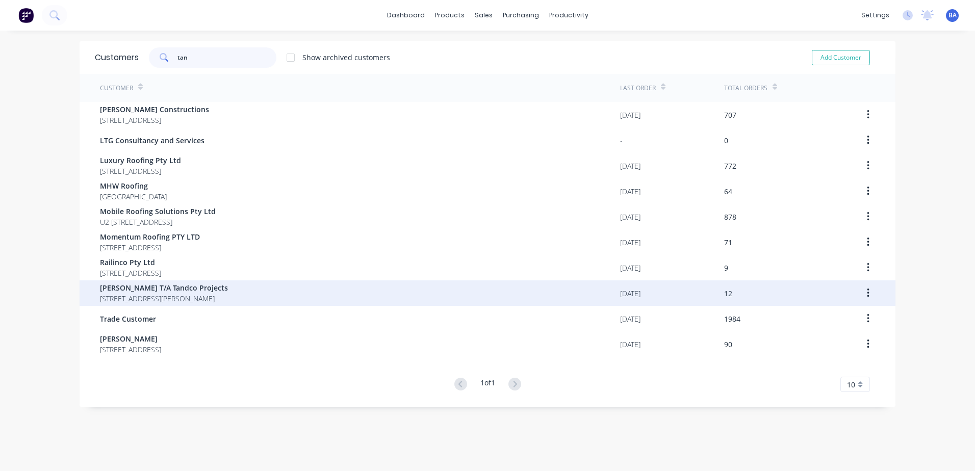
type input "tan"
click at [228, 293] on span "[PERSON_NAME] T/A Tandco Projects" at bounding box center [164, 288] width 128 height 11
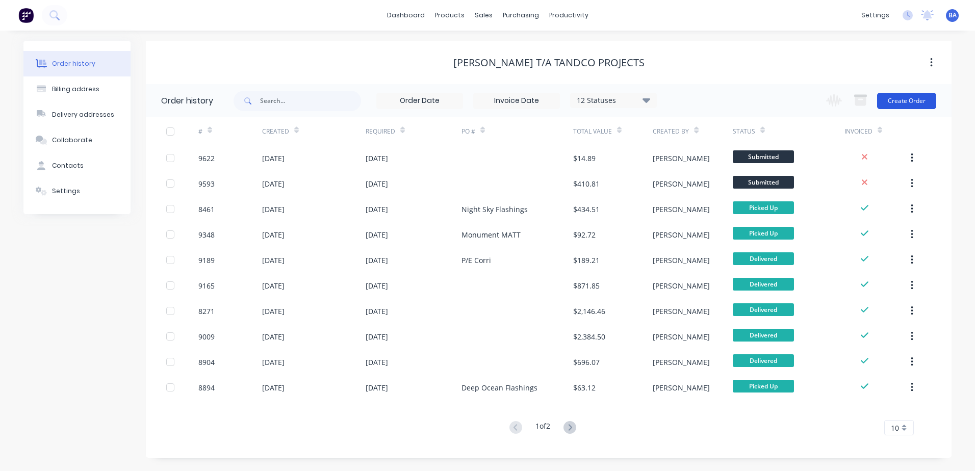
click at [907, 99] on button "Create Order" at bounding box center [907, 101] width 59 height 16
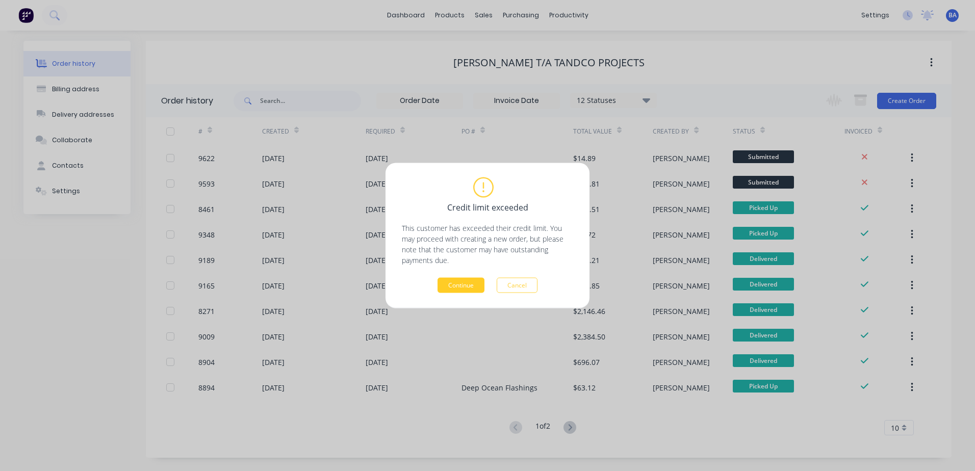
click at [464, 282] on button "Continue" at bounding box center [461, 285] width 47 height 15
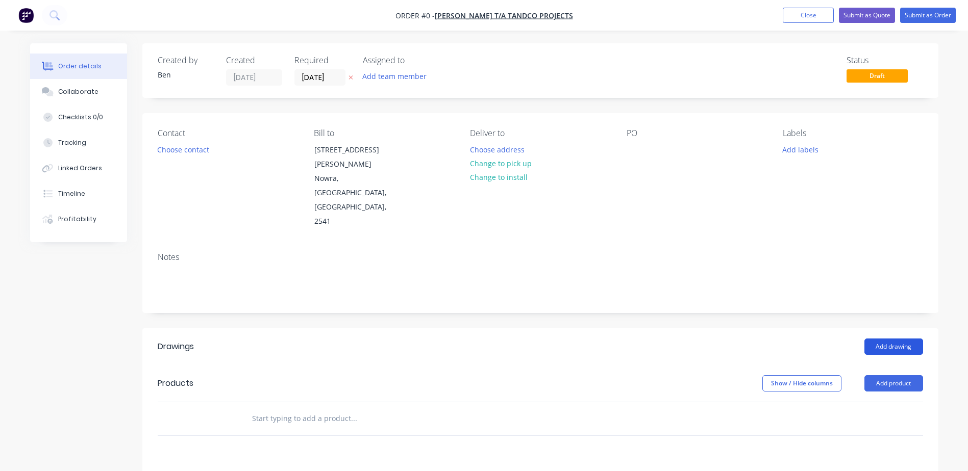
click at [874, 339] on button "Add drawing" at bounding box center [893, 347] width 59 height 16
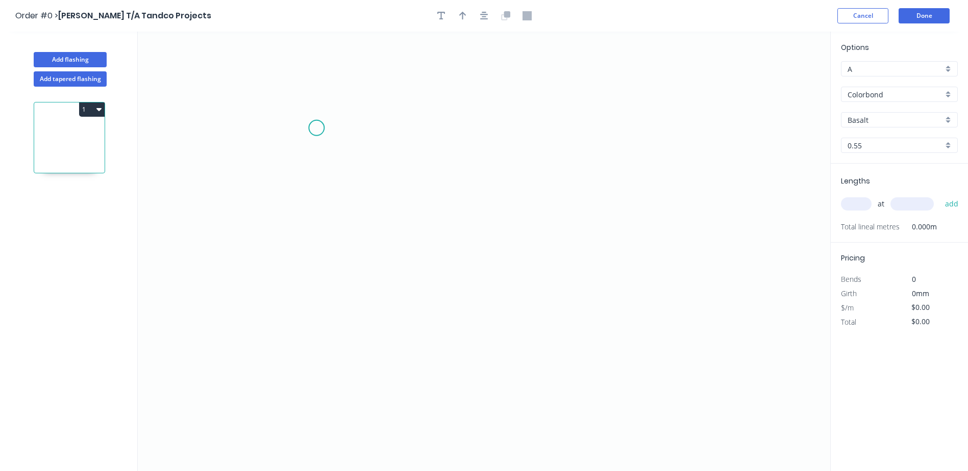
click at [316, 128] on icon "0" at bounding box center [484, 252] width 692 height 440
click at [319, 234] on icon "0" at bounding box center [484, 252] width 692 height 440
click at [411, 236] on icon "0 ?" at bounding box center [484, 252] width 692 height 440
click at [412, 300] on icon "0 ? ?" at bounding box center [484, 252] width 692 height 440
click at [427, 264] on tspan "?" at bounding box center [425, 262] width 5 height 17
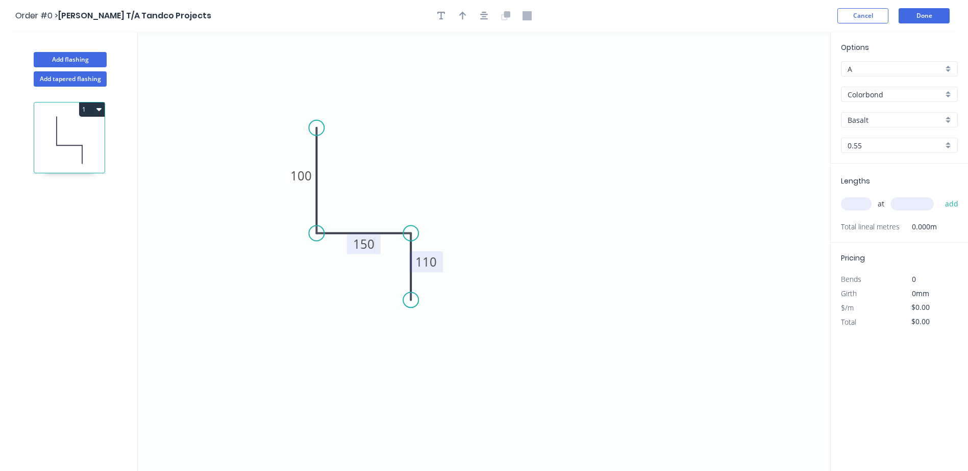
click at [585, 139] on icon "0 100 150 110" at bounding box center [484, 252] width 692 height 440
type input "$11.37"
click at [462, 15] on icon "button" at bounding box center [462, 16] width 7 height 8
drag, startPoint x: 779, startPoint y: 80, endPoint x: 369, endPoint y: 161, distance: 417.6
click at [369, 161] on icon at bounding box center [368, 149] width 9 height 33
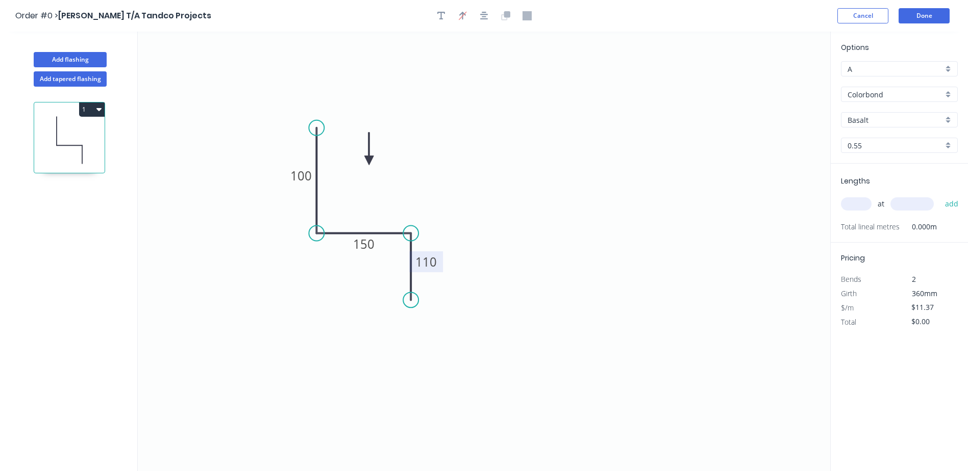
click at [873, 121] on input "Basalt" at bounding box center [894, 120] width 95 height 11
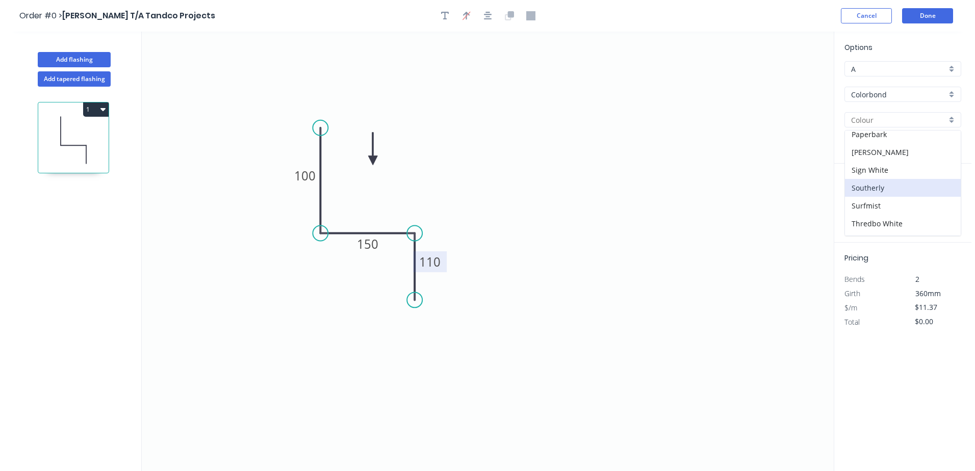
scroll to position [306, 0]
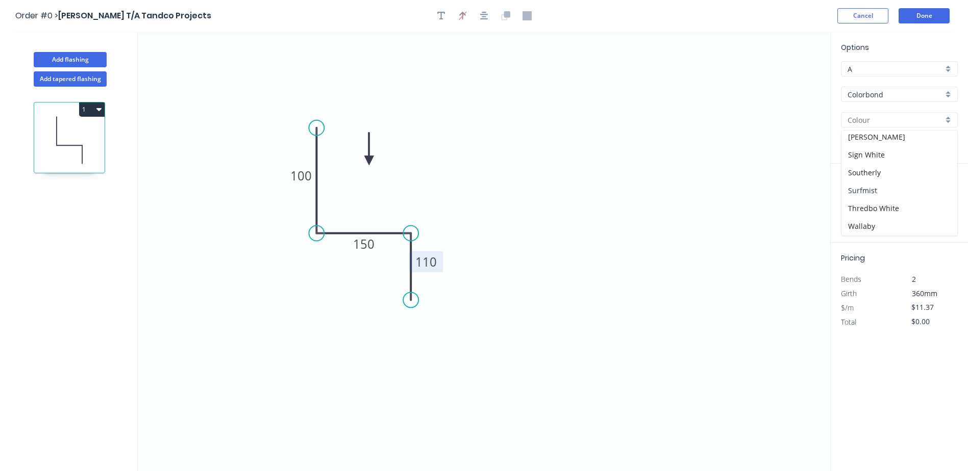
click at [870, 188] on div "Surfmist" at bounding box center [899, 191] width 116 height 18
type input "Surfmist"
click at [843, 202] on input "text" at bounding box center [856, 203] width 31 height 13
type input "1"
type input "1300"
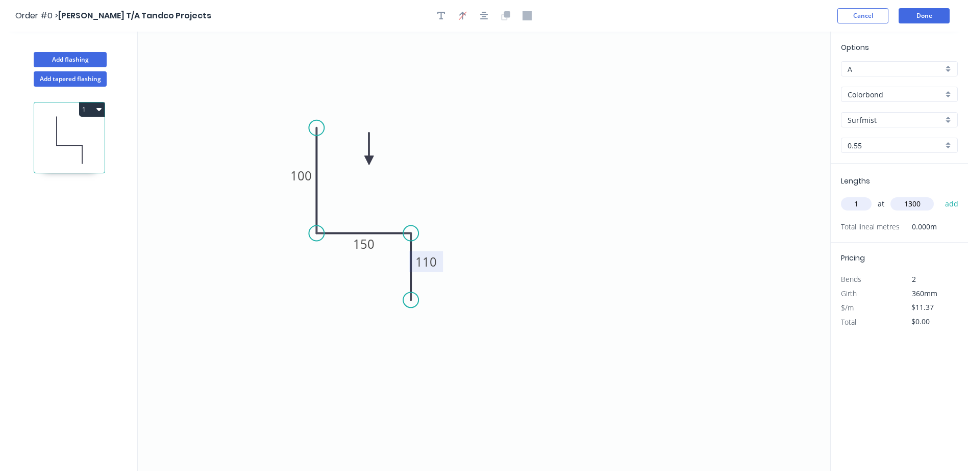
click at [940, 195] on button "add" at bounding box center [952, 203] width 24 height 17
type input "$14.78"
click at [917, 11] on button "Done" at bounding box center [923, 15] width 51 height 15
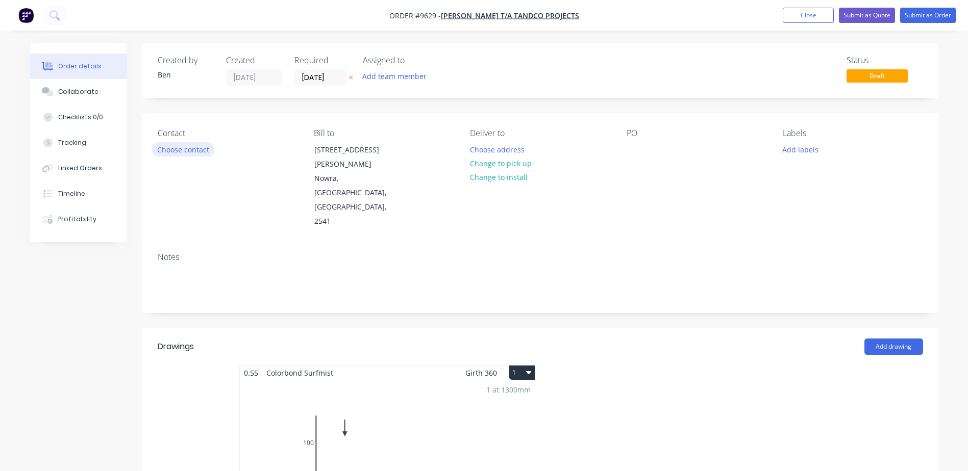
click at [170, 148] on button "Choose contact" at bounding box center [183, 149] width 63 height 14
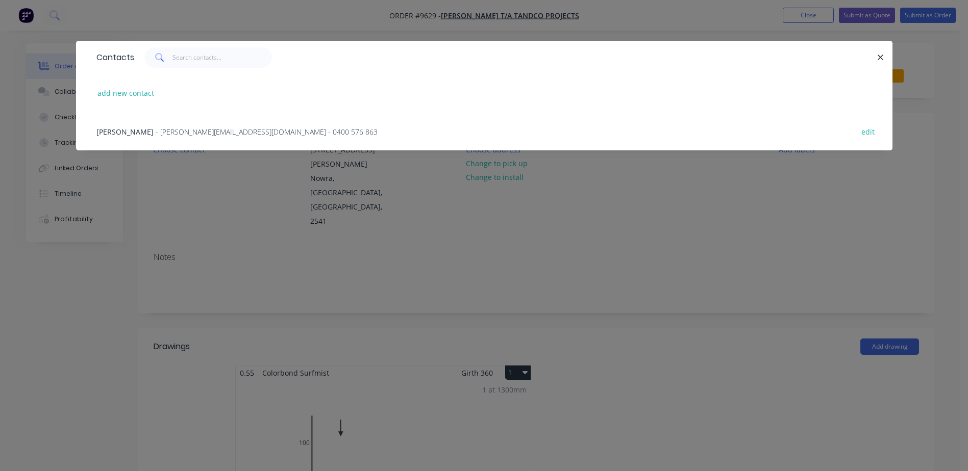
click at [169, 130] on span "- [PERSON_NAME][EMAIL_ADDRESS][DOMAIN_NAME] - 0400 576 863" at bounding box center [267, 132] width 222 height 10
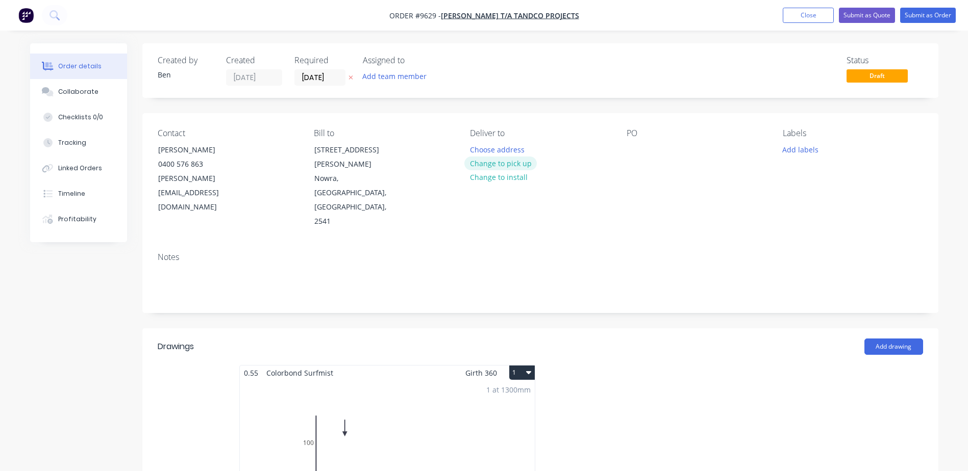
click at [481, 164] on button "Change to pick up" at bounding box center [500, 164] width 72 height 14
click at [917, 11] on button "Submit as Order" at bounding box center [928, 15] width 56 height 15
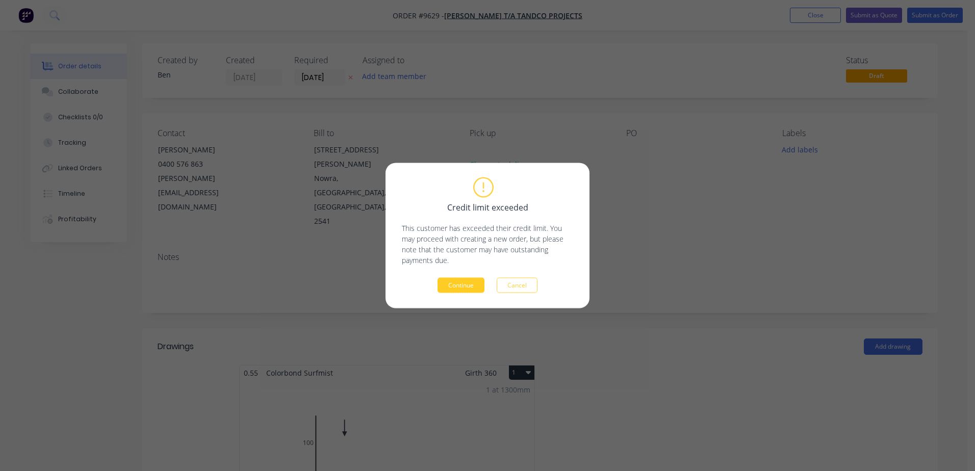
click at [461, 281] on button "Continue" at bounding box center [461, 285] width 47 height 15
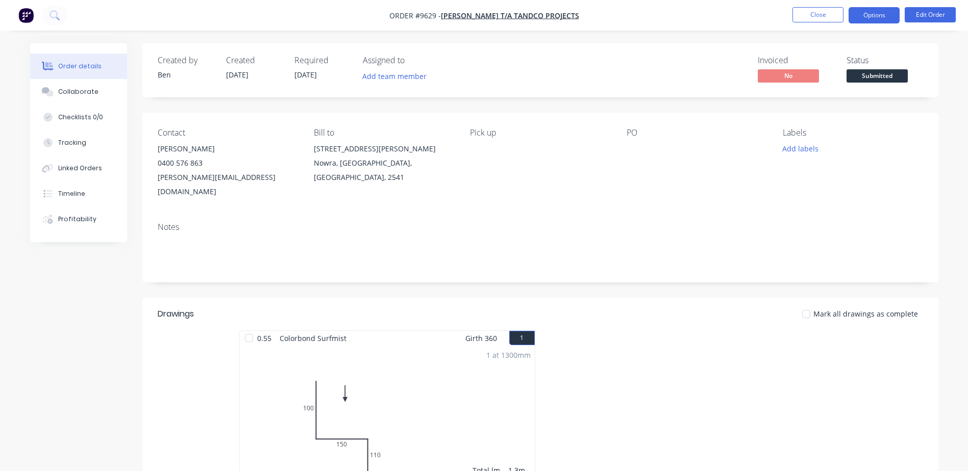
click at [882, 16] on button "Options" at bounding box center [873, 15] width 51 height 16
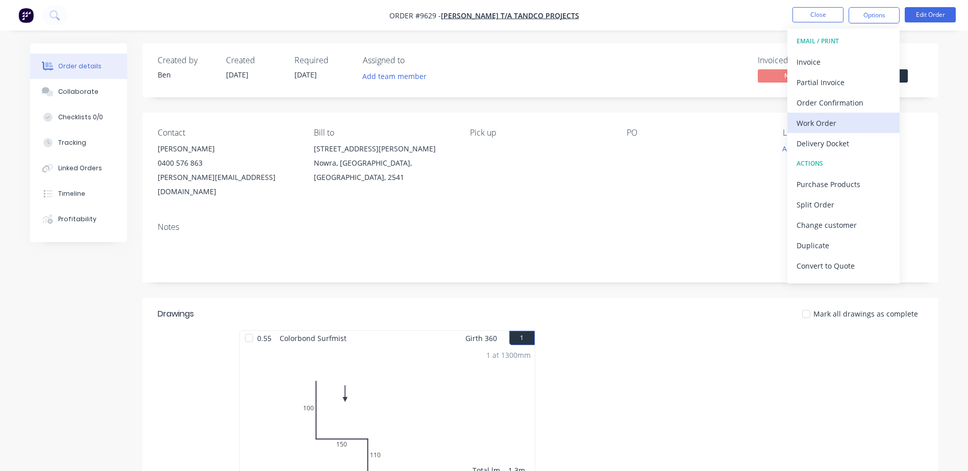
click at [823, 122] on div "Work Order" at bounding box center [843, 123] width 94 height 15
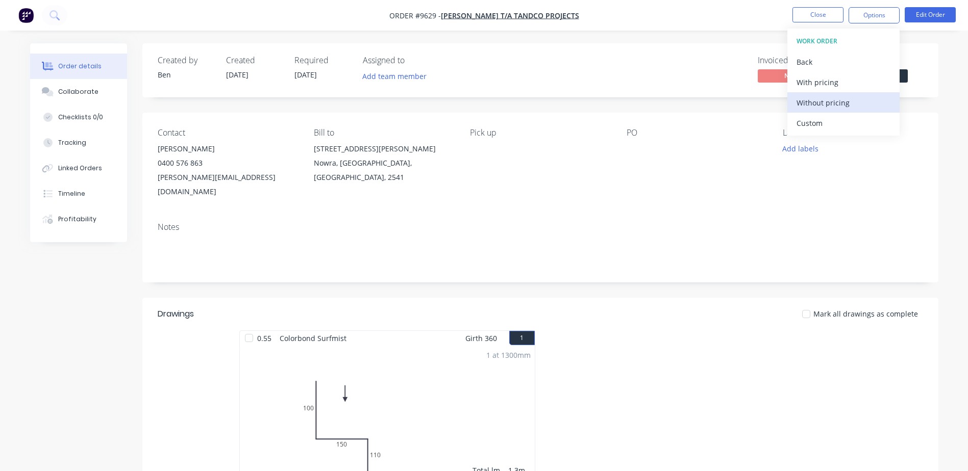
click at [831, 105] on div "Without pricing" at bounding box center [843, 102] width 94 height 15
click at [624, 298] on header "Drawings Mark all drawings as complete" at bounding box center [540, 314] width 796 height 33
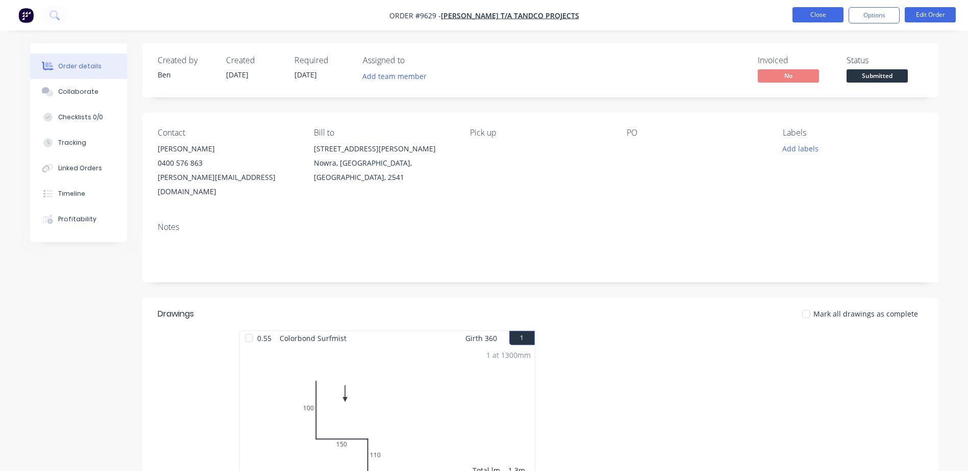
click at [817, 12] on button "Close" at bounding box center [817, 14] width 51 height 15
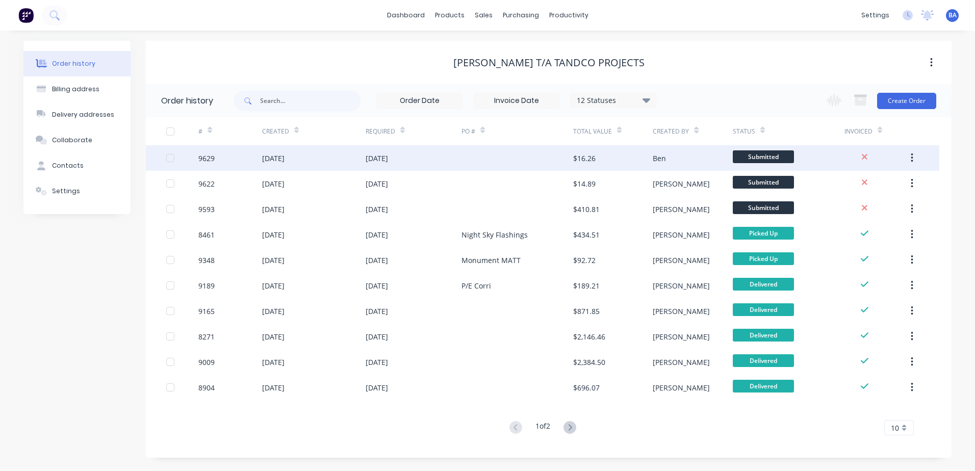
click at [512, 156] on div at bounding box center [518, 158] width 112 height 26
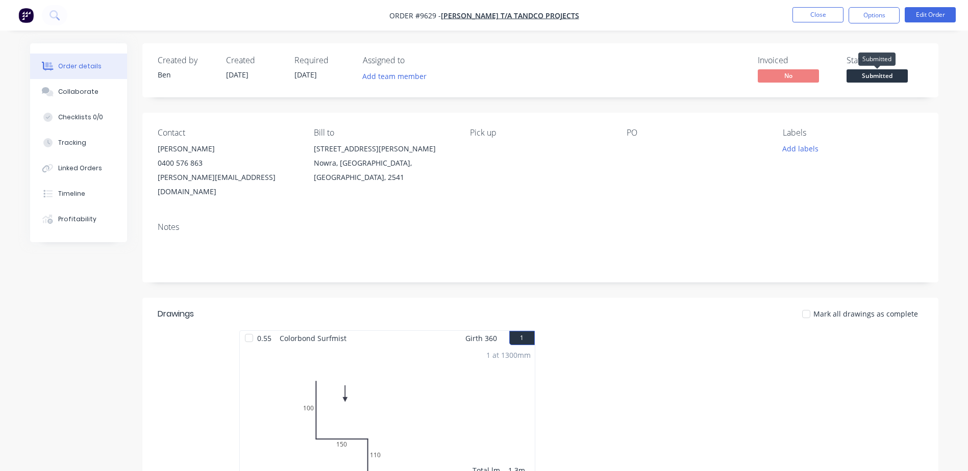
click at [859, 74] on span "Submitted" at bounding box center [876, 75] width 61 height 13
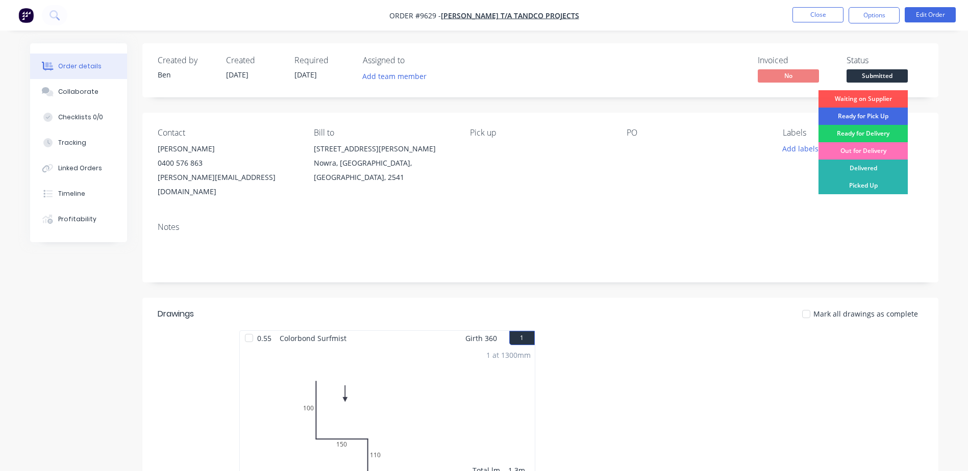
click at [879, 114] on div "Ready for Pick Up" at bounding box center [862, 116] width 89 height 17
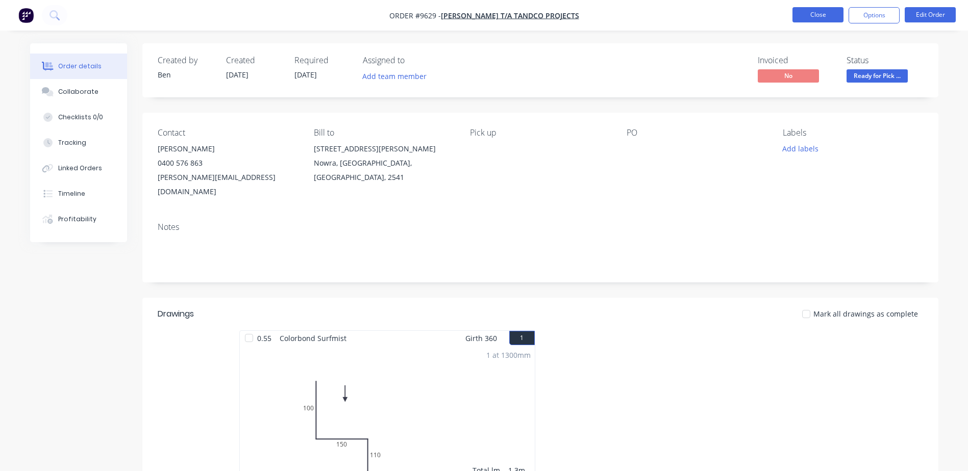
click at [814, 13] on button "Close" at bounding box center [817, 14] width 51 height 15
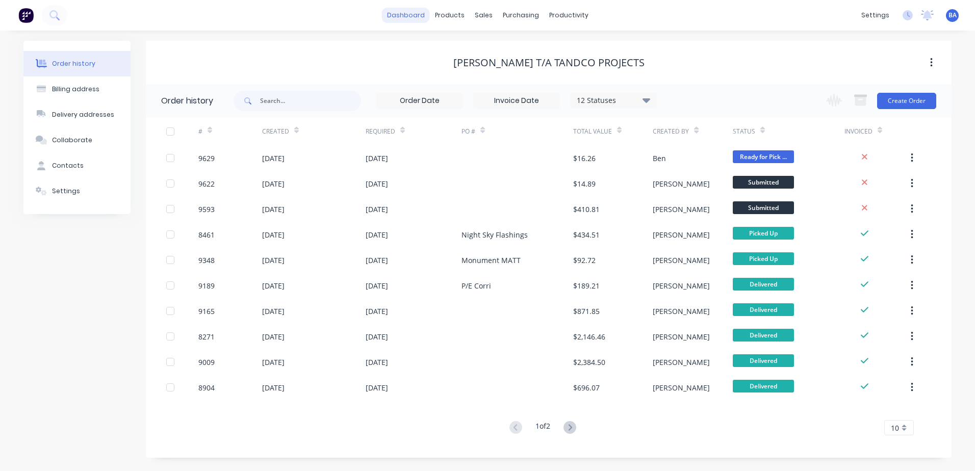
click at [404, 13] on link "dashboard" at bounding box center [406, 15] width 48 height 15
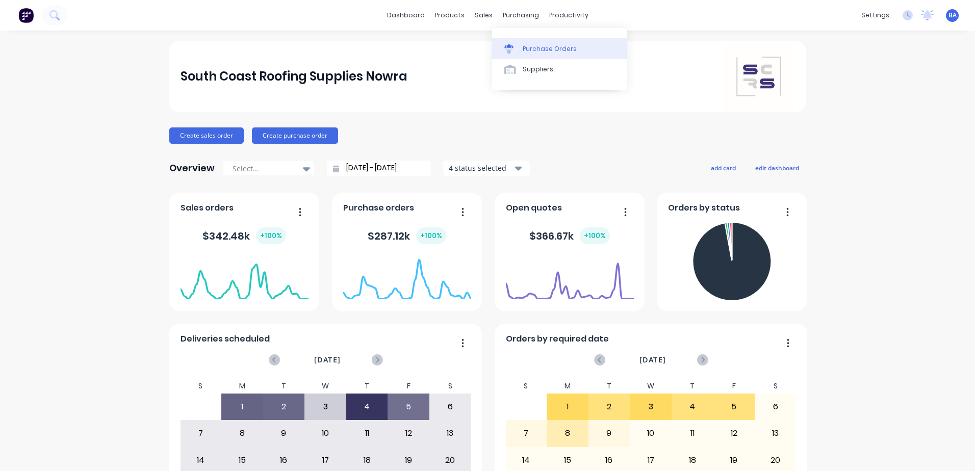
click at [508, 50] on icon at bounding box center [509, 50] width 8 height 6
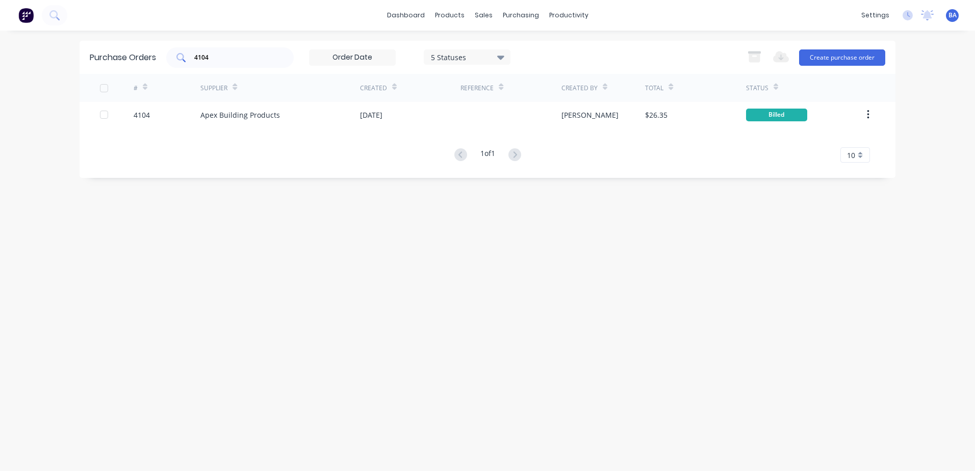
click at [262, 60] on input "4104" at bounding box center [235, 58] width 85 height 10
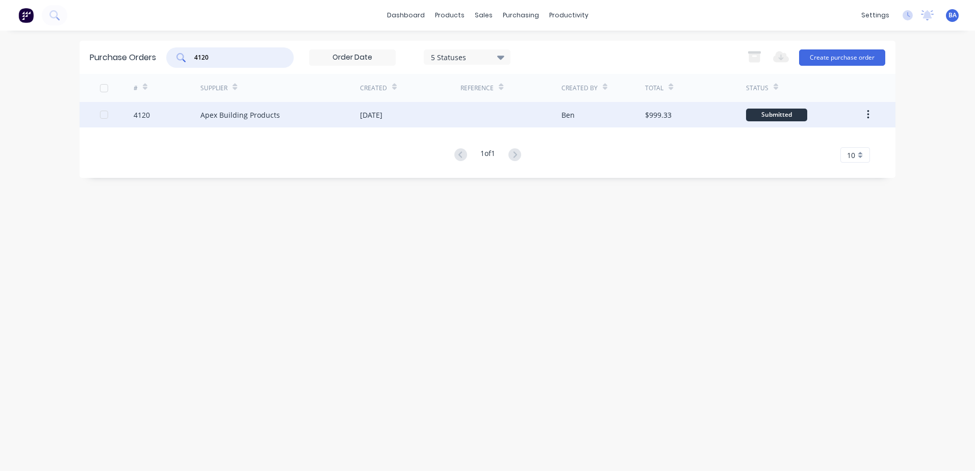
type input "4120"
click at [245, 111] on div "Apex Building Products" at bounding box center [240, 115] width 80 height 11
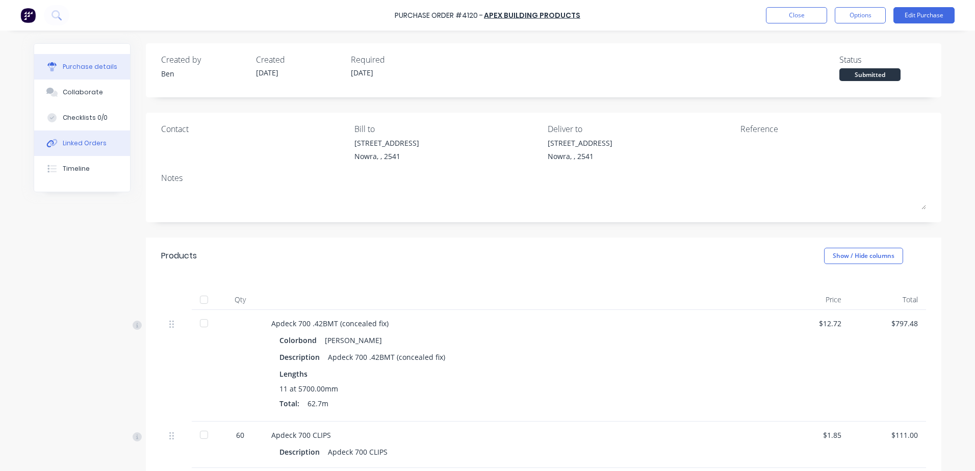
click at [94, 136] on button "Linked Orders" at bounding box center [82, 144] width 96 height 26
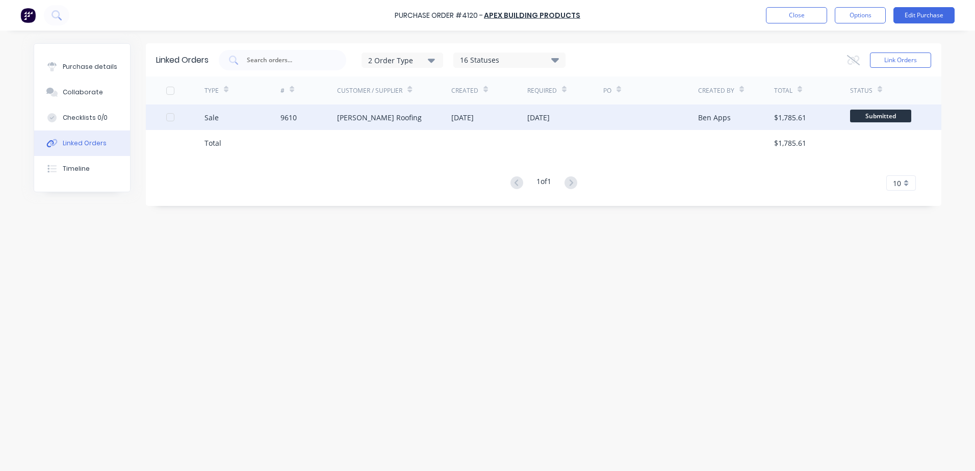
click at [393, 122] on div "[PERSON_NAME] Roofing" at bounding box center [379, 117] width 85 height 11
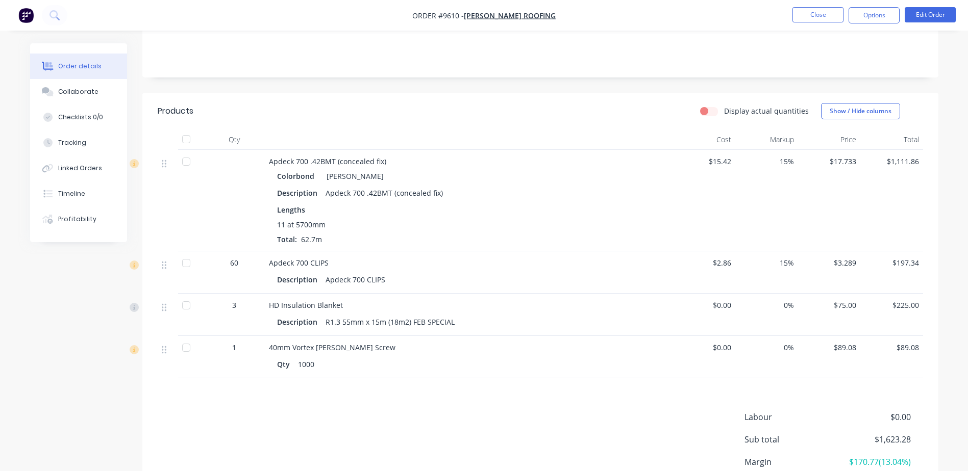
scroll to position [204, 0]
click at [804, 13] on button "Close" at bounding box center [817, 14] width 51 height 15
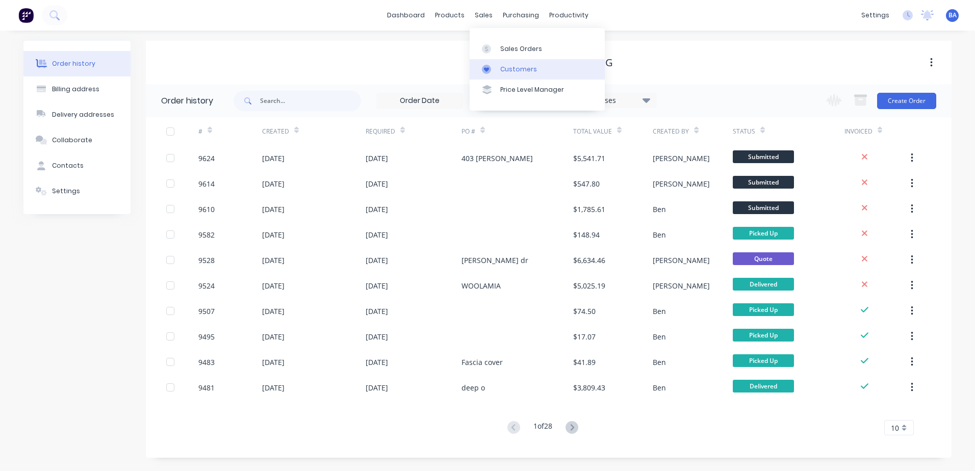
click at [489, 61] on link "Customers" at bounding box center [537, 69] width 135 height 20
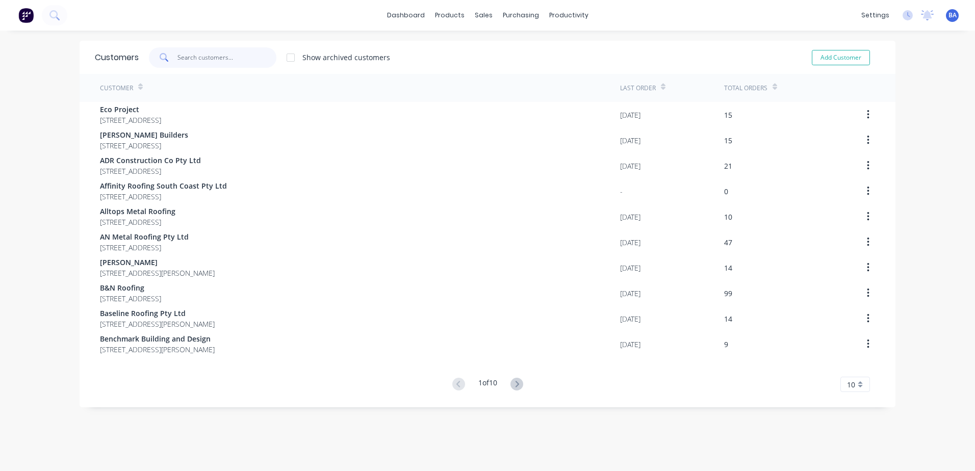
click at [219, 55] on input "text" at bounding box center [227, 57] width 99 height 20
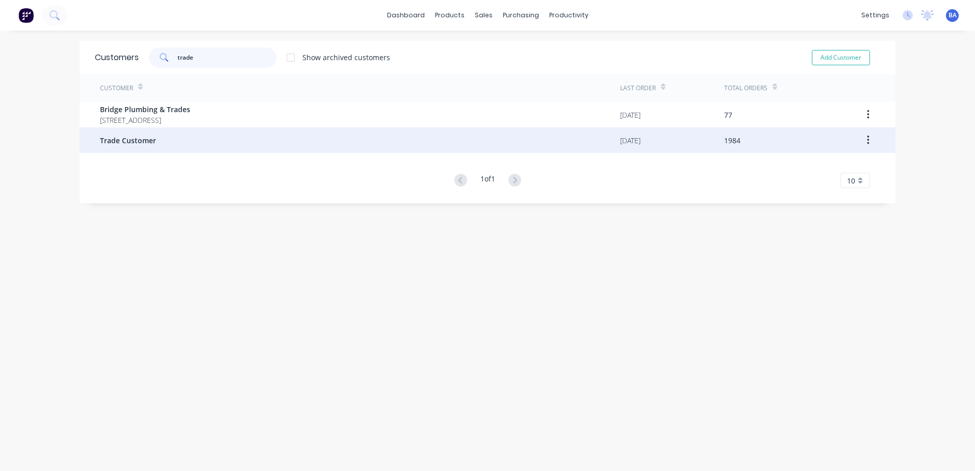
type input "trade"
click at [190, 139] on div "Trade Customer" at bounding box center [360, 141] width 520 height 26
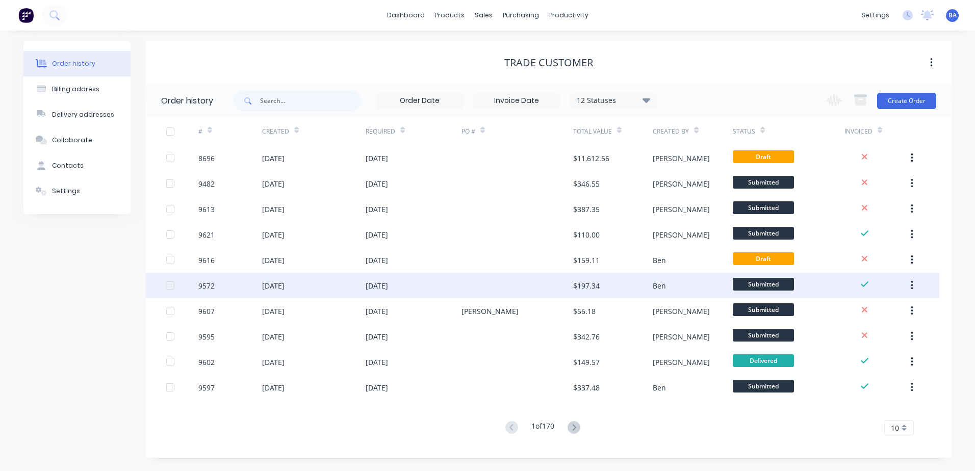
click at [504, 278] on div at bounding box center [518, 286] width 112 height 26
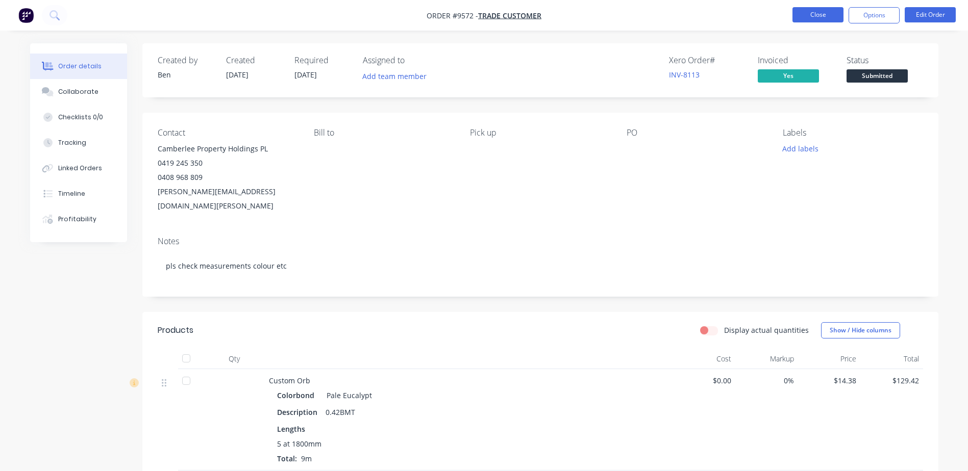
click at [811, 17] on button "Close" at bounding box center [817, 14] width 51 height 15
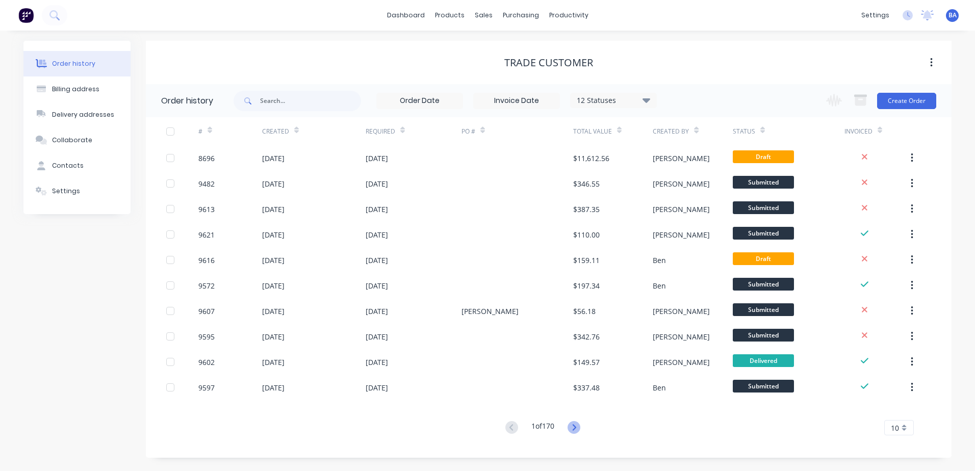
click at [575, 426] on icon at bounding box center [574, 427] width 13 height 13
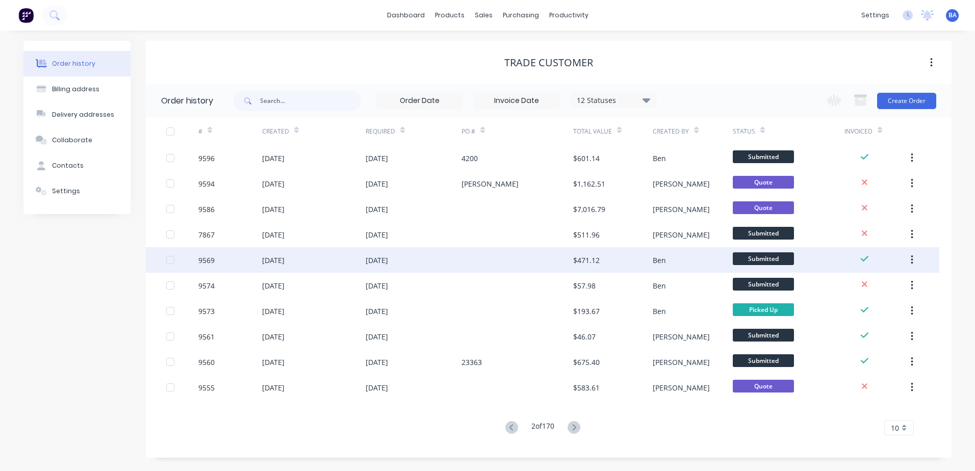
click at [547, 260] on div at bounding box center [518, 260] width 112 height 26
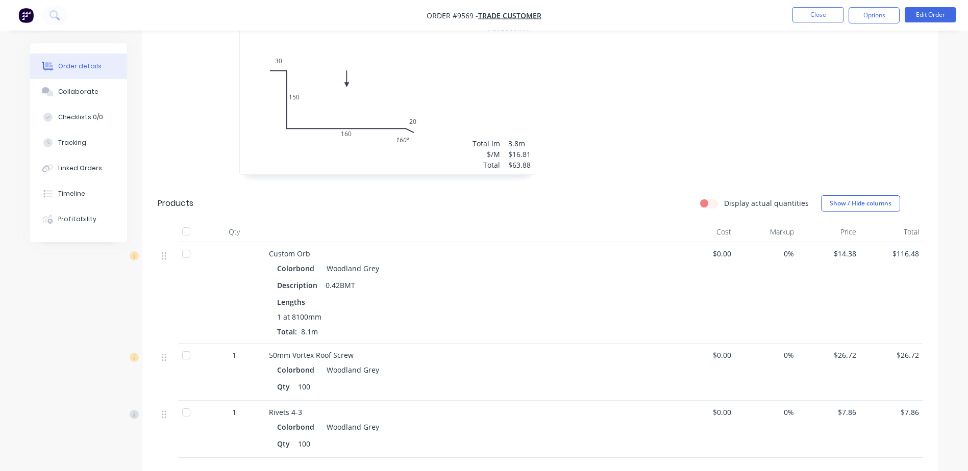
scroll to position [510, 0]
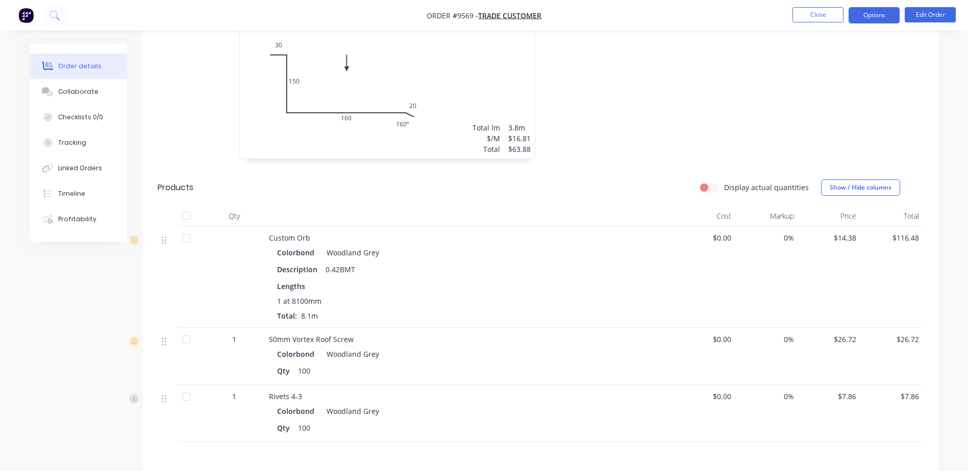
click at [868, 15] on button "Options" at bounding box center [873, 15] width 51 height 16
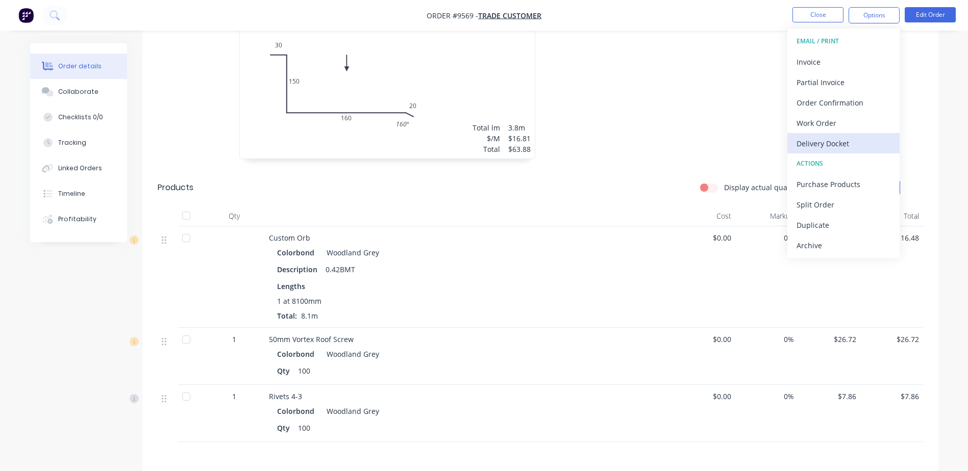
click at [829, 143] on div "Delivery Docket" at bounding box center [843, 143] width 94 height 15
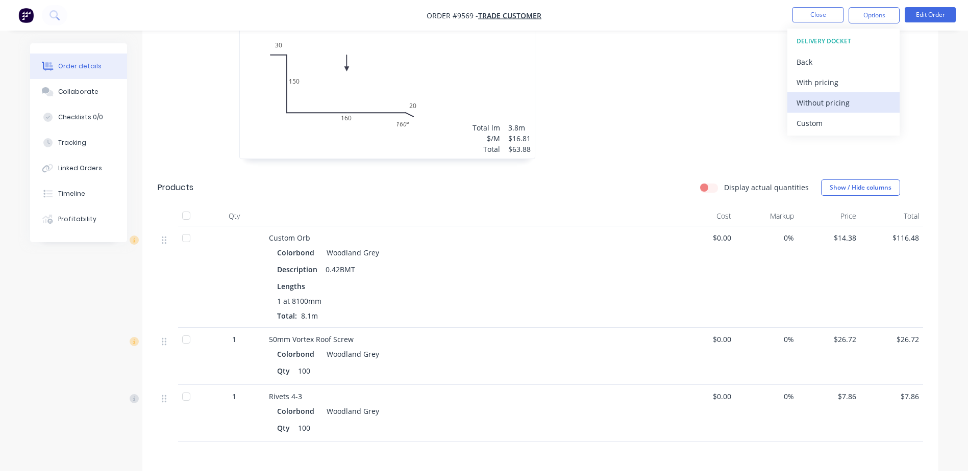
click at [829, 104] on div "Without pricing" at bounding box center [843, 102] width 94 height 15
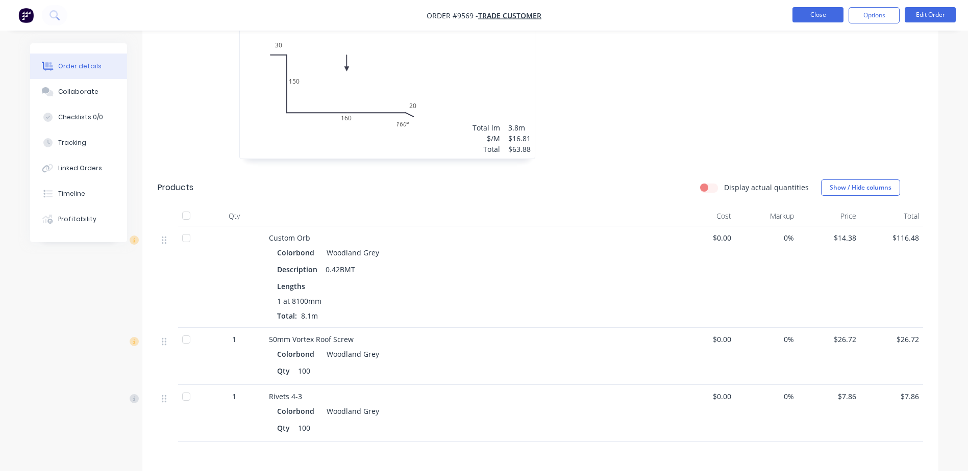
click at [822, 16] on button "Close" at bounding box center [817, 14] width 51 height 15
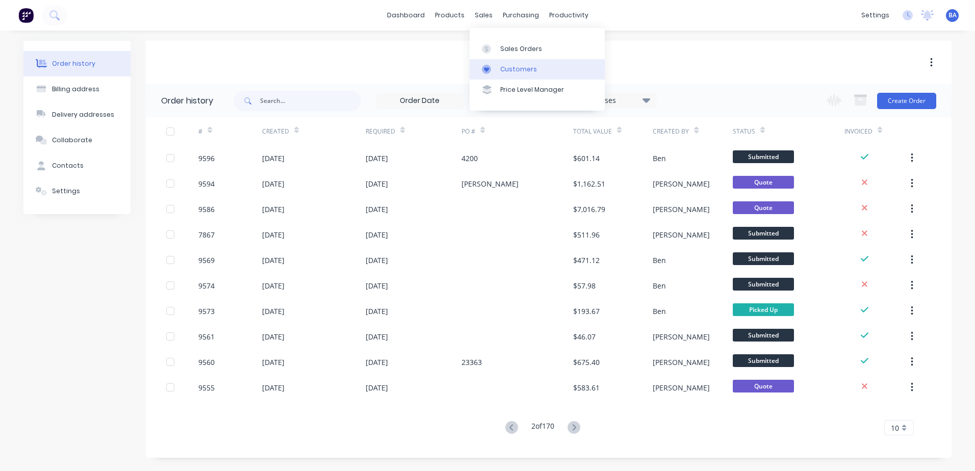
click at [479, 62] on link "Customers" at bounding box center [537, 69] width 135 height 20
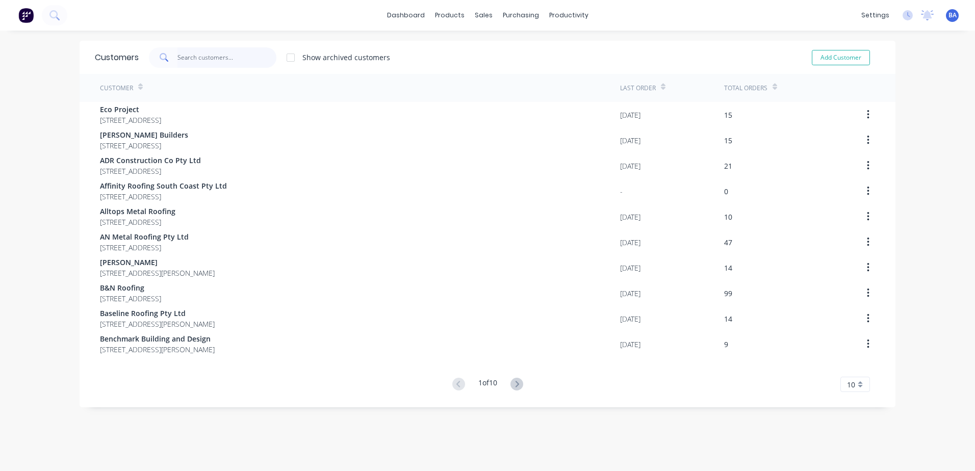
click at [224, 57] on input "text" at bounding box center [227, 57] width 99 height 20
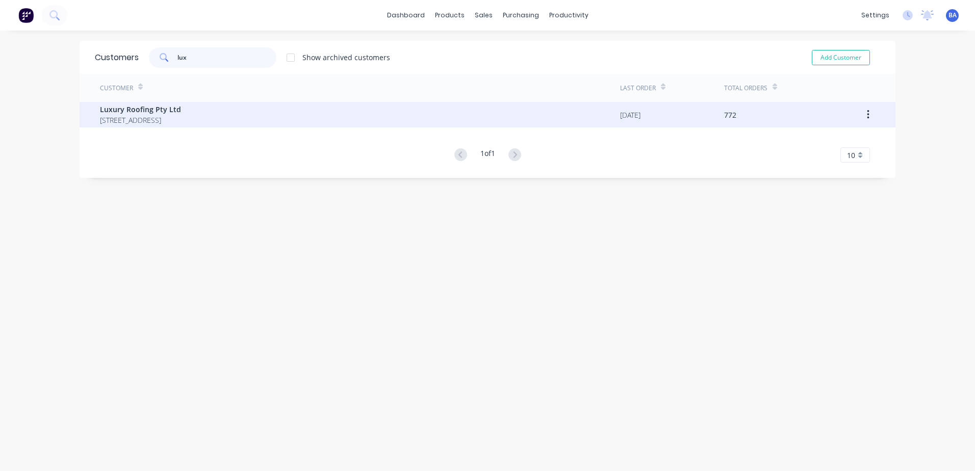
type input "lux"
click at [181, 118] on span "[STREET_ADDRESS]" at bounding box center [140, 120] width 81 height 11
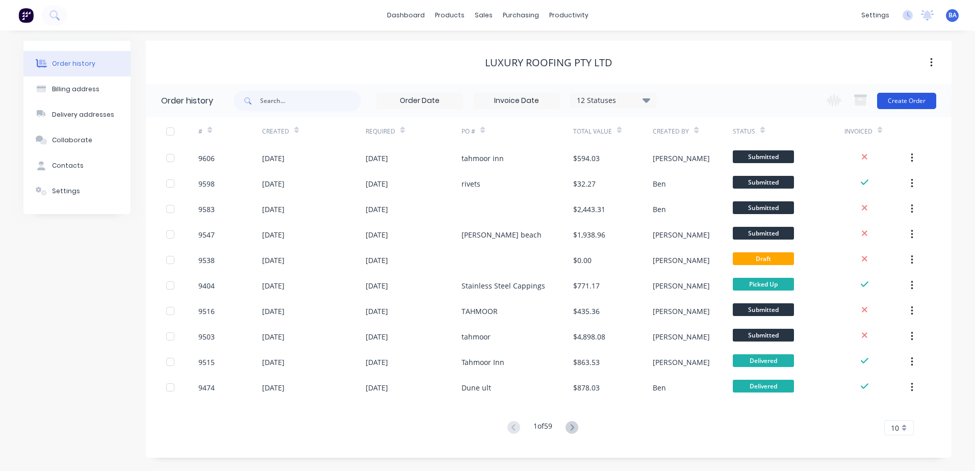
click at [918, 101] on button "Create Order" at bounding box center [907, 101] width 59 height 16
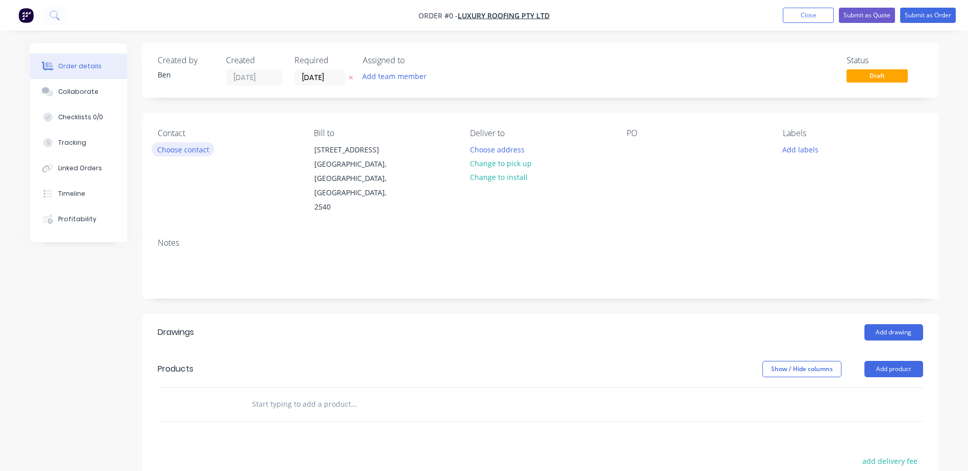
click at [184, 149] on button "Choose contact" at bounding box center [183, 149] width 63 height 14
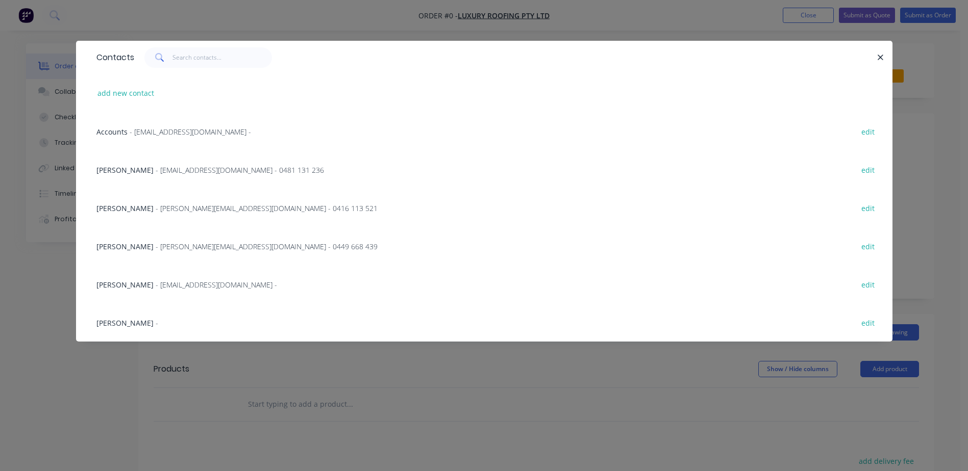
click at [162, 167] on span "- [EMAIL_ADDRESS][DOMAIN_NAME] - 0481 131 236" at bounding box center [240, 170] width 168 height 10
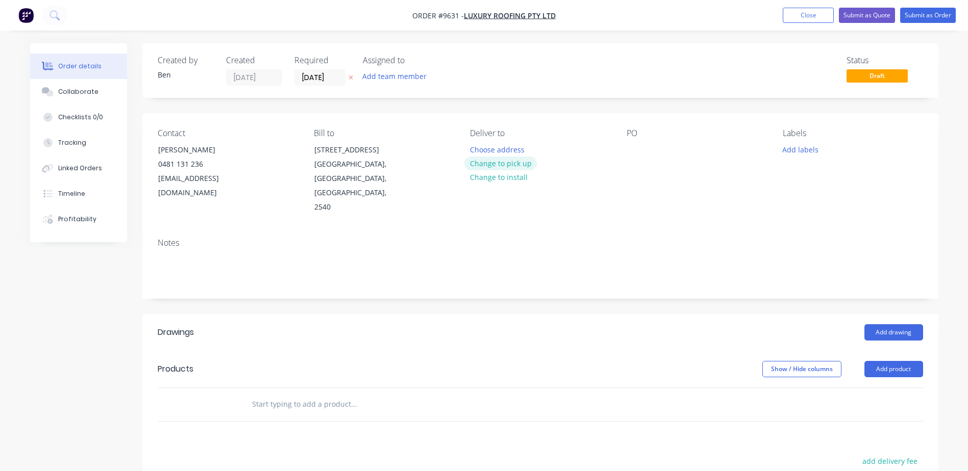
click at [518, 161] on button "Change to pick up" at bounding box center [500, 164] width 72 height 14
click at [876, 324] on button "Add drawing" at bounding box center [893, 332] width 59 height 16
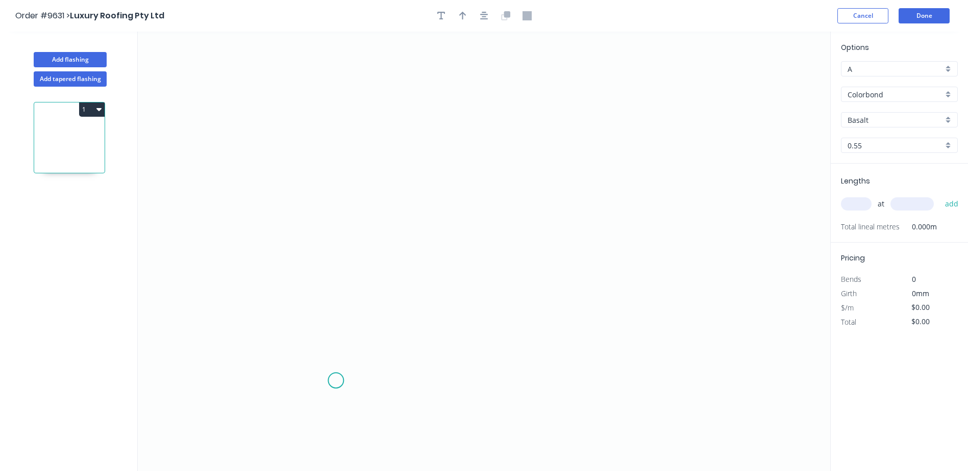
click at [335, 381] on icon "0" at bounding box center [484, 252] width 692 height 440
click at [335, 340] on icon at bounding box center [335, 359] width 0 height 41
click at [289, 341] on icon "0 ?" at bounding box center [484, 252] width 692 height 440
click at [289, 284] on icon at bounding box center [289, 312] width 0 height 56
click at [281, 266] on icon "0 ? ? ?" at bounding box center [484, 252] width 692 height 440
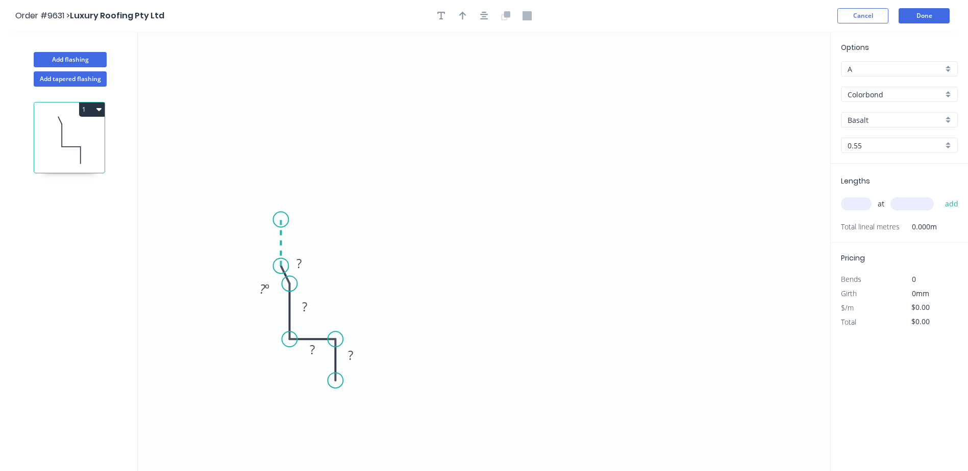
click at [281, 219] on icon "0 ? ? ? ? ? º" at bounding box center [484, 252] width 692 height 440
click at [288, 209] on icon at bounding box center [284, 214] width 7 height 11
click at [288, 154] on icon at bounding box center [288, 181] width 0 height 55
click at [539, 155] on icon "0 ? ? ? ? ? ? ? ? º ? º ? º ? º" at bounding box center [484, 252] width 692 height 440
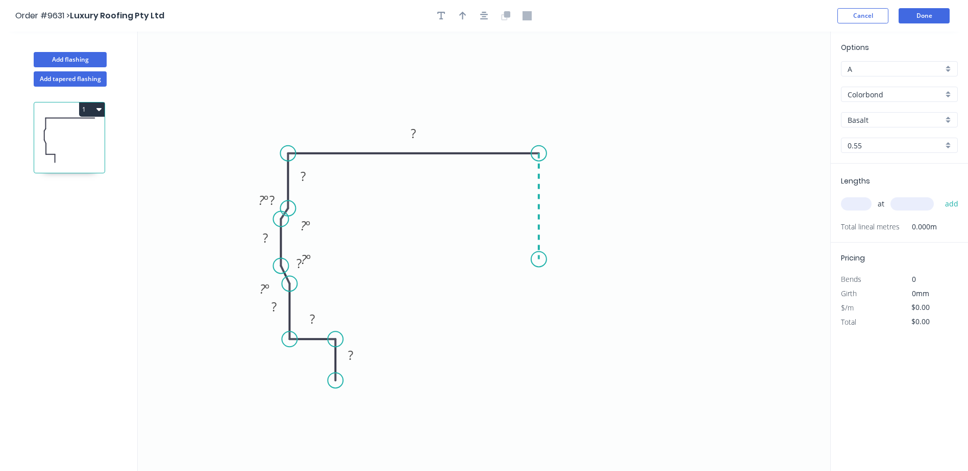
click at [536, 260] on icon "0 ? ? ? ? ? ? ? ? ? º ? º ? º ? º" at bounding box center [484, 252] width 692 height 440
click at [527, 282] on icon "0 ? ? ? ? ? ? ? ? ? ? º ? º ? º ? º" at bounding box center [484, 252] width 692 height 440
click at [462, 18] on icon "button" at bounding box center [462, 16] width 7 height 8
drag, startPoint x: 778, startPoint y: 81, endPoint x: 412, endPoint y: 73, distance: 365.9
click at [412, 73] on icon at bounding box center [412, 61] width 9 height 33
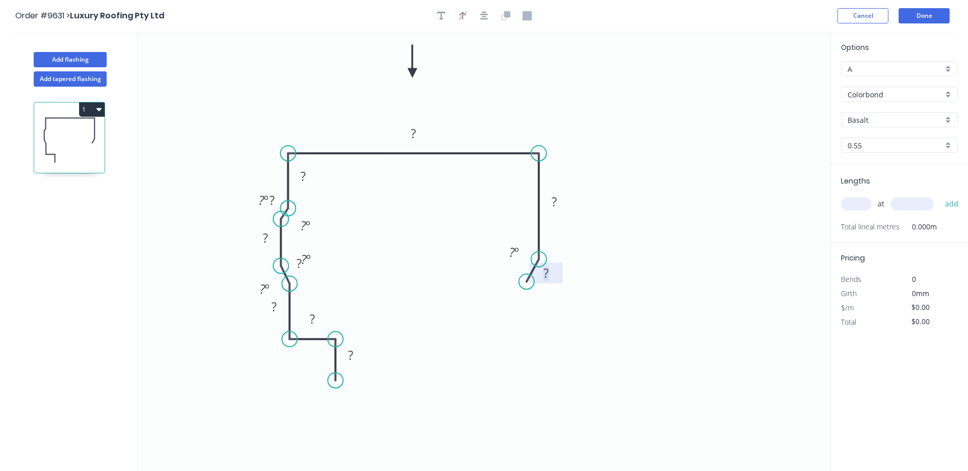
click at [545, 278] on tspan "?" at bounding box center [545, 273] width 5 height 17
click at [706, 178] on icon "0 ? 10 ? ? ? ? ? ? ? ? ? º ? º ? º ? º ? º" at bounding box center [484, 252] width 692 height 440
click at [510, 253] on tspan "?" at bounding box center [512, 252] width 6 height 17
drag, startPoint x: 319, startPoint y: 252, endPoint x: 329, endPoint y: 268, distance: 18.5
click at [331, 273] on rect at bounding box center [318, 280] width 33 height 21
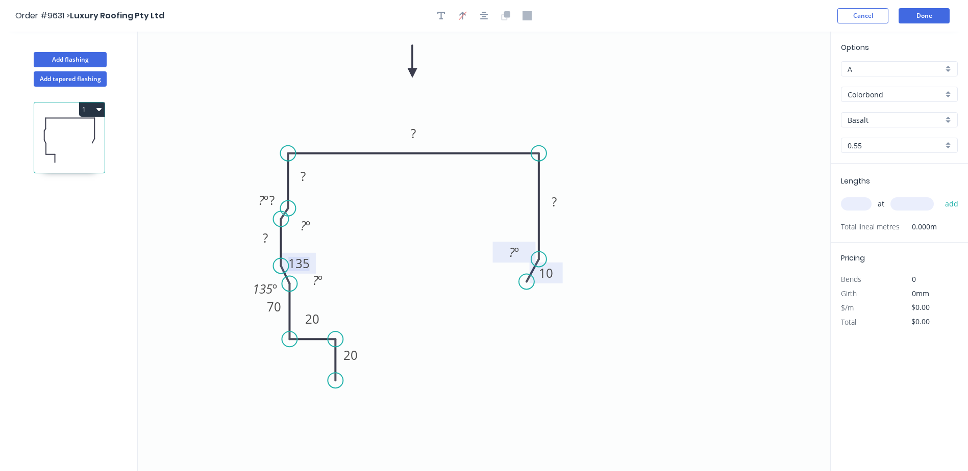
click at [309, 261] on tspan "135" at bounding box center [298, 263] width 21 height 17
click at [356, 241] on icon "0 ? 10 20 ? 70 20 ? ? ? 10 ? º ? º 135 º ? º ? º" at bounding box center [484, 252] width 692 height 440
click at [324, 283] on rect at bounding box center [317, 281] width 20 height 14
click at [351, 256] on icon "0 ? 10 20 ? 70 20 ? ? ? 10 ? º ? º 135 º ? º 135 º" at bounding box center [484, 252] width 692 height 440
click at [306, 229] on tspan "º" at bounding box center [308, 225] width 5 height 17
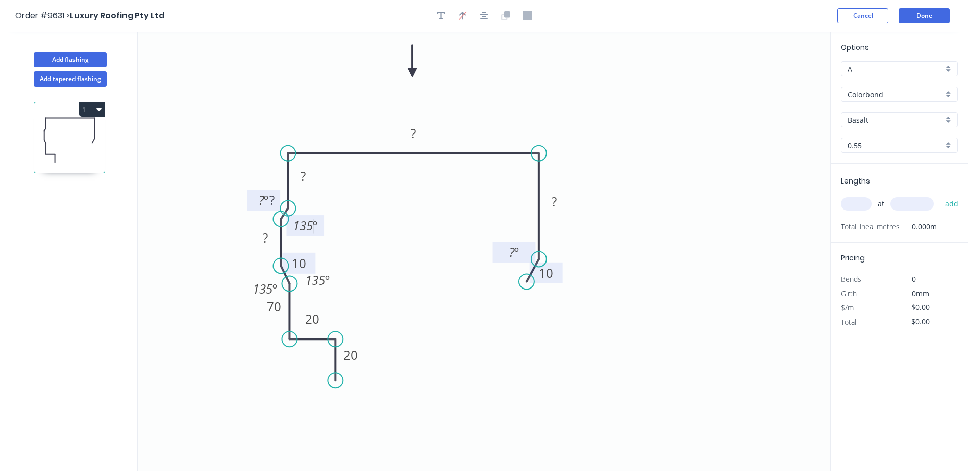
click at [263, 203] on tspan "?" at bounding box center [262, 200] width 6 height 17
click at [247, 109] on icon "0 ? 10 20 ? 70 20 ? ? ? 10 ? º 135 º 135 º 135 º 135 º" at bounding box center [484, 252] width 692 height 440
click at [244, 213] on icon "0 ? 10 20 ? 70 20 ? ? ? 10 ? º 135 º 135 º 135 º 135 º" at bounding box center [484, 252] width 692 height 440
click at [250, 207] on g "135 º" at bounding box center [264, 200] width 38 height 21
click at [249, 209] on rect at bounding box center [263, 201] width 38 height 21
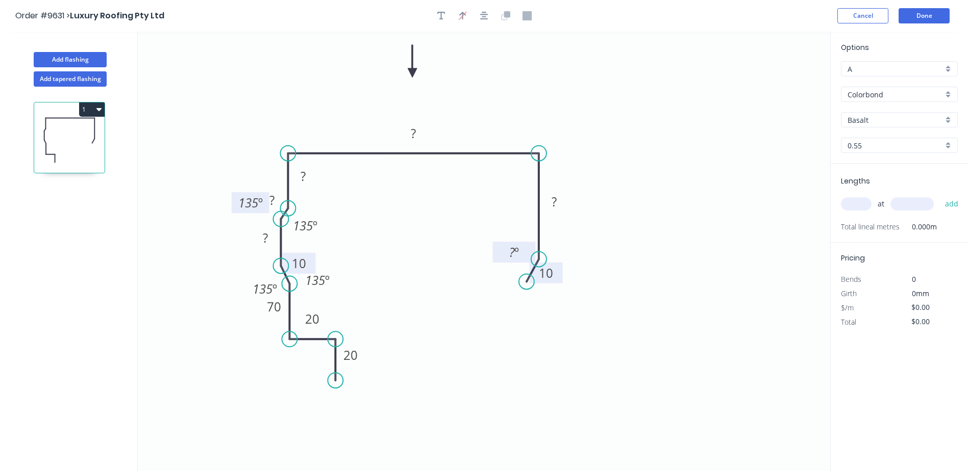
drag, startPoint x: 249, startPoint y: 209, endPoint x: 237, endPoint y: 210, distance: 12.3
click at [237, 210] on rect at bounding box center [251, 202] width 38 height 21
click at [273, 239] on rect at bounding box center [266, 239] width 20 height 14
click at [370, 213] on icon "0 ? 10 20 30 70 20 ? ? ? 10 ? º 135 º 135 º 135 º 135 º" at bounding box center [484, 252] width 692 height 440
click at [274, 201] on rect at bounding box center [272, 201] width 20 height 14
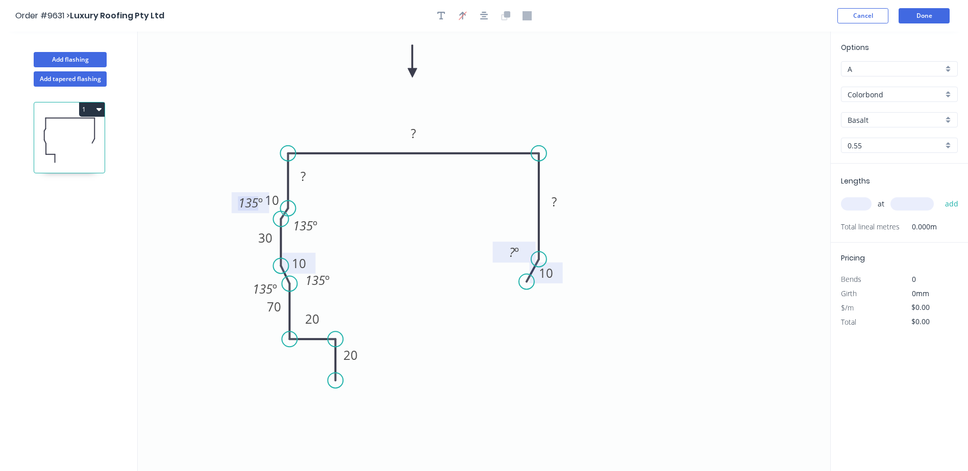
click at [301, 94] on icon "0 ? 10 20 30 70 20 ? ? 10 10 ? º 135 º 135 º 135 º 135 º" at bounding box center [484, 252] width 692 height 440
click at [309, 183] on rect at bounding box center [303, 177] width 20 height 14
click at [423, 133] on rect at bounding box center [413, 134] width 20 height 14
click at [575, 113] on icon "0 70 10 20 30 70 20 ?180 ? 10 10 ? º 135 º 135 º 135 º 135 º" at bounding box center [484, 252] width 692 height 440
click at [415, 136] on tspan "?" at bounding box center [413, 133] width 5 height 17
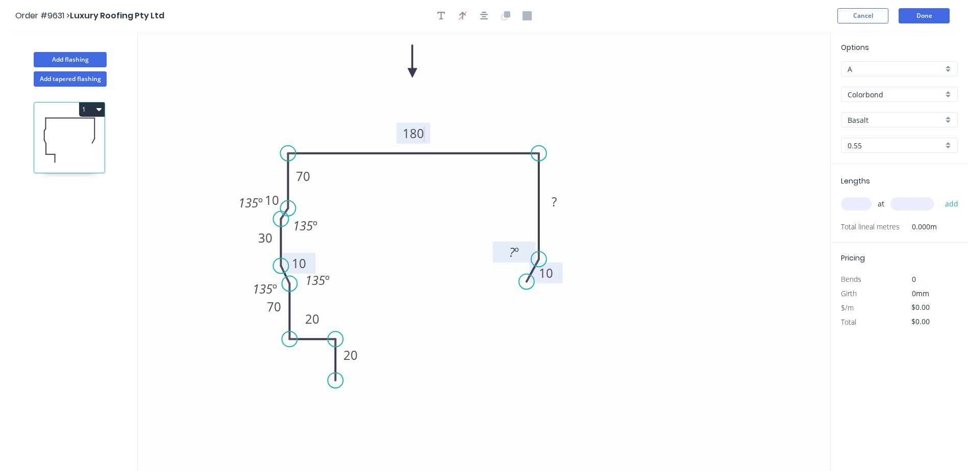
click at [474, 99] on icon "0 70 10 20 30 70 20 180 ? 10 10 ? º 135 º 135 º 135 º 135 º" at bounding box center [484, 252] width 692 height 440
click at [556, 202] on tspan "?" at bounding box center [554, 201] width 5 height 17
click at [634, 203] on icon "0 70 10 20 30 70 20 180 50 10 10 ? º 135 º 135 º 135 º 135 º" at bounding box center [484, 252] width 692 height 440
type input "$21.16"
click at [518, 256] on tspan "º" at bounding box center [516, 252] width 5 height 17
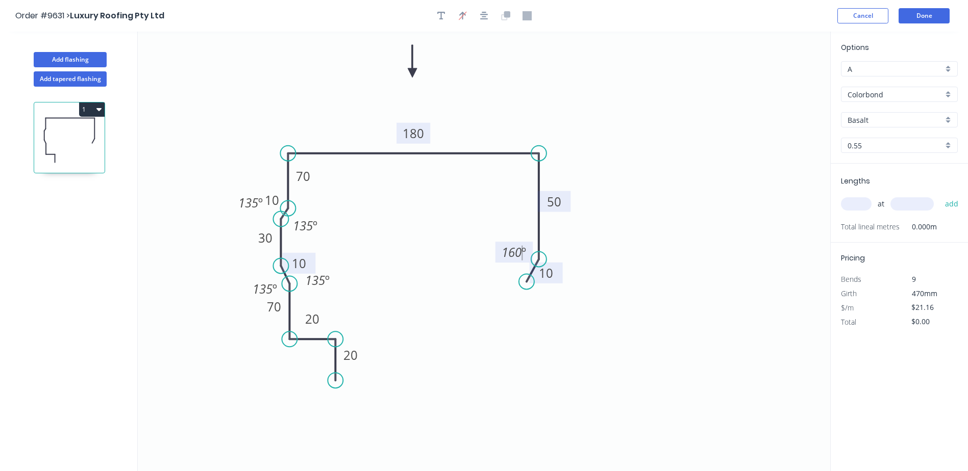
click at [646, 153] on icon "0 70 10 20 30 70 20 180 50 10 10 160 º 135 º 135 º 135 º 135 º" at bounding box center [484, 252] width 692 height 440
click at [880, 123] on input "Basalt" at bounding box center [894, 120] width 95 height 11
click at [883, 138] on div "[PERSON_NAME]" at bounding box center [899, 137] width 116 height 18
type input "[PERSON_NAME]"
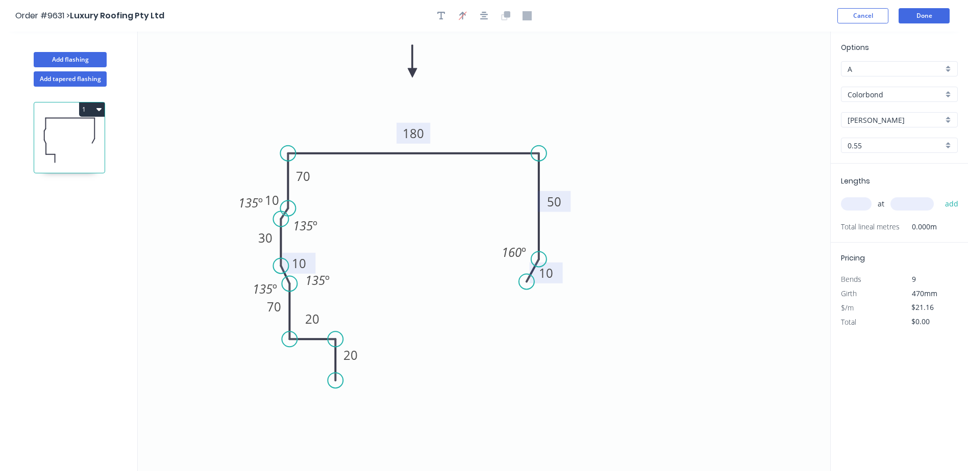
click at [854, 201] on input "text" at bounding box center [856, 203] width 31 height 13
type input "2"
type input "4000"
click at [940, 195] on button "add" at bounding box center [952, 203] width 24 height 17
type input "$169.28"
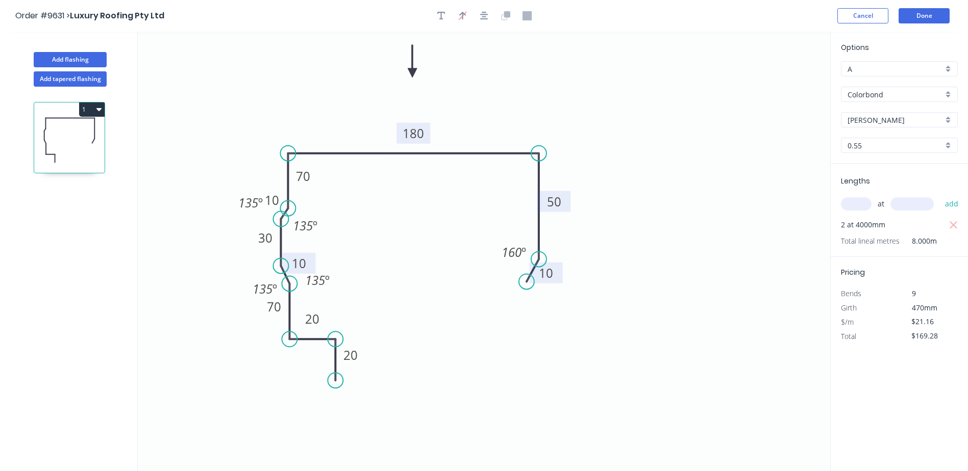
click at [308, 261] on rect at bounding box center [299, 264] width 20 height 14
click at [360, 225] on icon "0 70 10 20 30 70 20 180 50 10 16 160 º 135 º 135 º 135 º 135 º" at bounding box center [484, 252] width 692 height 440
click at [277, 200] on tspan "10" at bounding box center [272, 200] width 14 height 17
click at [308, 123] on icon "0 70 10 20 30 70 20 180 50 16 16 160 º 135 º 135 º 135 º 135 º" at bounding box center [484, 252] width 692 height 440
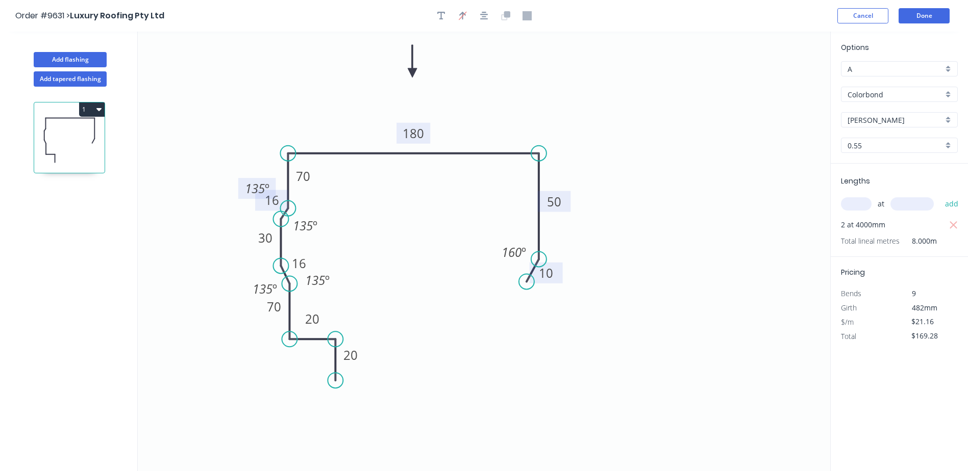
drag, startPoint x: 266, startPoint y: 210, endPoint x: 272, endPoint y: 196, distance: 15.7
click at [272, 196] on rect at bounding box center [257, 188] width 38 height 21
click at [917, 11] on button "Done" at bounding box center [923, 15] width 51 height 15
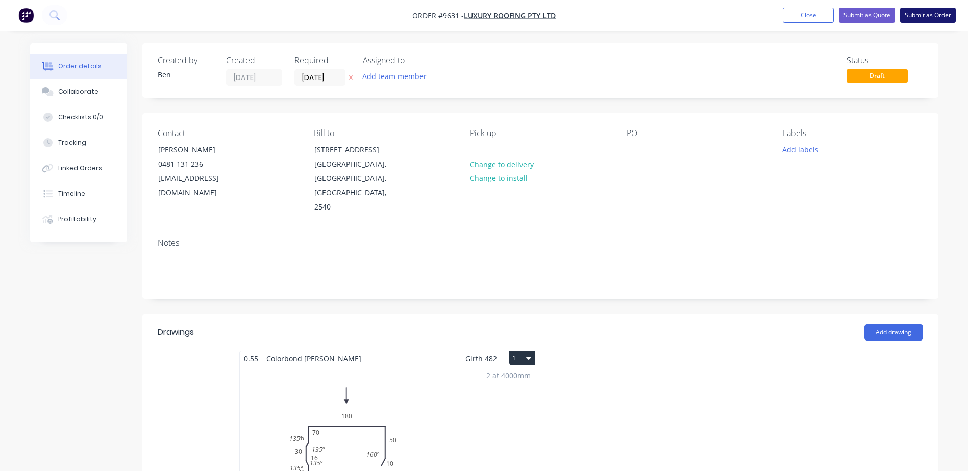
click at [905, 12] on button "Submit as Order" at bounding box center [928, 15] width 56 height 15
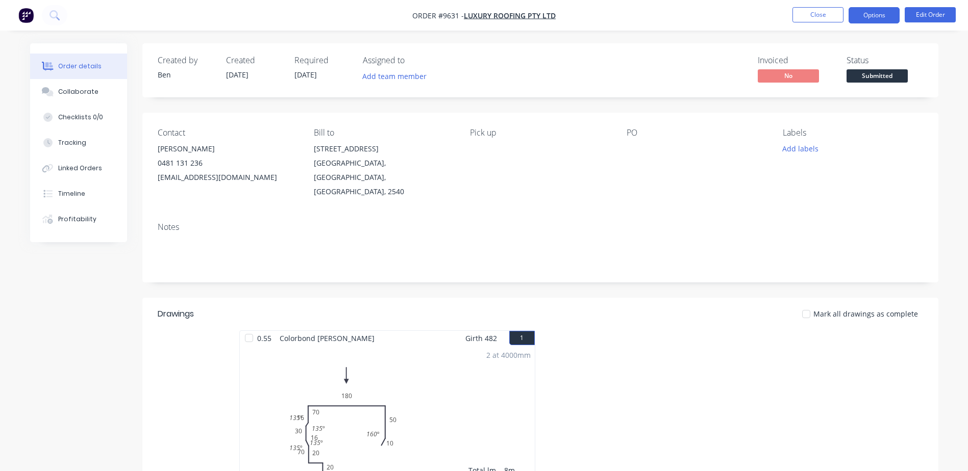
click at [879, 14] on button "Options" at bounding box center [873, 15] width 51 height 16
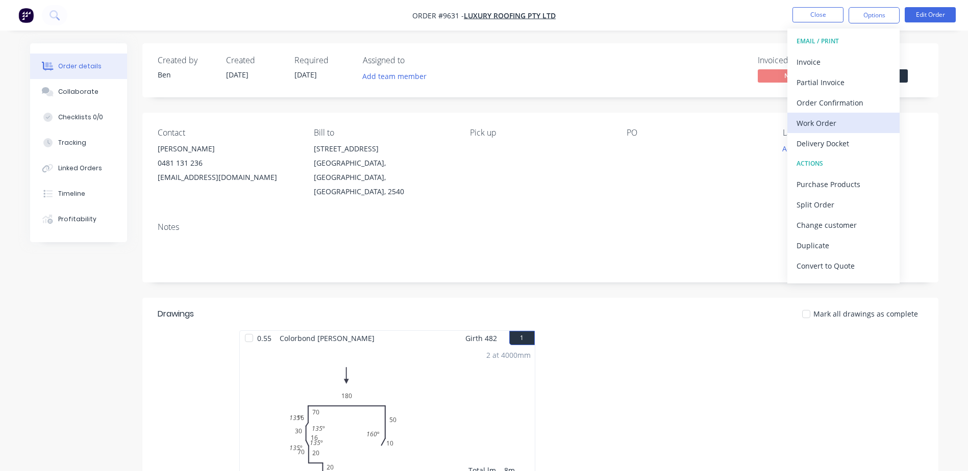
click at [831, 120] on div "Work Order" at bounding box center [843, 123] width 94 height 15
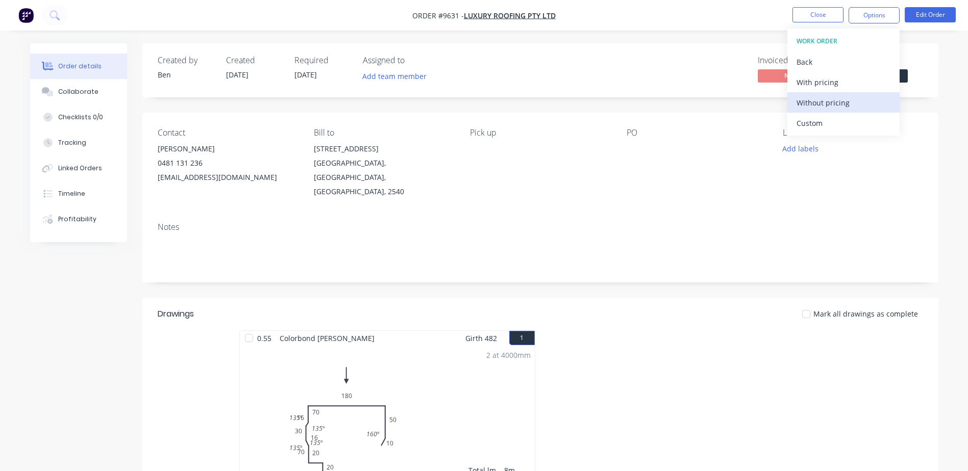
click at [833, 103] on div "Without pricing" at bounding box center [843, 102] width 94 height 15
